Goal: Check status: Check status

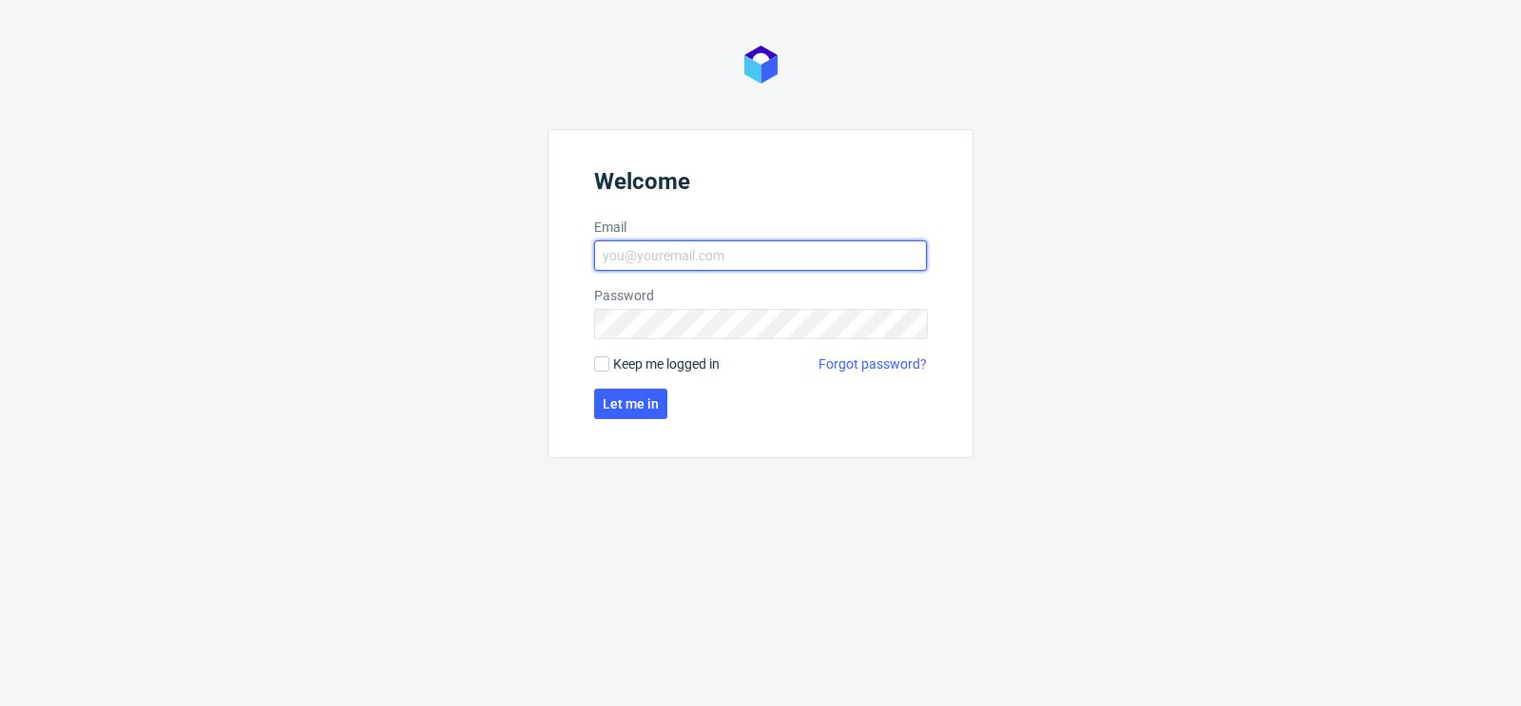
type input "[PERSON_NAME][EMAIL_ADDRESS][DOMAIN_NAME]"
click at [600, 371] on label "Keep me logged in" at bounding box center [656, 364] width 125 height 19
click at [600, 371] on input "Keep me logged in" at bounding box center [601, 364] width 15 height 15
checkbox input "true"
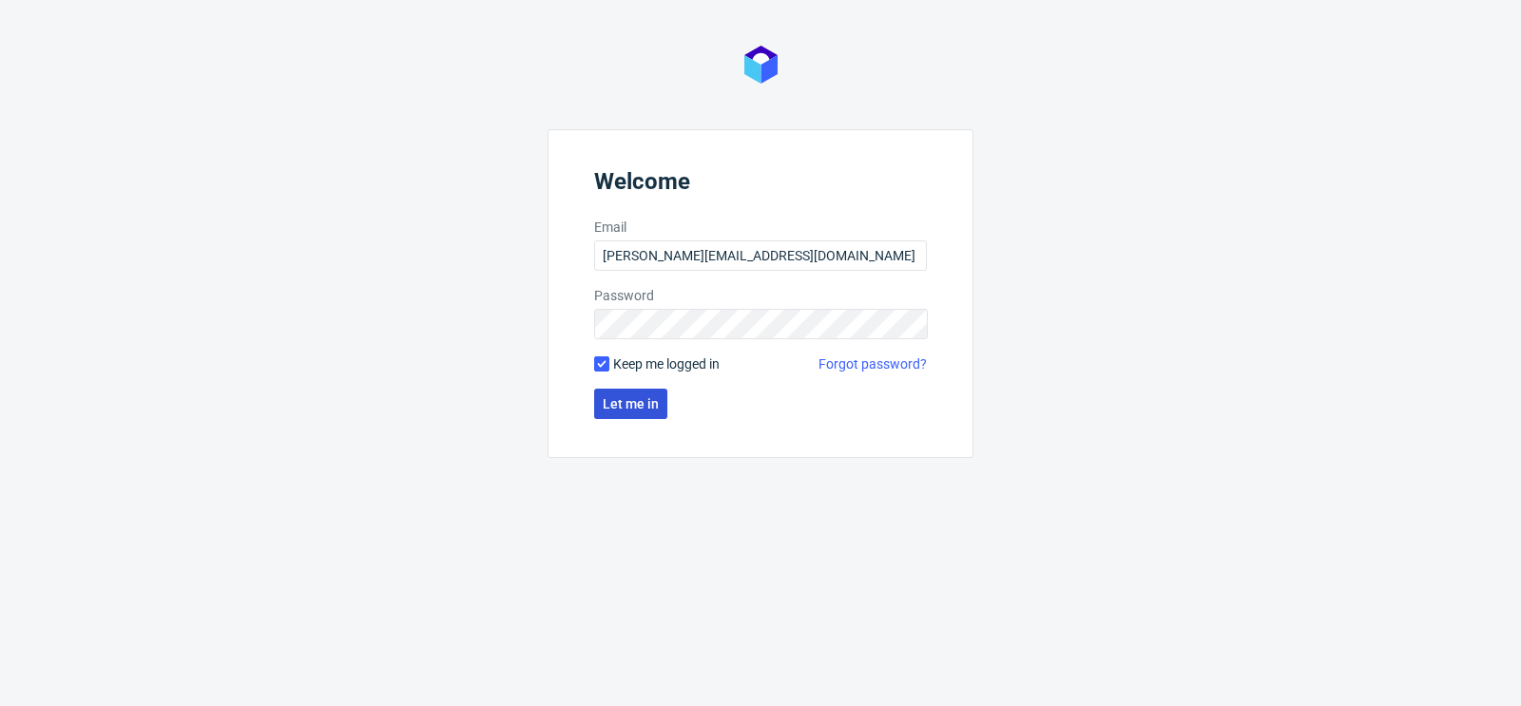
click at [643, 408] on span "Let me in" at bounding box center [631, 403] width 56 height 13
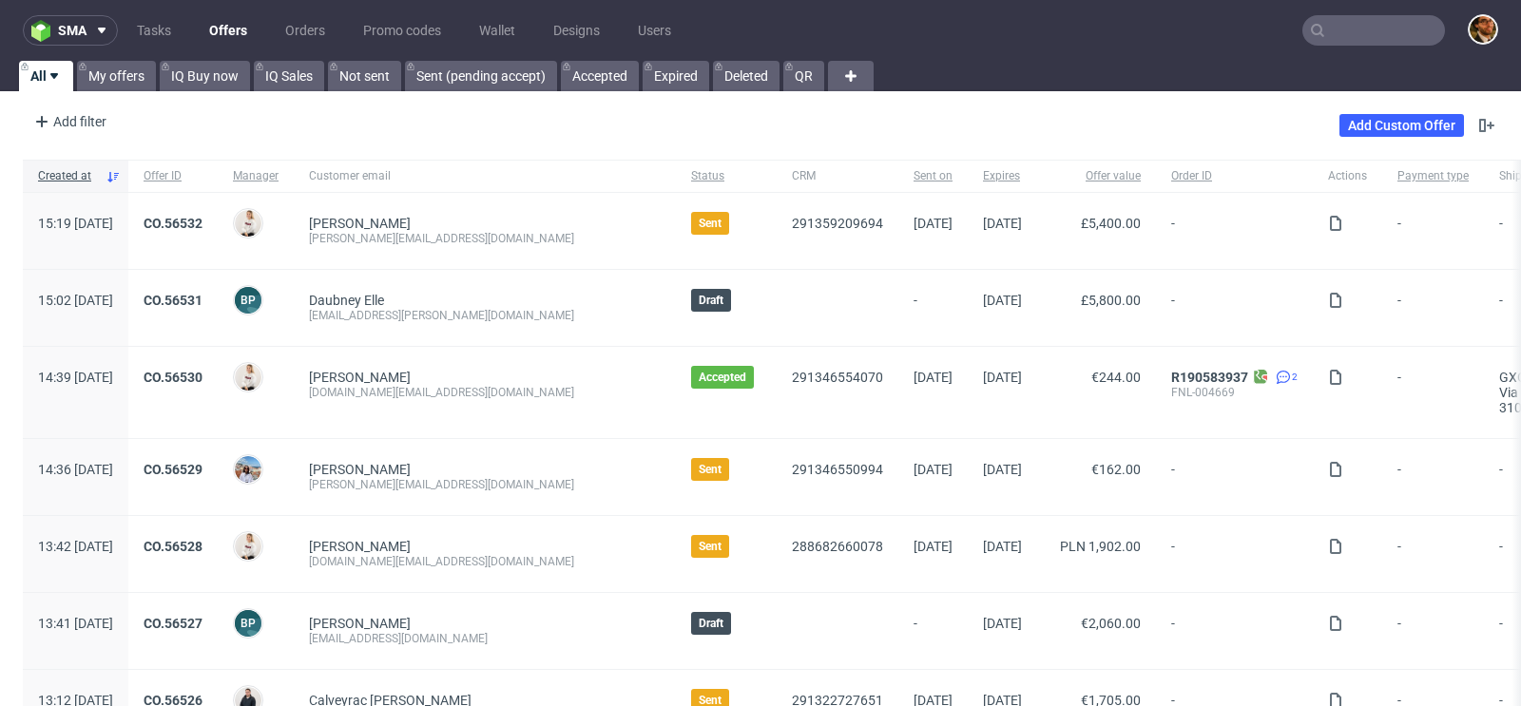
click at [1335, 28] on input "text" at bounding box center [1373, 30] width 143 height 30
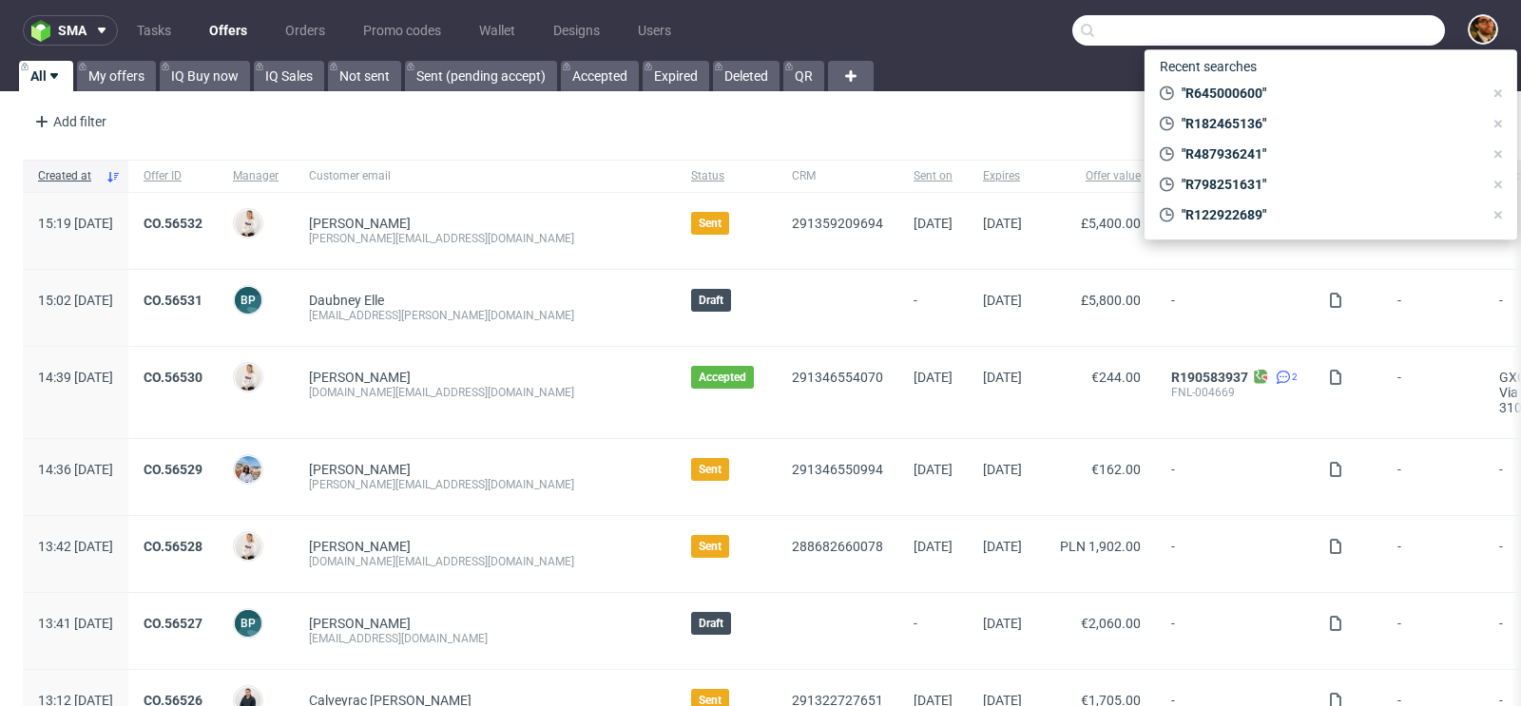
paste input "R608492135"
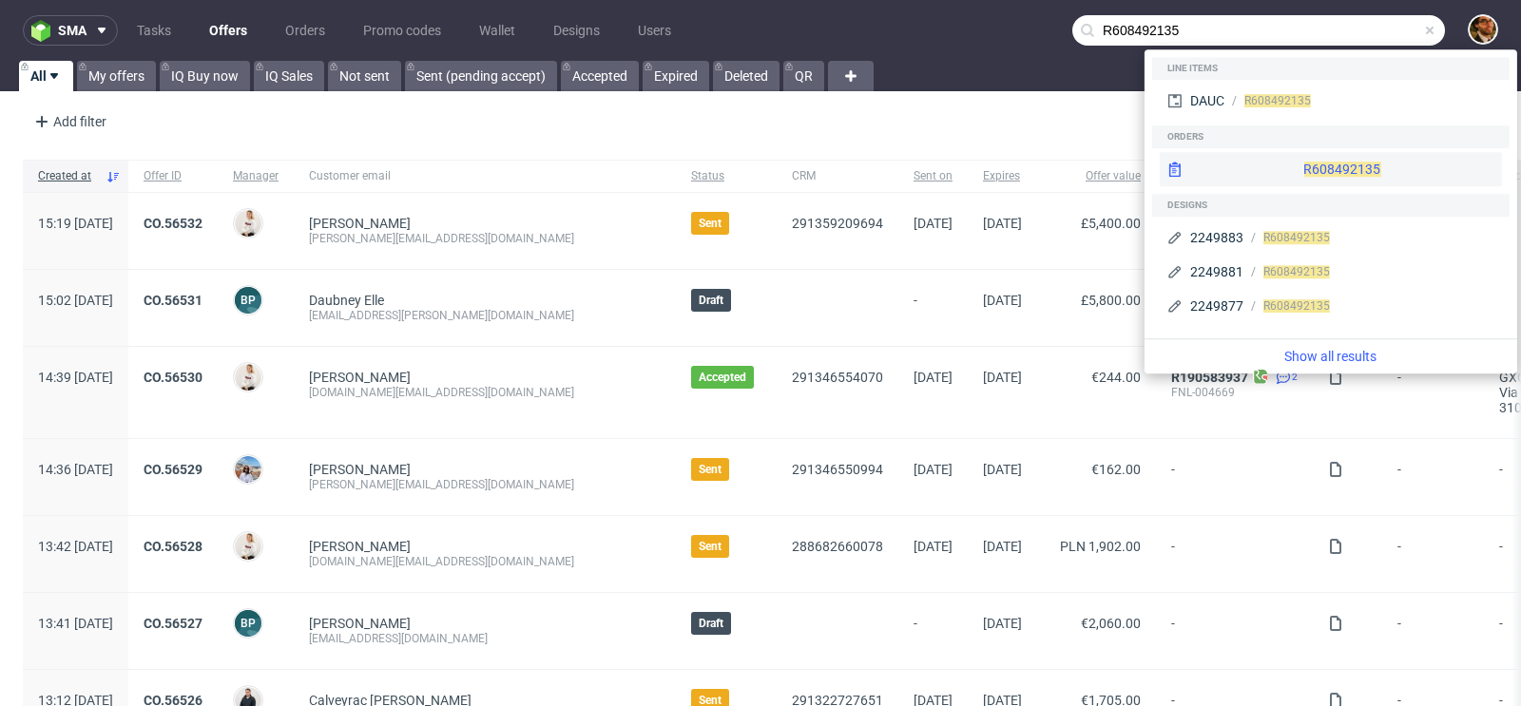
type input "R608492135"
click at [1282, 172] on div "R608492135" at bounding box center [1331, 169] width 342 height 34
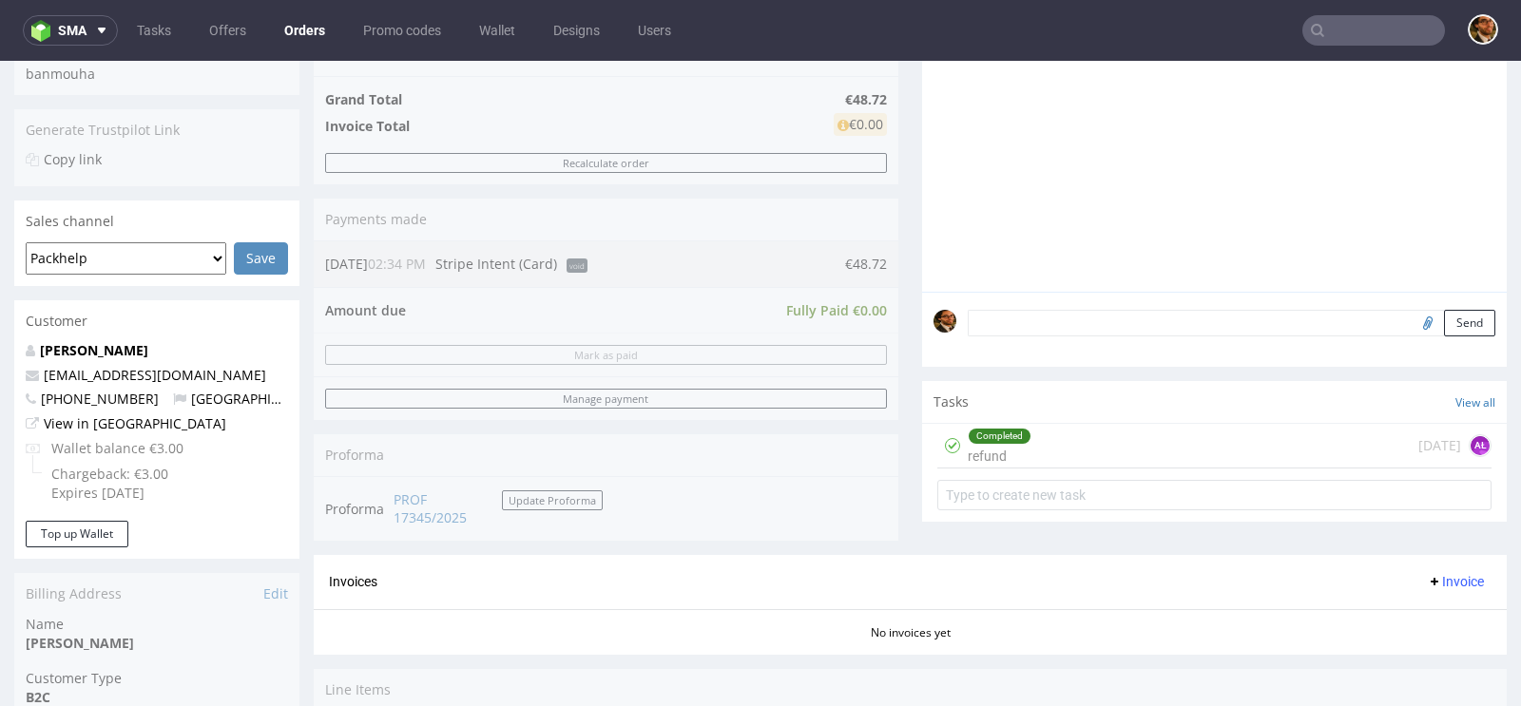
scroll to position [549, 0]
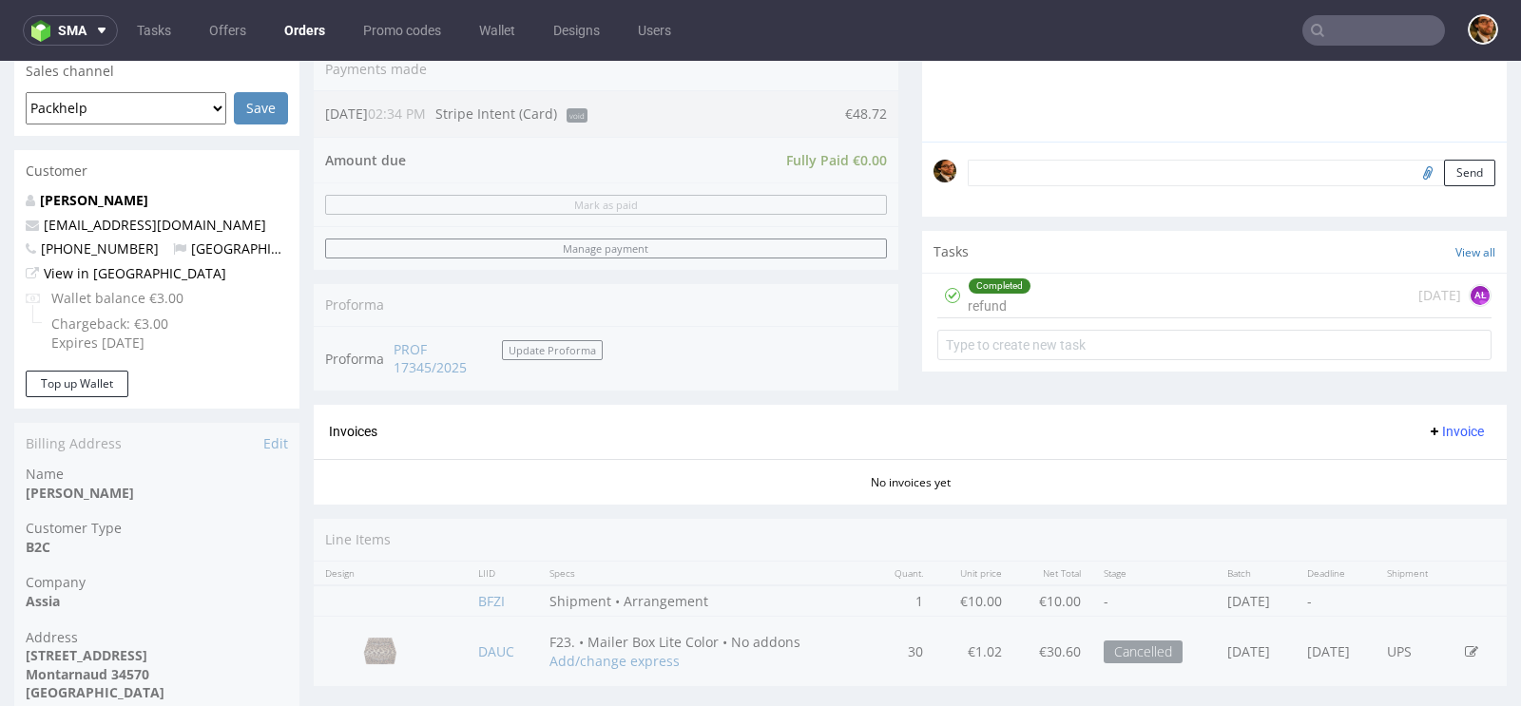
click at [1157, 306] on div "Completed refund 1 day ago AŁ" at bounding box center [1214, 296] width 554 height 45
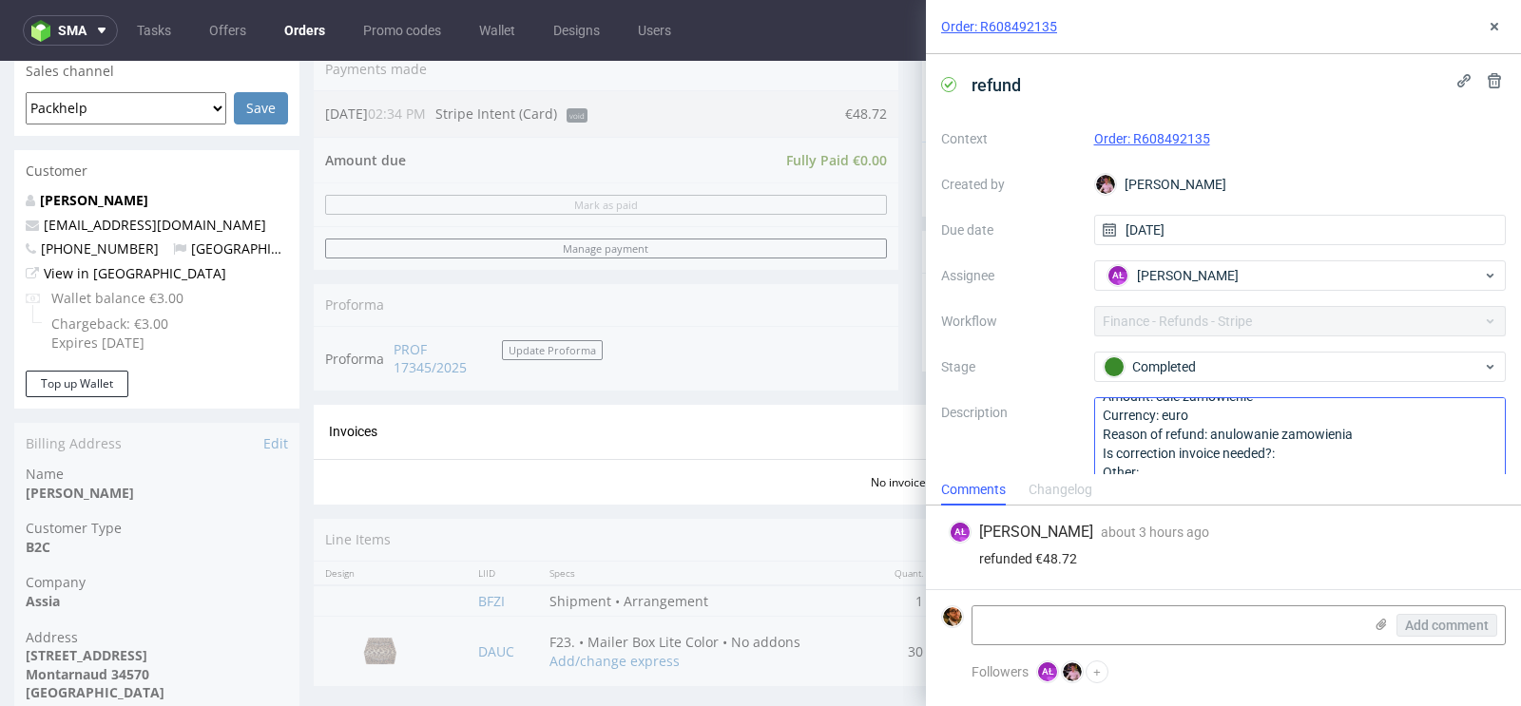
scroll to position [20, 0]
click at [1495, 29] on use at bounding box center [1495, 27] width 8 height 8
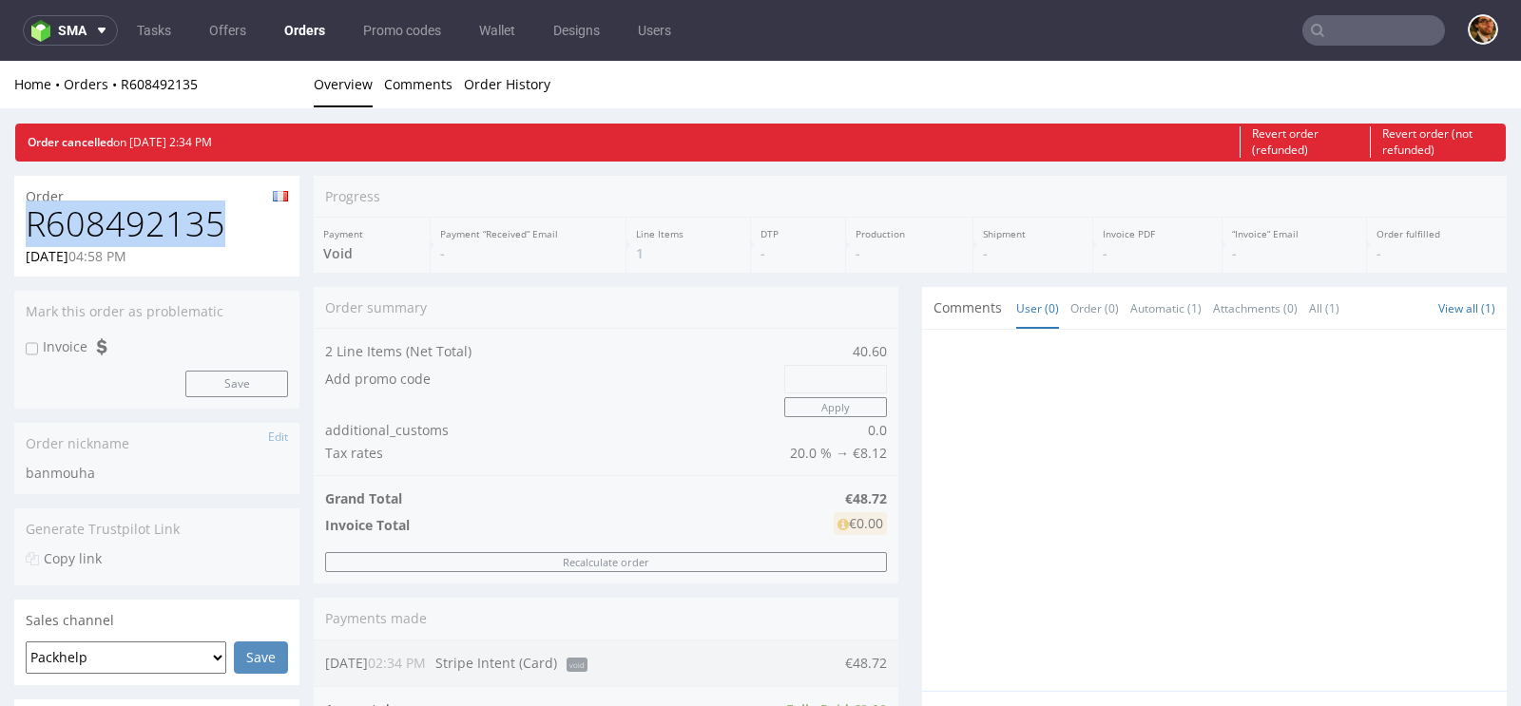
drag, startPoint x: 221, startPoint y: 220, endPoint x: 27, endPoint y: 216, distance: 194.0
click at [27, 216] on h1 "R608492135" at bounding box center [157, 224] width 262 height 38
copy h1 "R608492135"
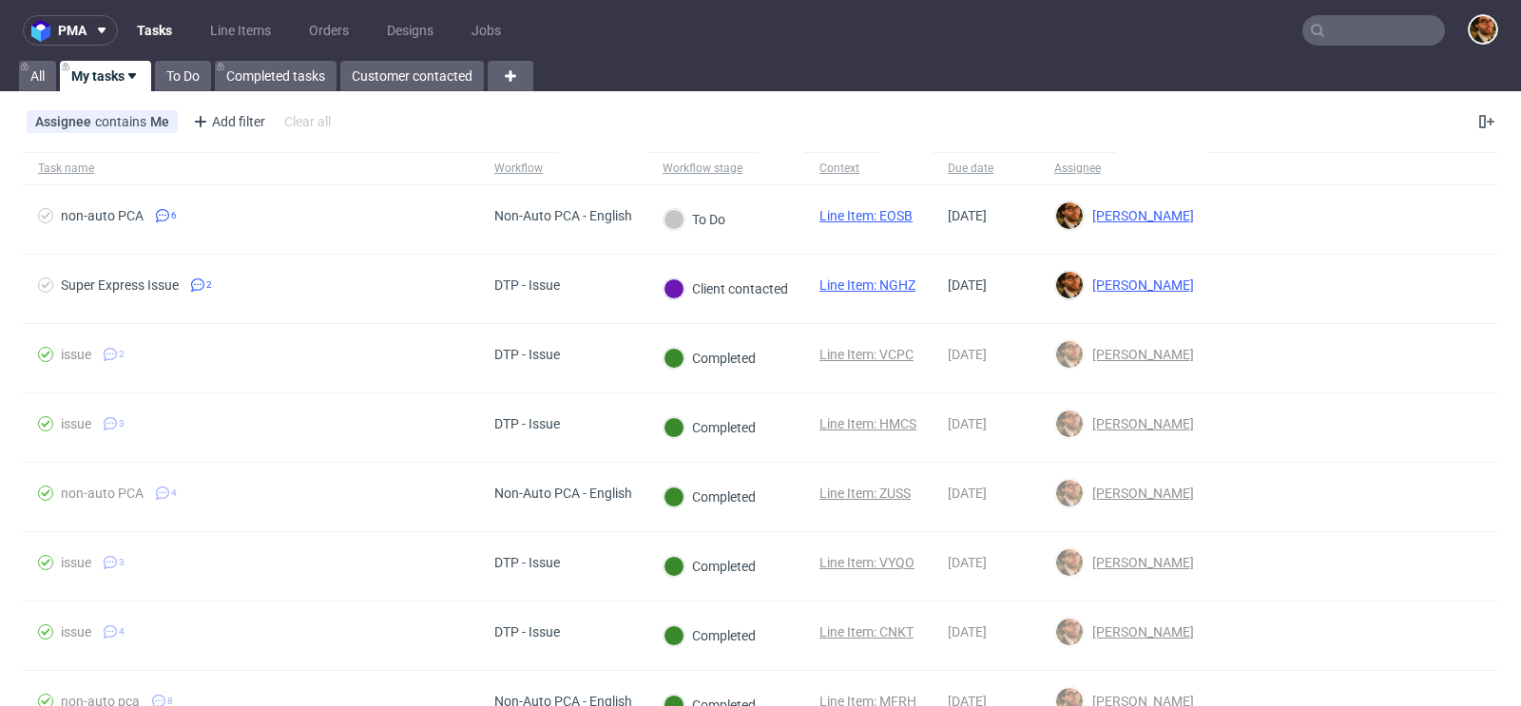
click at [1376, 38] on input "text" at bounding box center [1373, 30] width 143 height 30
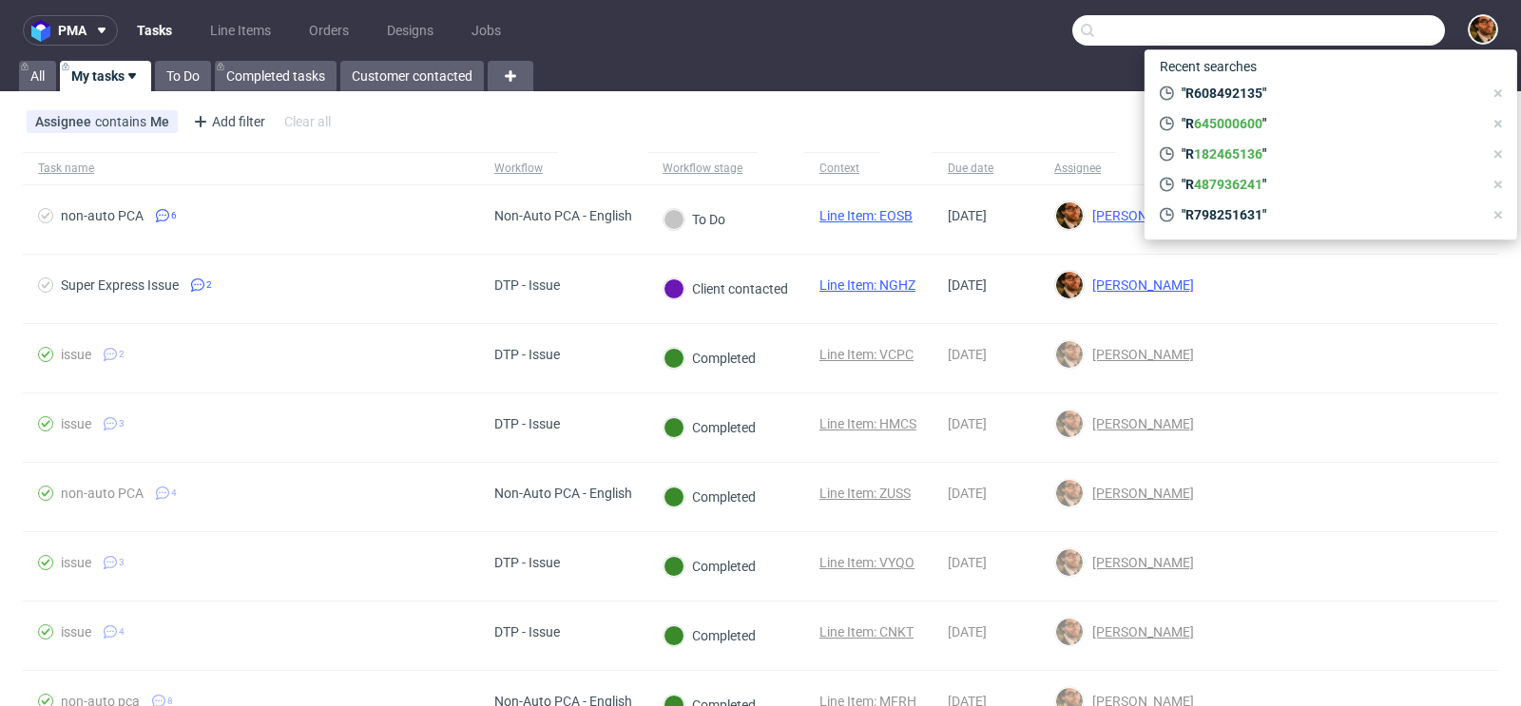
paste input "R938868999"
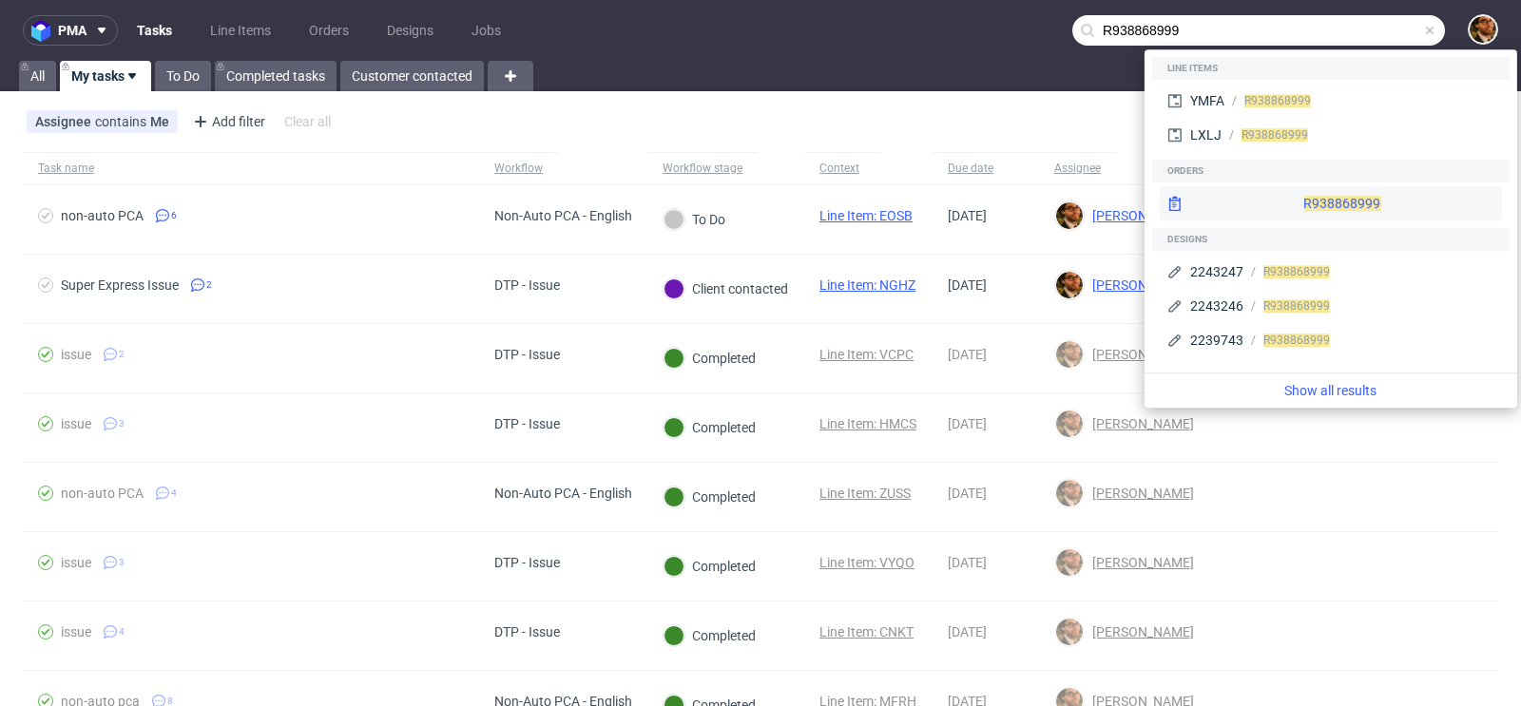
type input "R938868999"
click at [1292, 203] on div "R938868999" at bounding box center [1331, 203] width 342 height 34
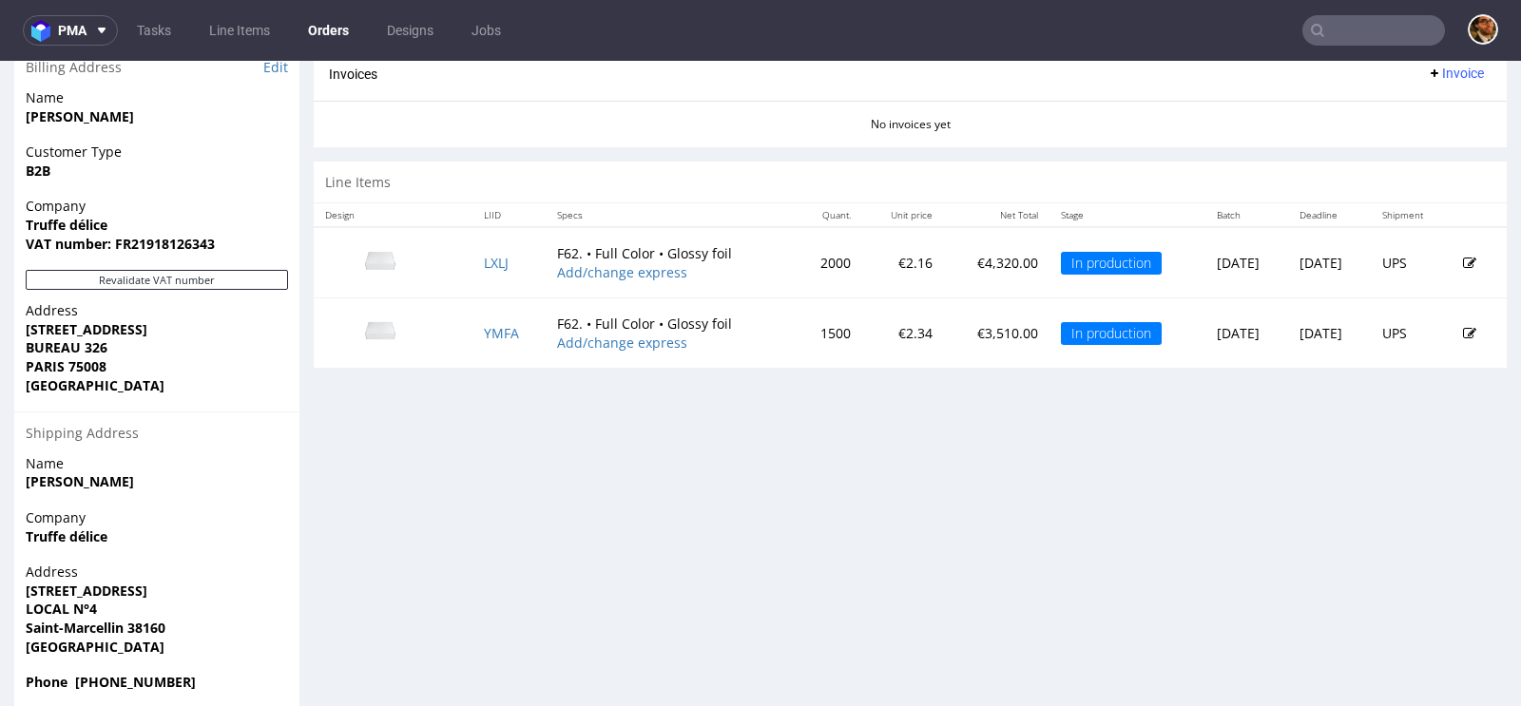
scroll to position [896, 0]
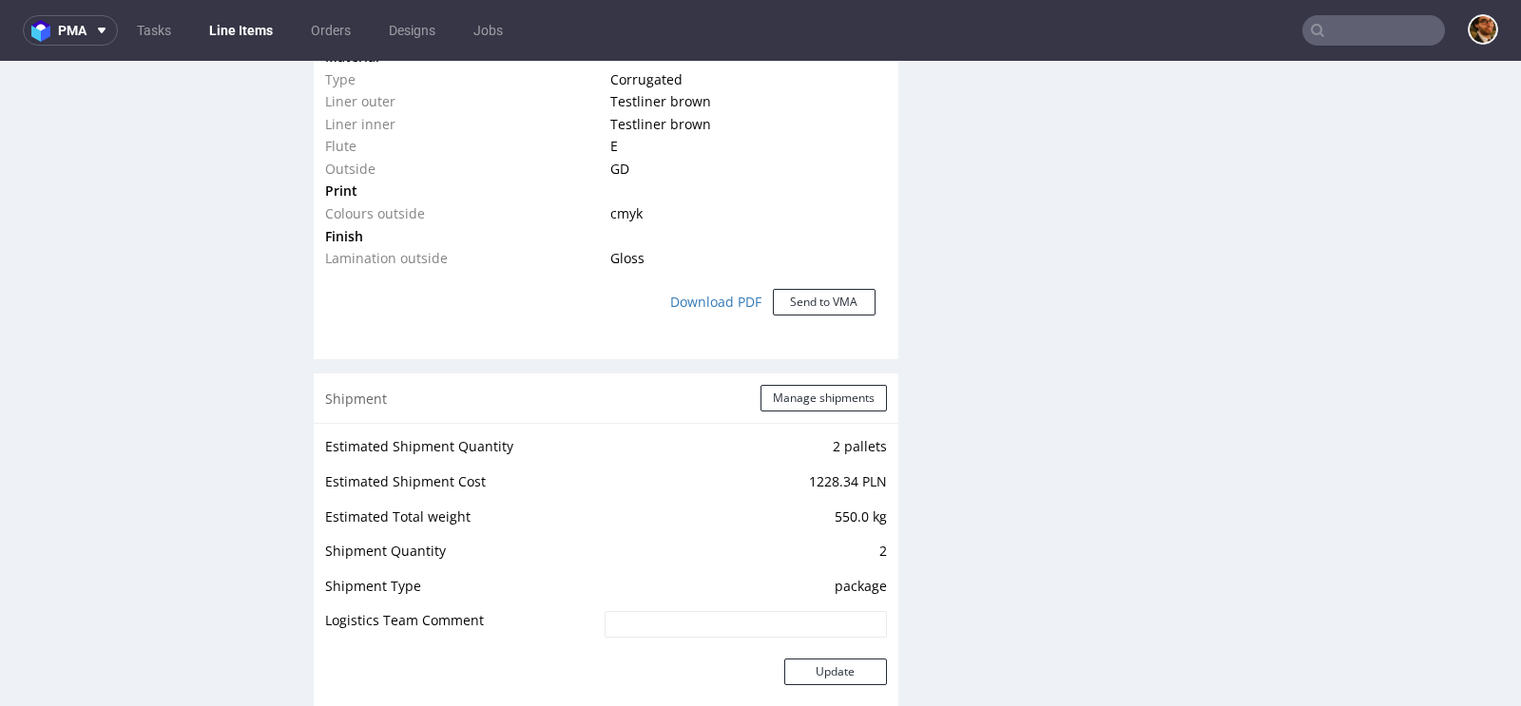
scroll to position [2102, 0]
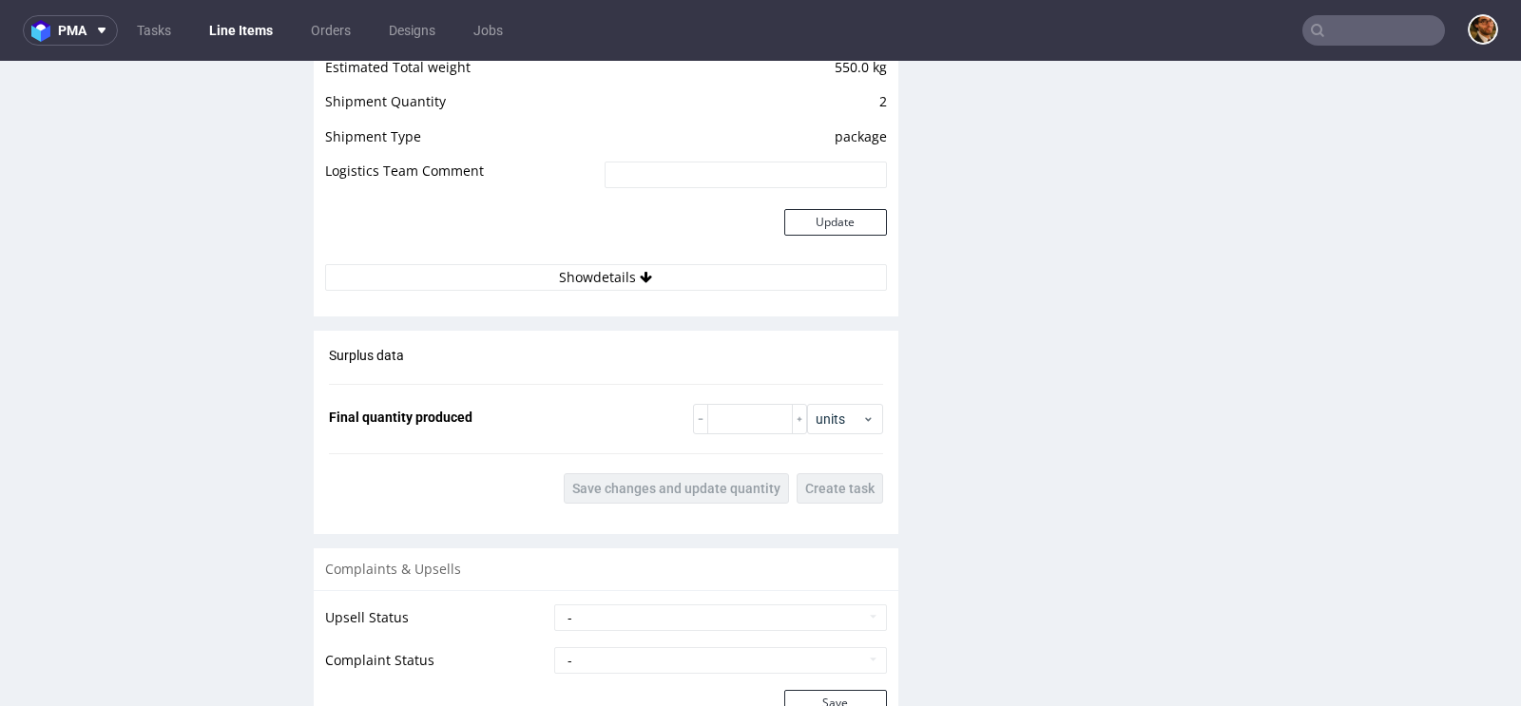
click at [629, 288] on div "Estimated Shipment Quantity 2 pallets Estimated Shipment Cost 1228.34 PLN Estim…" at bounding box center [606, 137] width 585 height 329
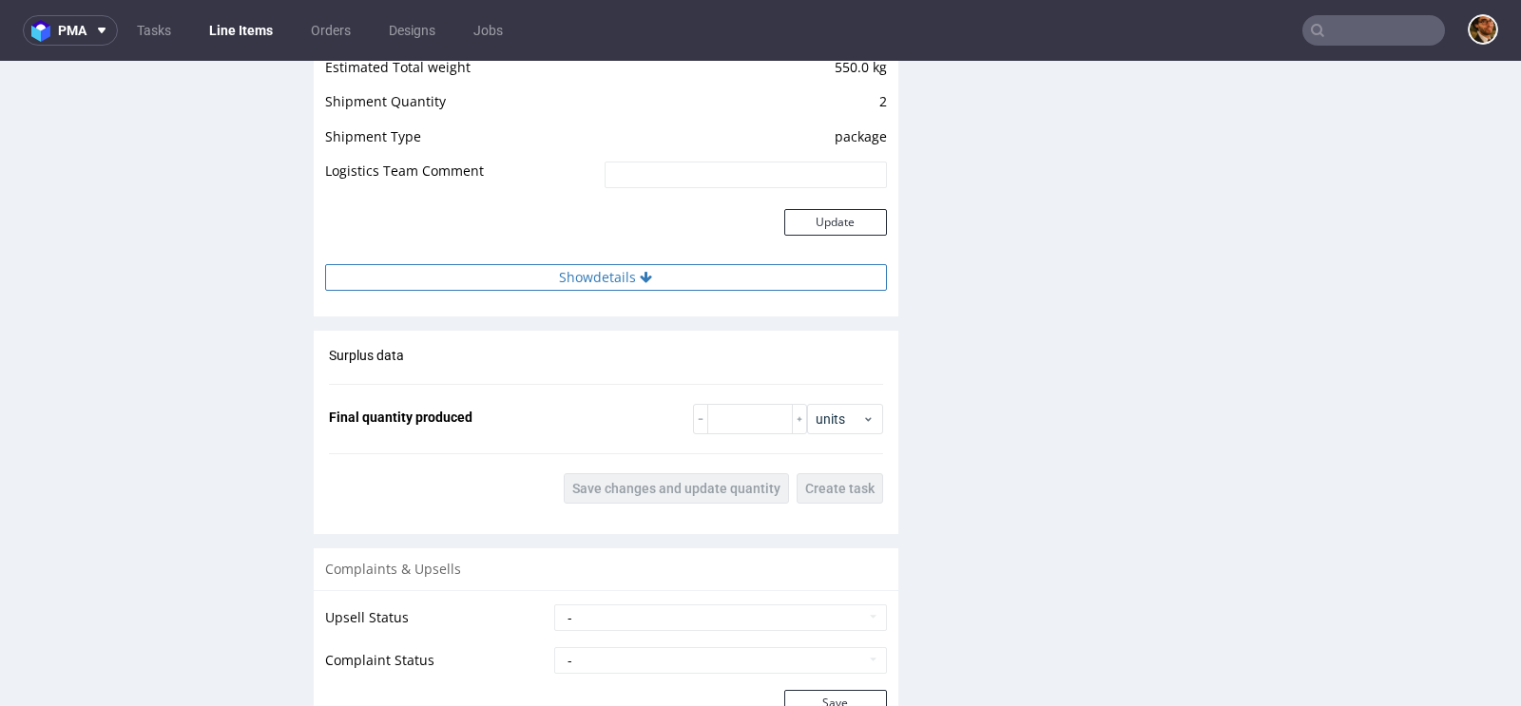
click at [616, 276] on button "Show details" at bounding box center [606, 277] width 562 height 27
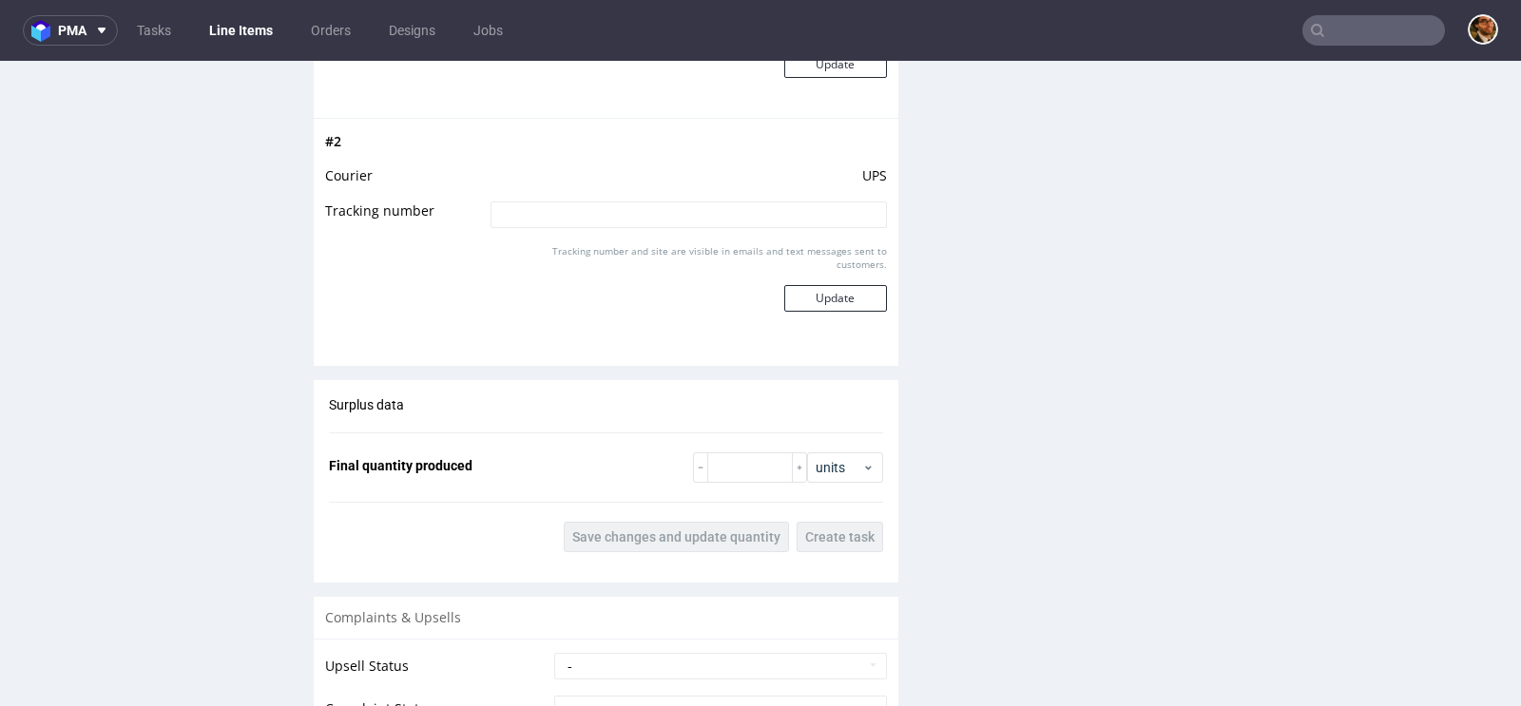
scroll to position [2630, 0]
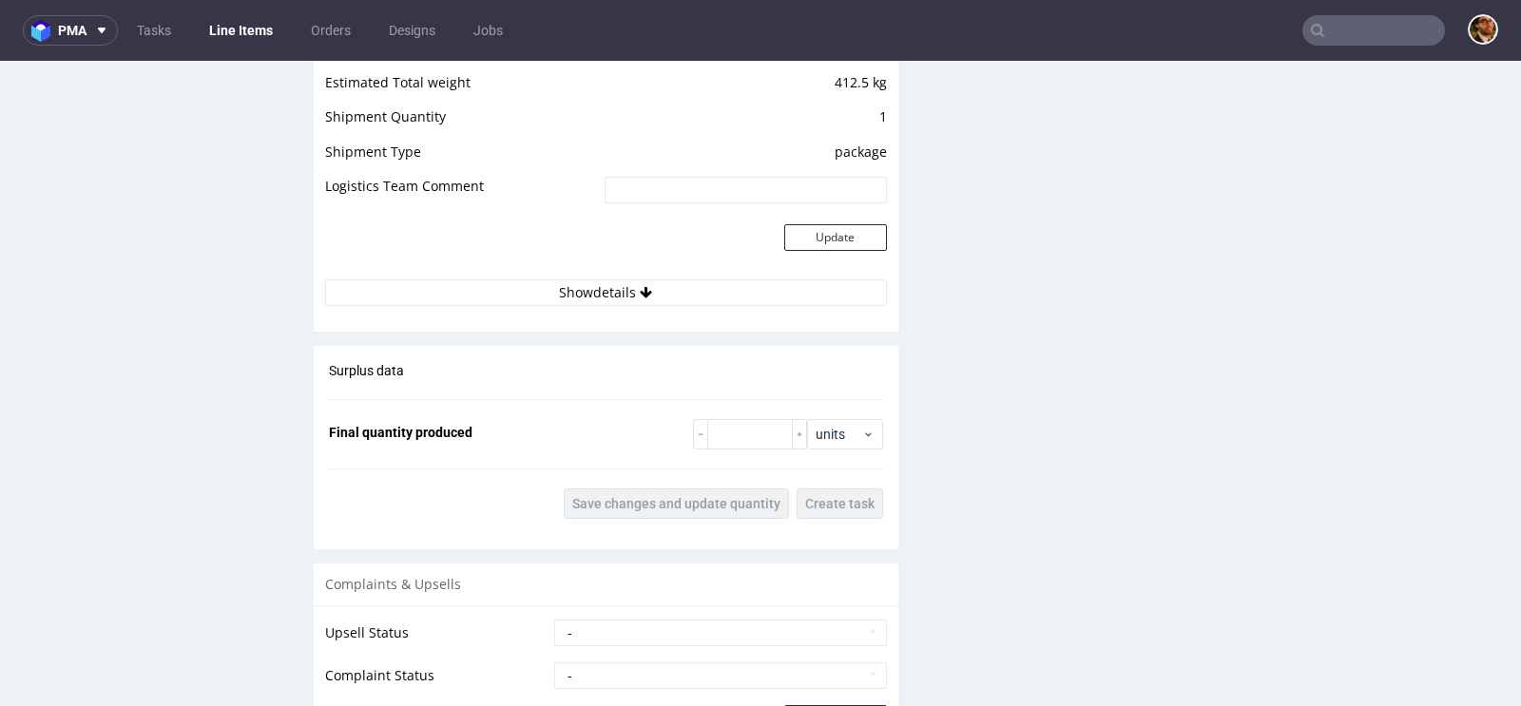
scroll to position [2067, 0]
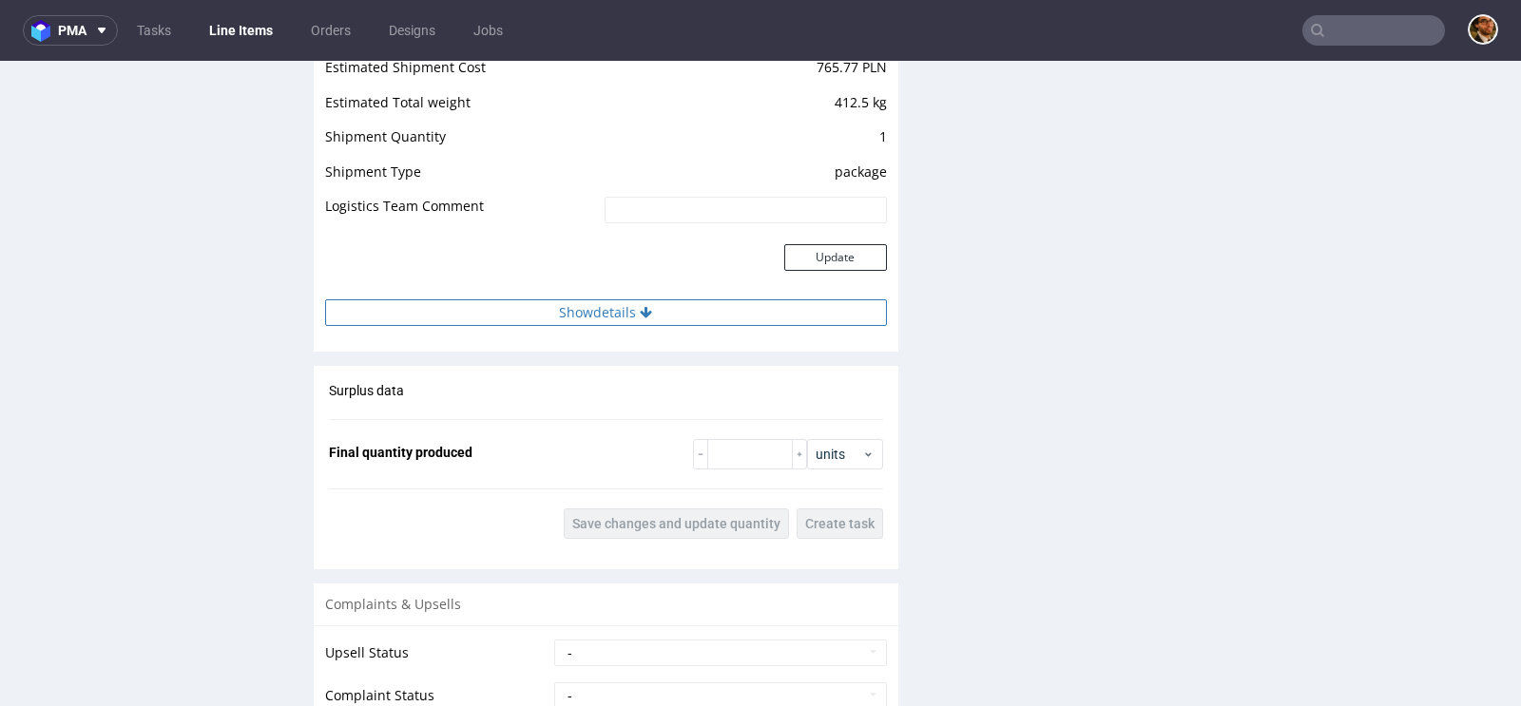
click at [630, 310] on button "Show details" at bounding box center [606, 312] width 562 height 27
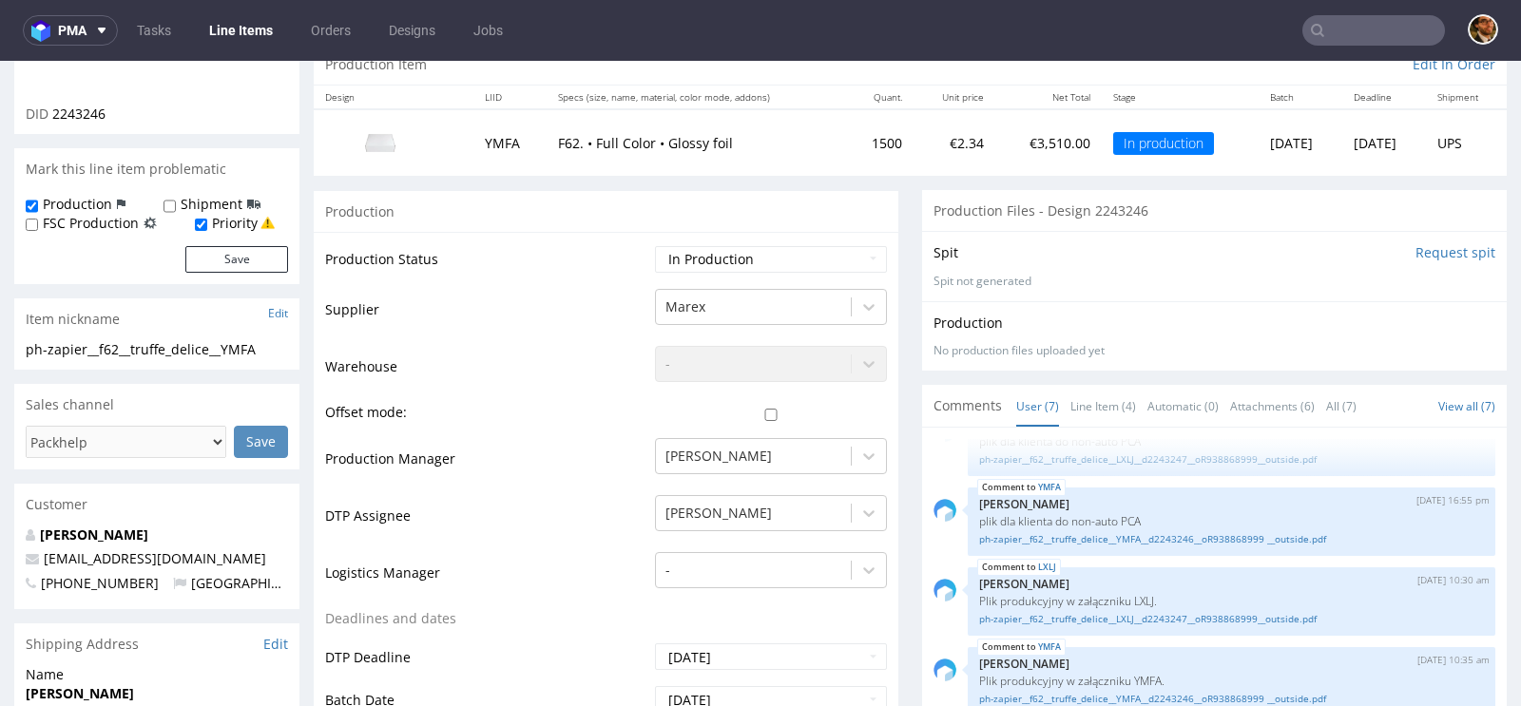
scroll to position [0, 0]
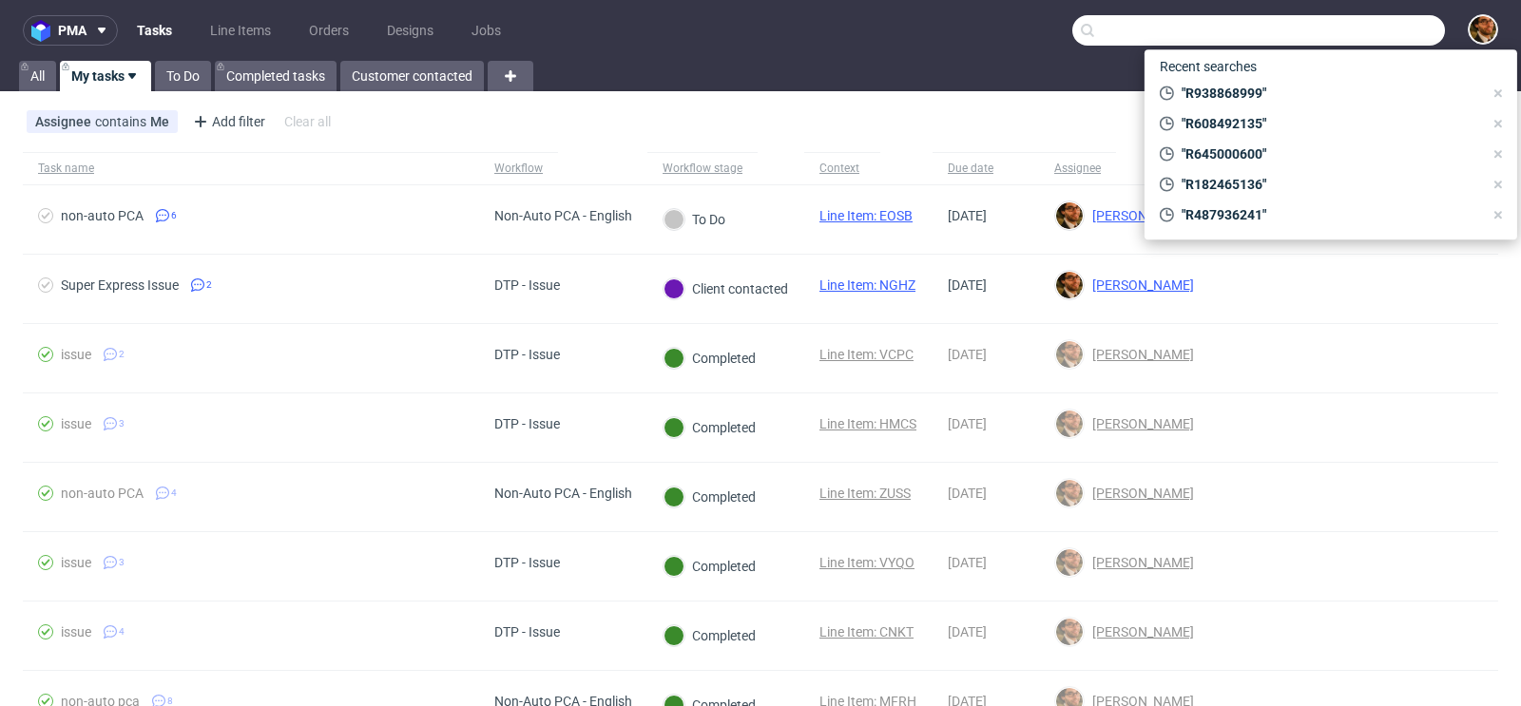
click at [1362, 34] on input "text" at bounding box center [1258, 30] width 373 height 30
paste input "R898559795"
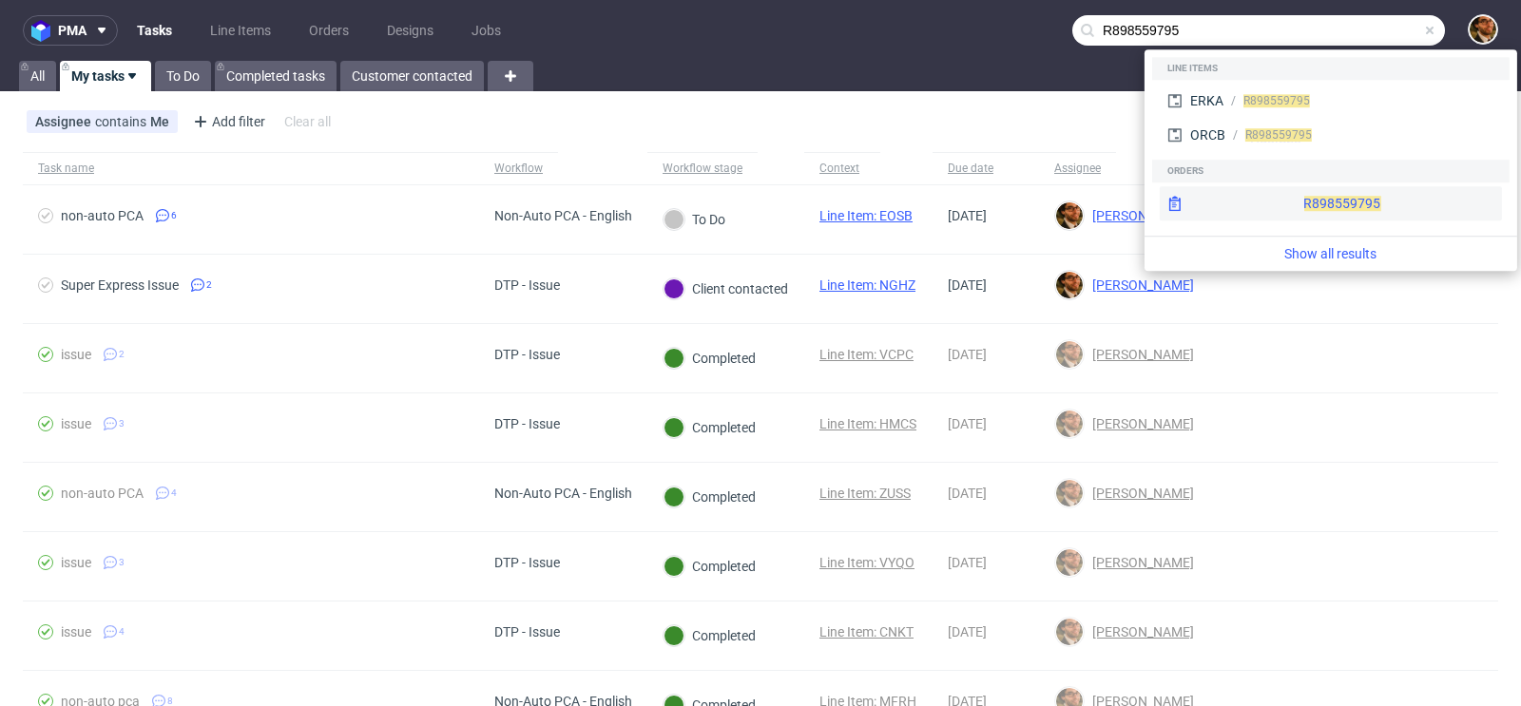
type input "R898559795"
click at [1301, 197] on div "R898559795" at bounding box center [1331, 203] width 342 height 34
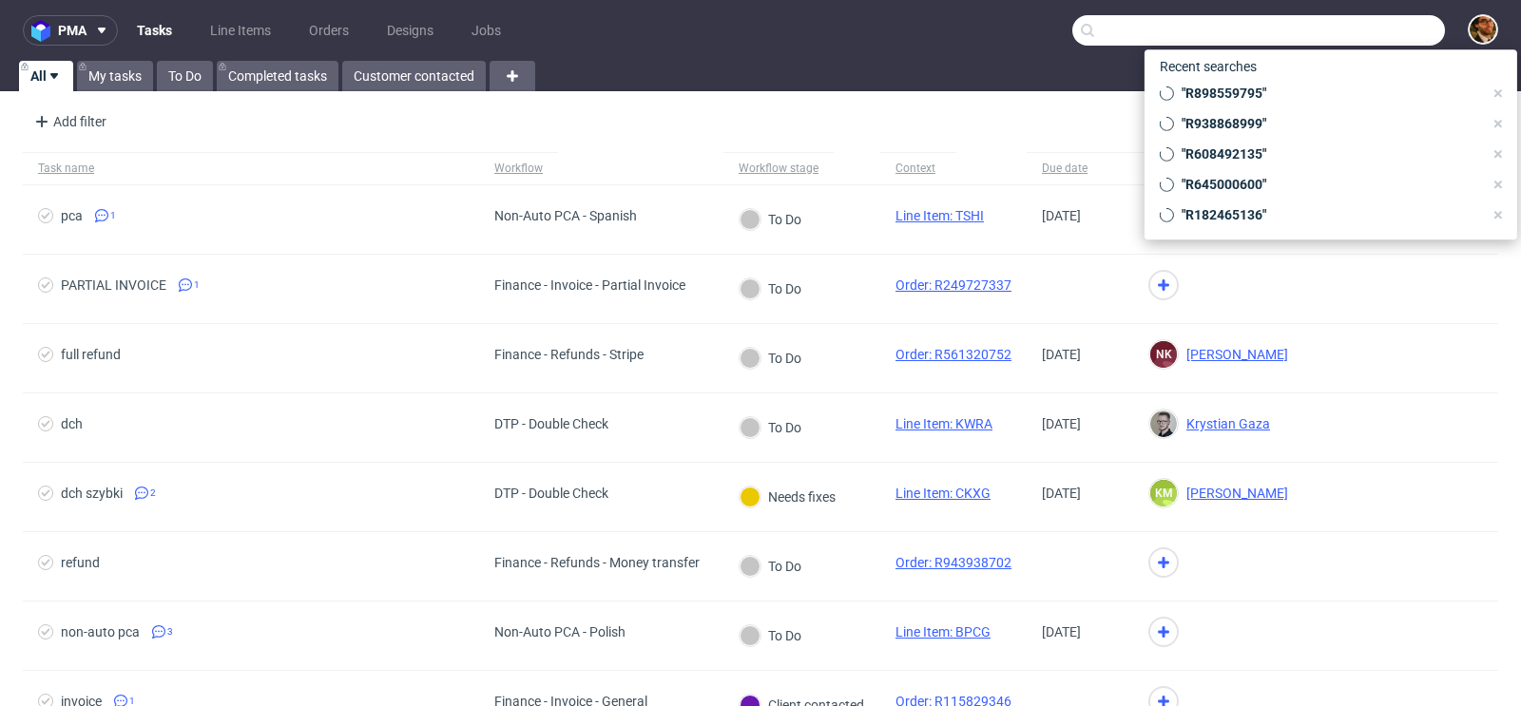
click at [1342, 31] on input "text" at bounding box center [1258, 30] width 373 height 30
paste input "R447244974"
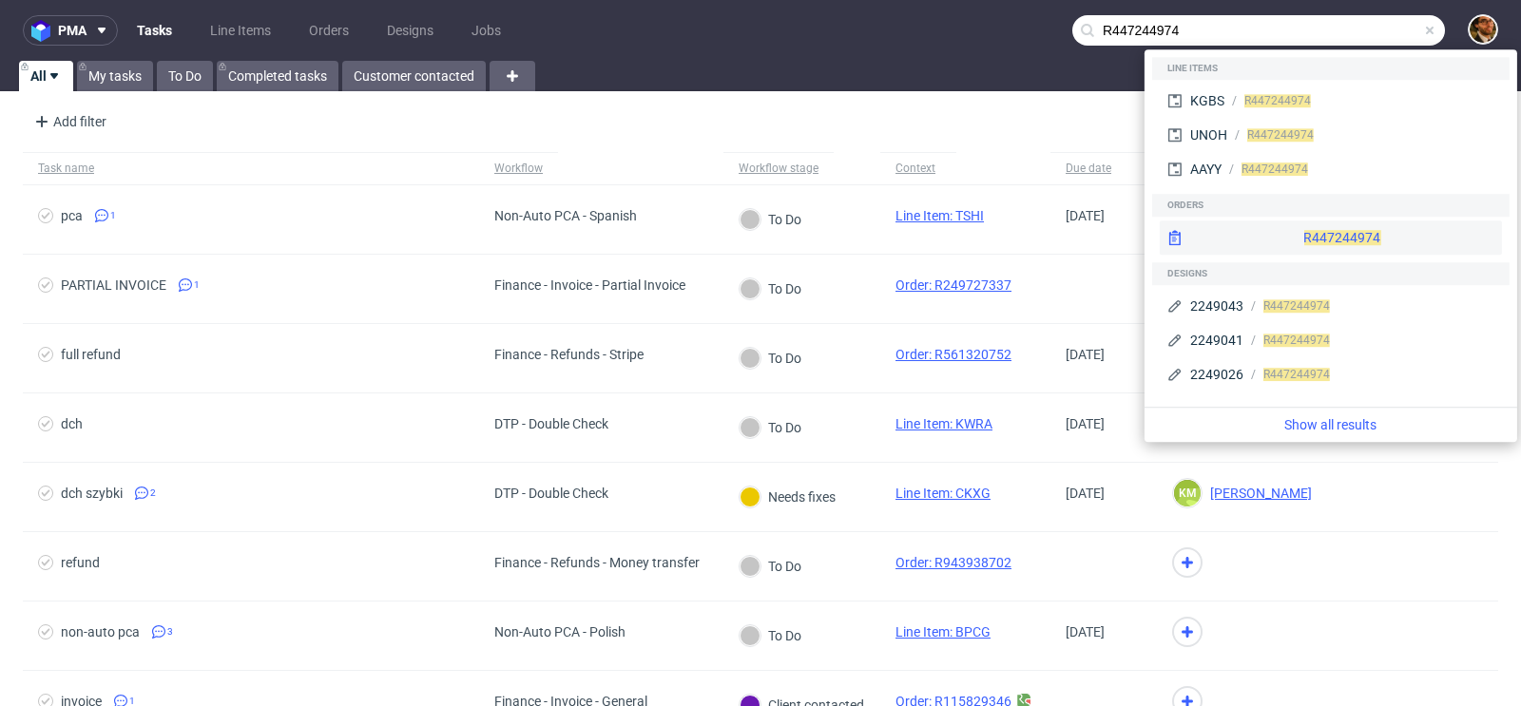
type input "R447244974"
click at [1265, 238] on div "R447244974" at bounding box center [1331, 238] width 342 height 34
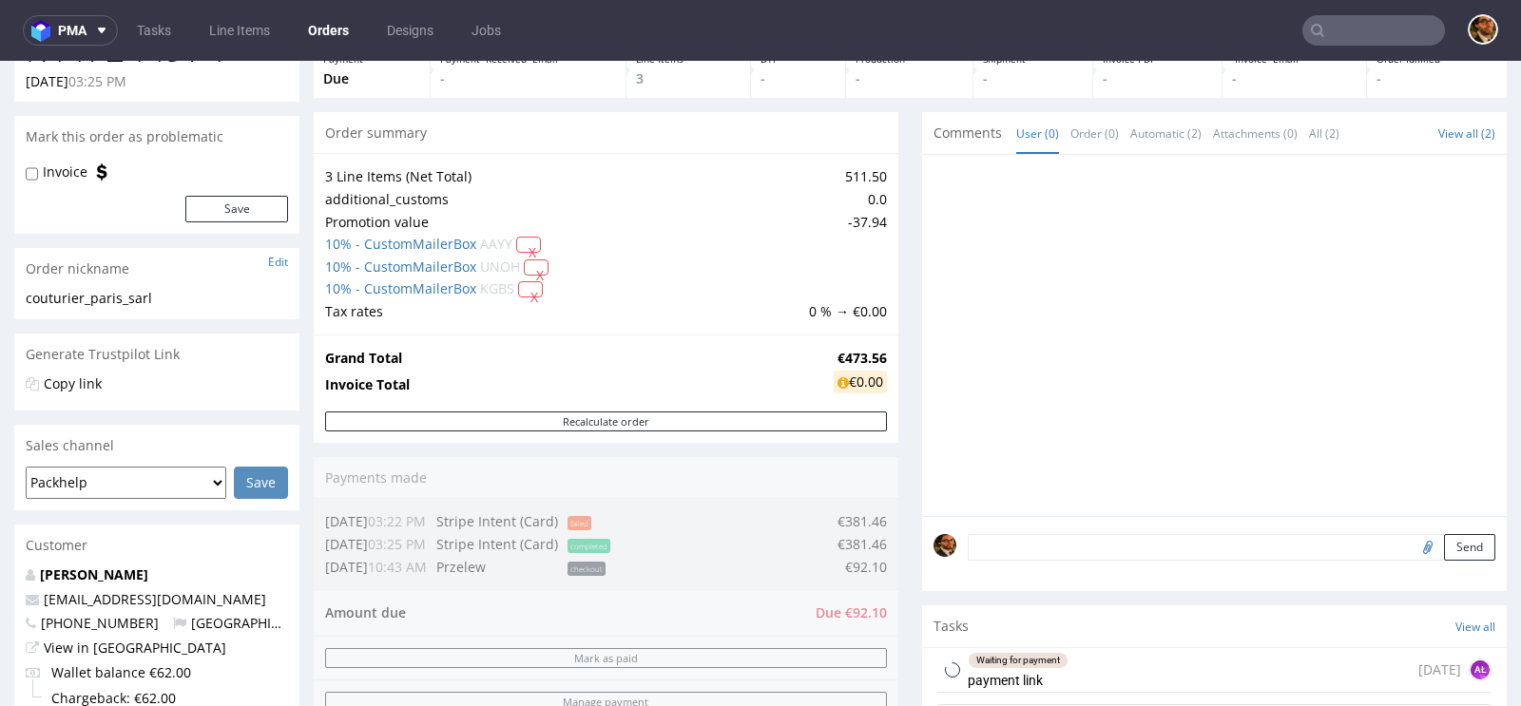
scroll to position [354, 0]
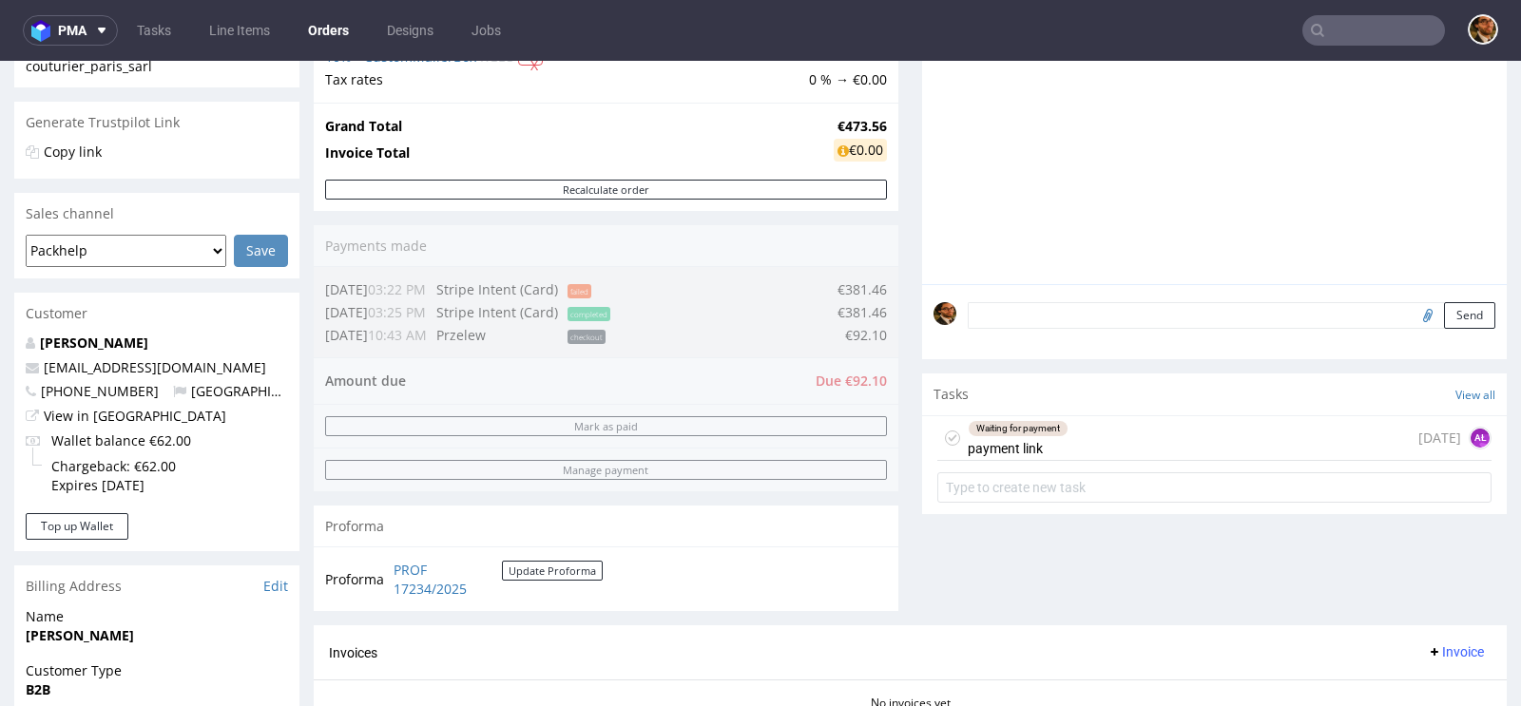
click at [1076, 434] on div "Waiting for payment payment link 5 days ago AŁ" at bounding box center [1214, 438] width 554 height 45
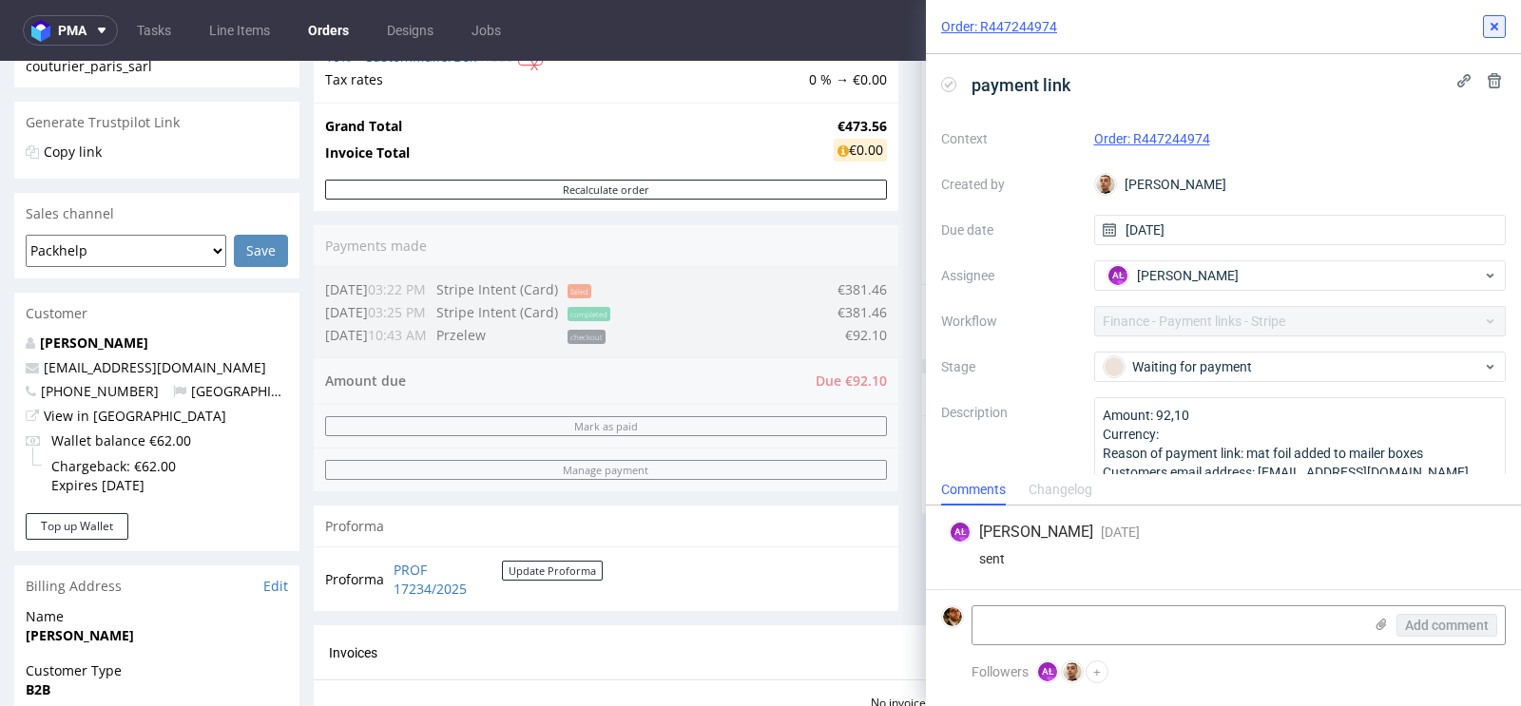
click at [1495, 31] on icon at bounding box center [1494, 26] width 15 height 15
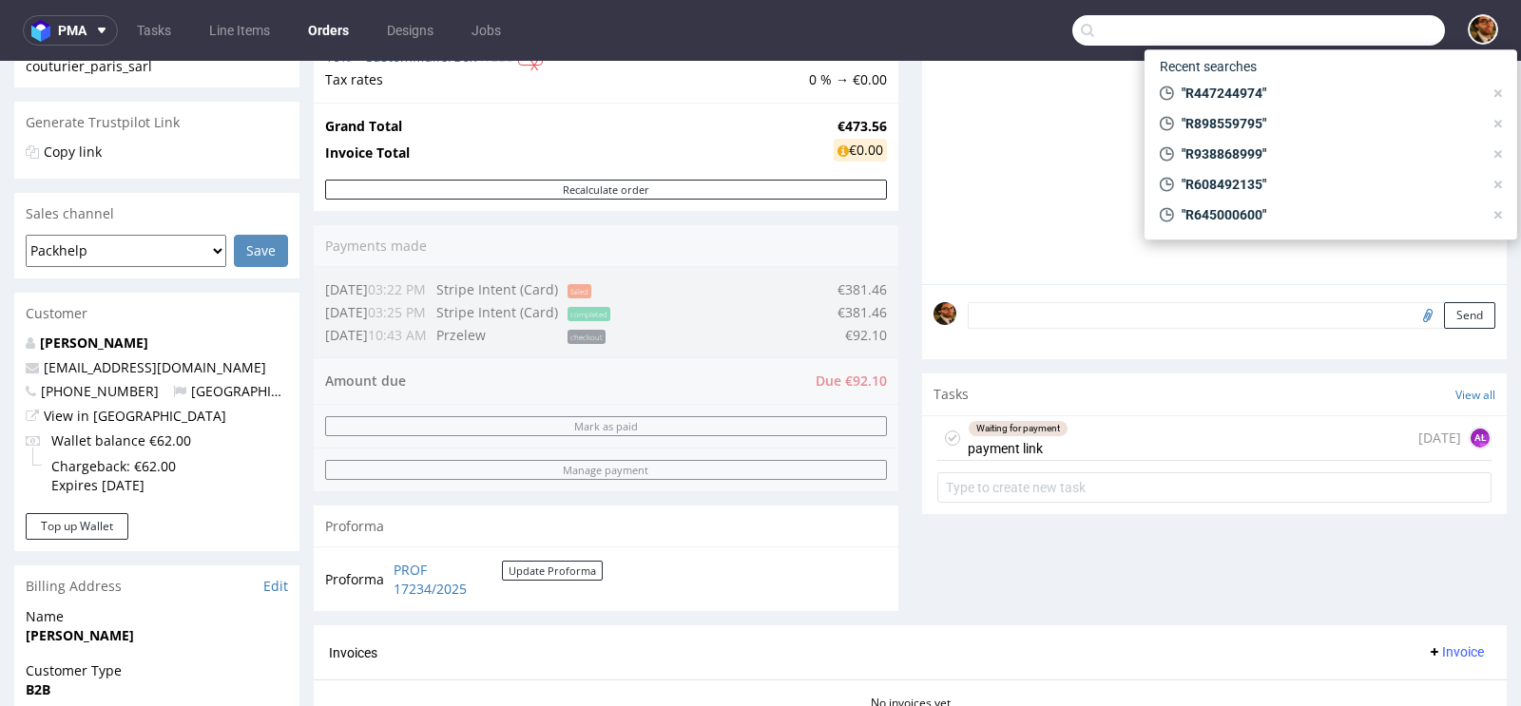
click at [1327, 22] on input "text" at bounding box center [1258, 30] width 373 height 30
paste input "R986109370"
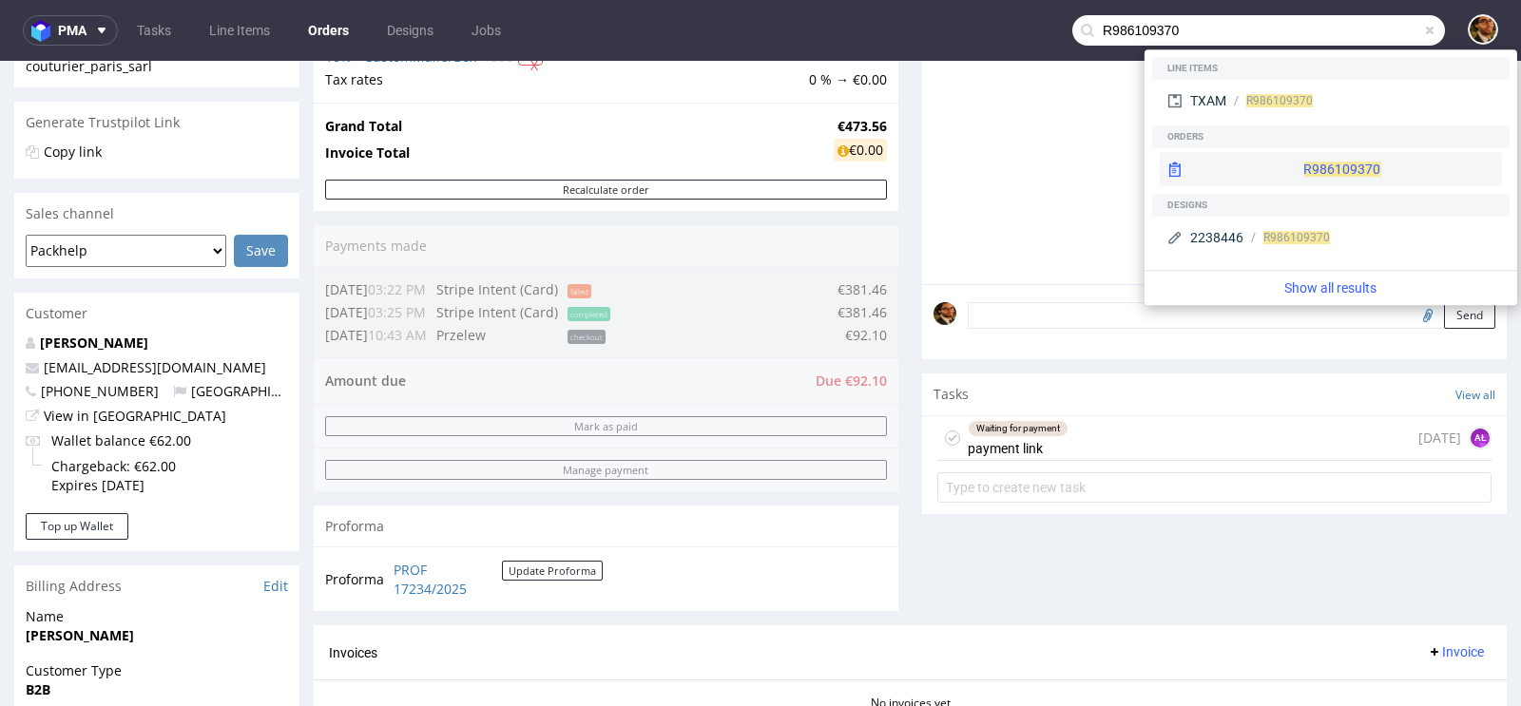
type input "R986109370"
click at [1284, 178] on div "R986109370" at bounding box center [1331, 169] width 342 height 34
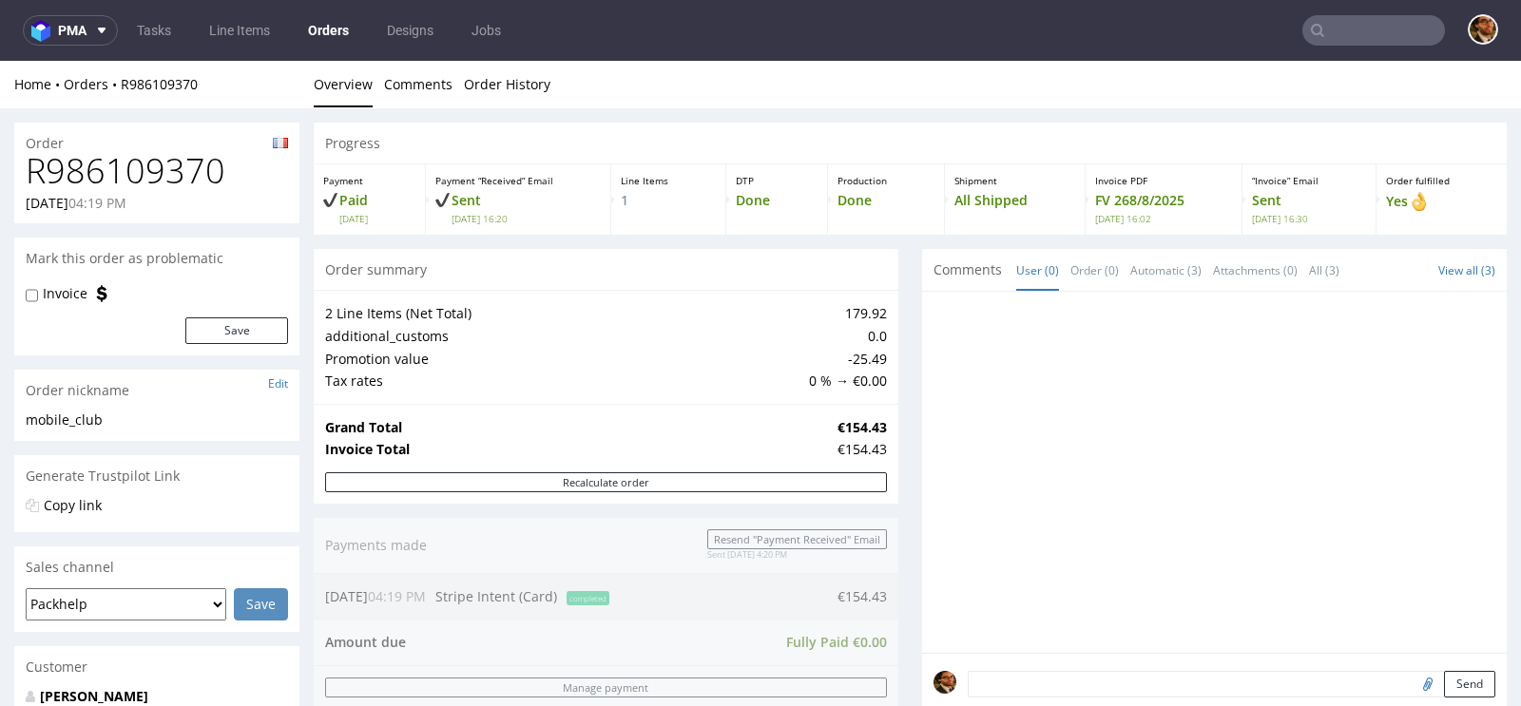
click at [1334, 36] on input "text" at bounding box center [1373, 30] width 143 height 30
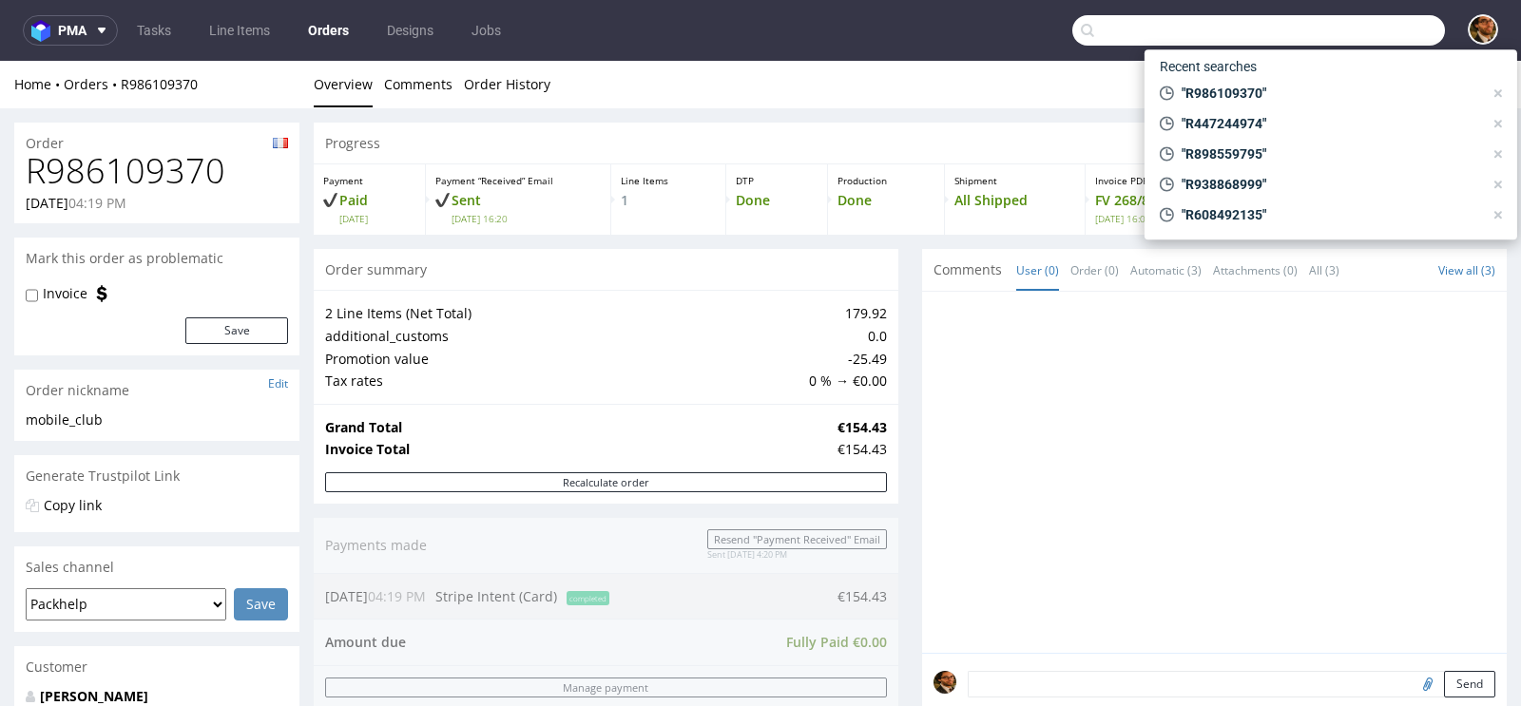
paste input "contact@memojewelryparis.com"
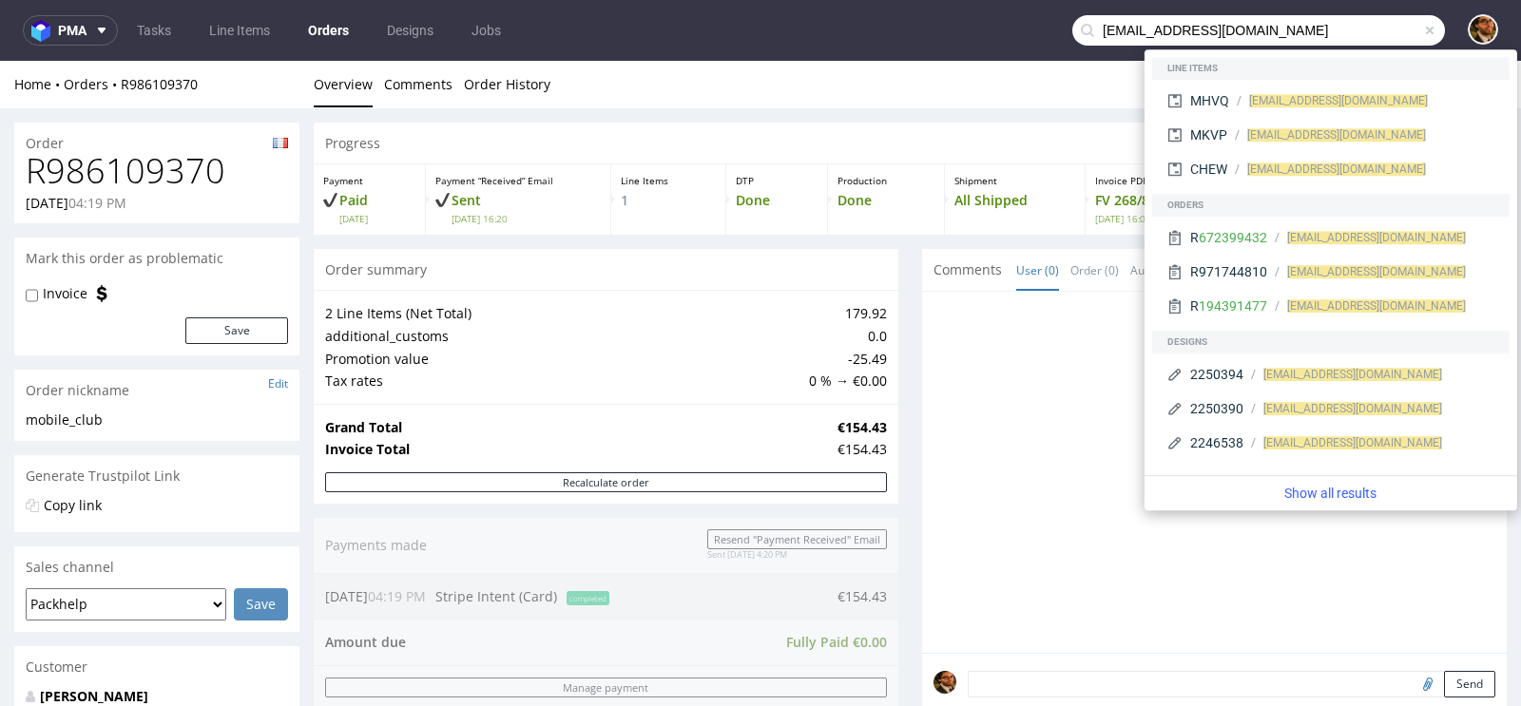
type input "contact@memojewelryparis.com"
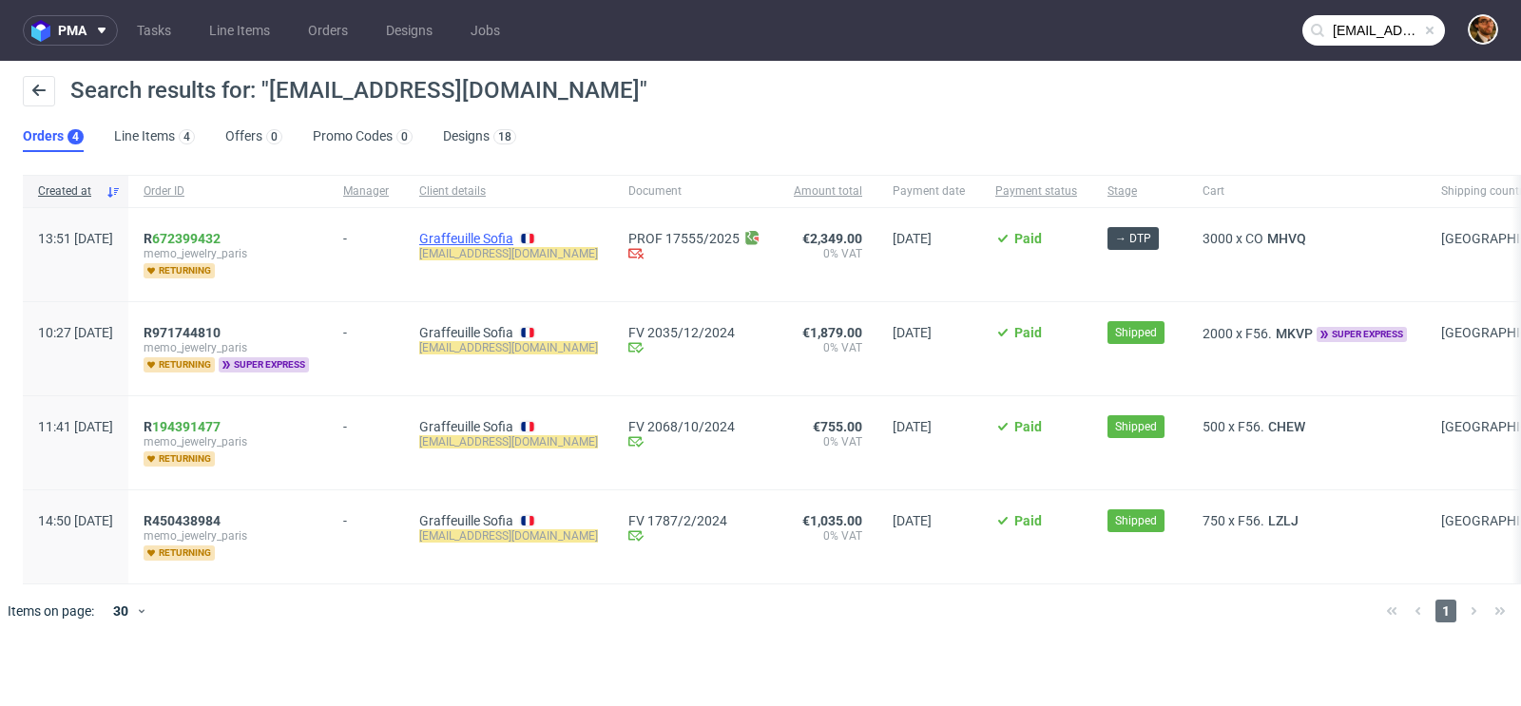
click at [513, 235] on link "Graffeuille Sofia" at bounding box center [466, 238] width 94 height 15
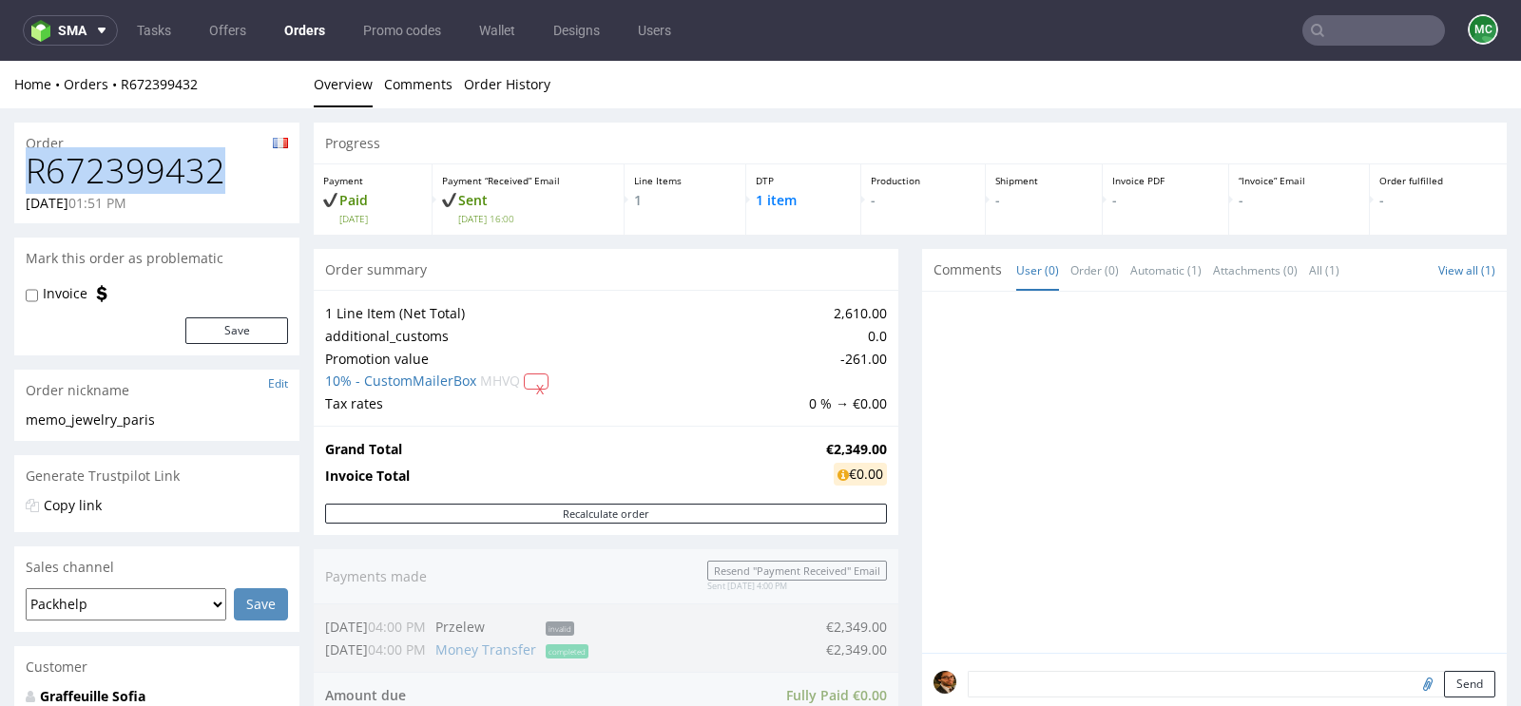
drag, startPoint x: 225, startPoint y: 172, endPoint x: 28, endPoint y: 173, distance: 197.7
click at [28, 173] on h1 "R672399432" at bounding box center [157, 171] width 262 height 38
copy h1 "R672399432"
click at [1347, 31] on input "text" at bounding box center [1373, 30] width 143 height 30
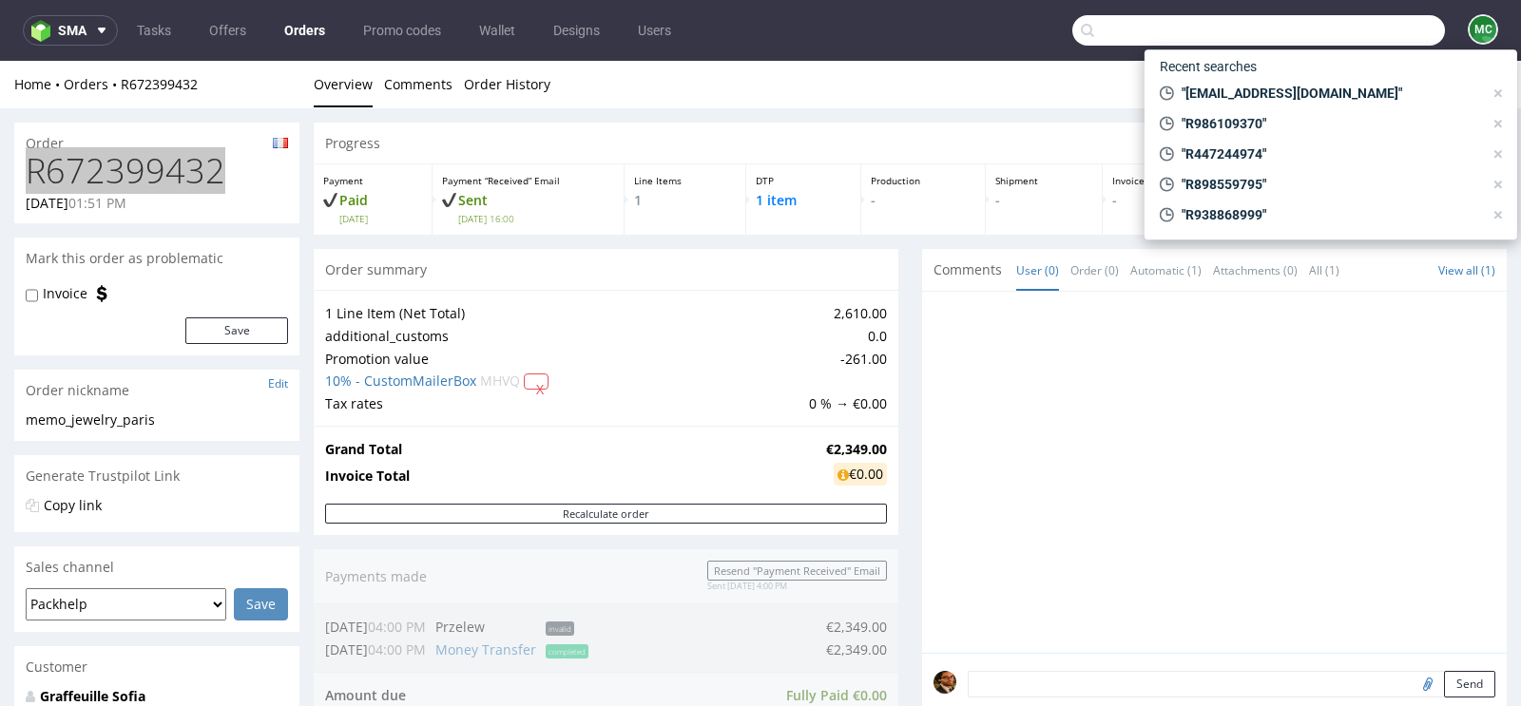
paste input "R672399432"
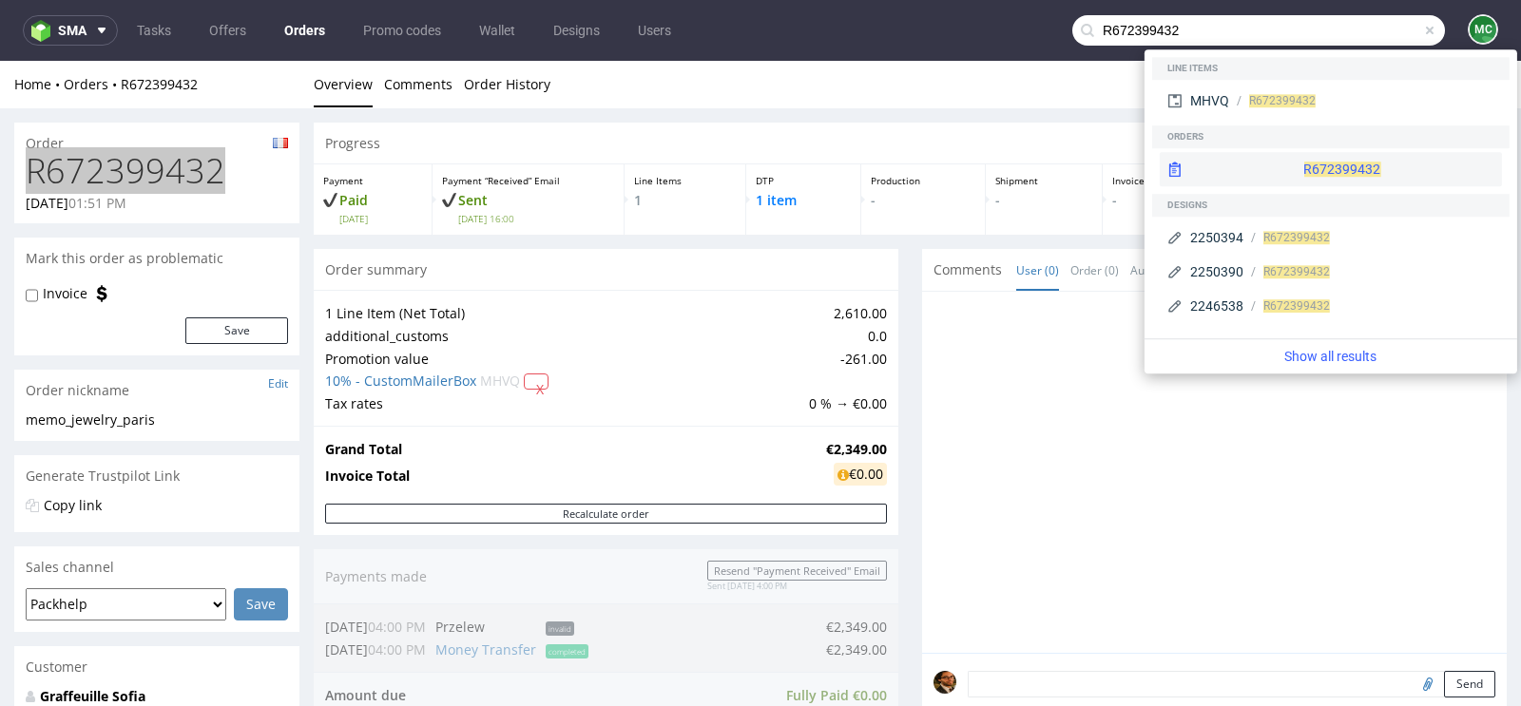
type input "R672399432"
click at [1293, 163] on div "R672399432" at bounding box center [1331, 169] width 342 height 34
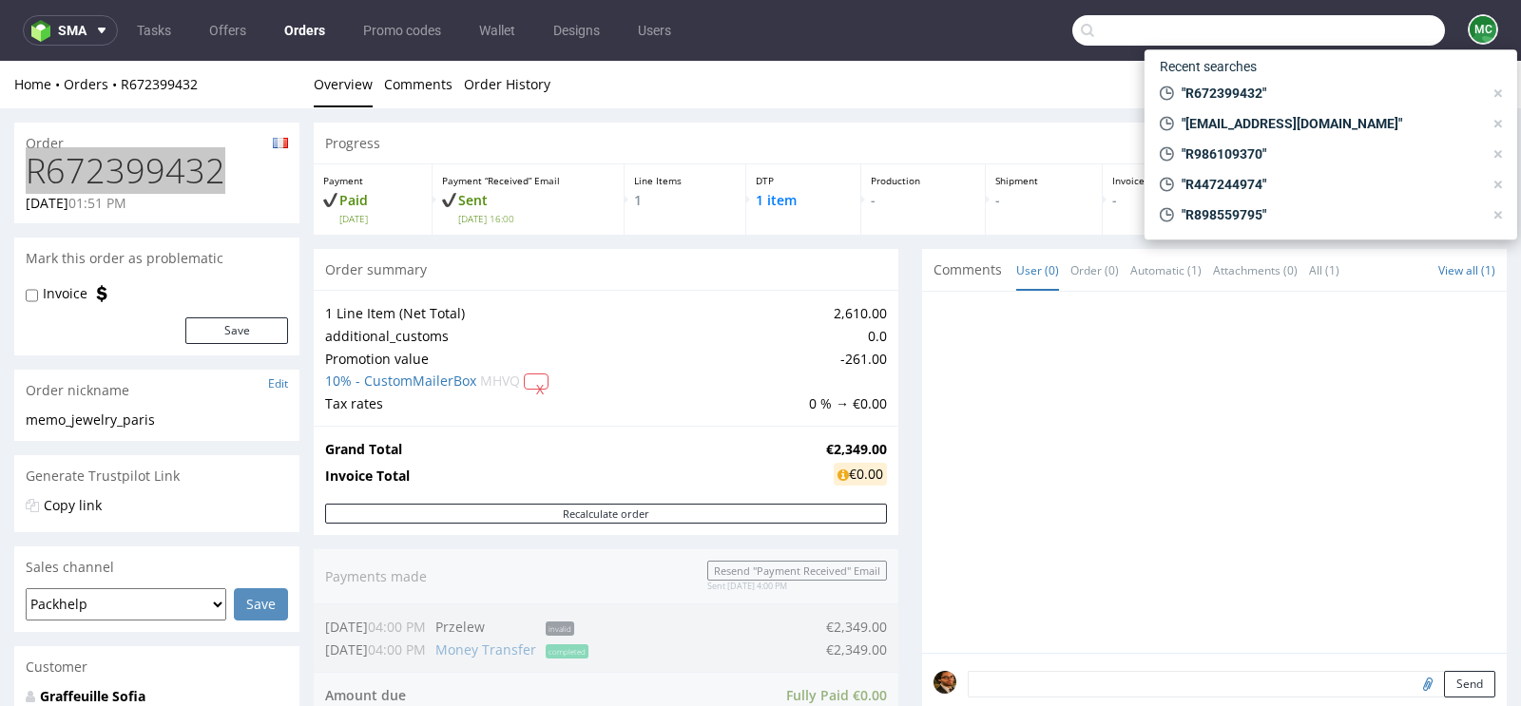
click at [1360, 41] on input "text" at bounding box center [1258, 30] width 373 height 30
paste input "R898559795"
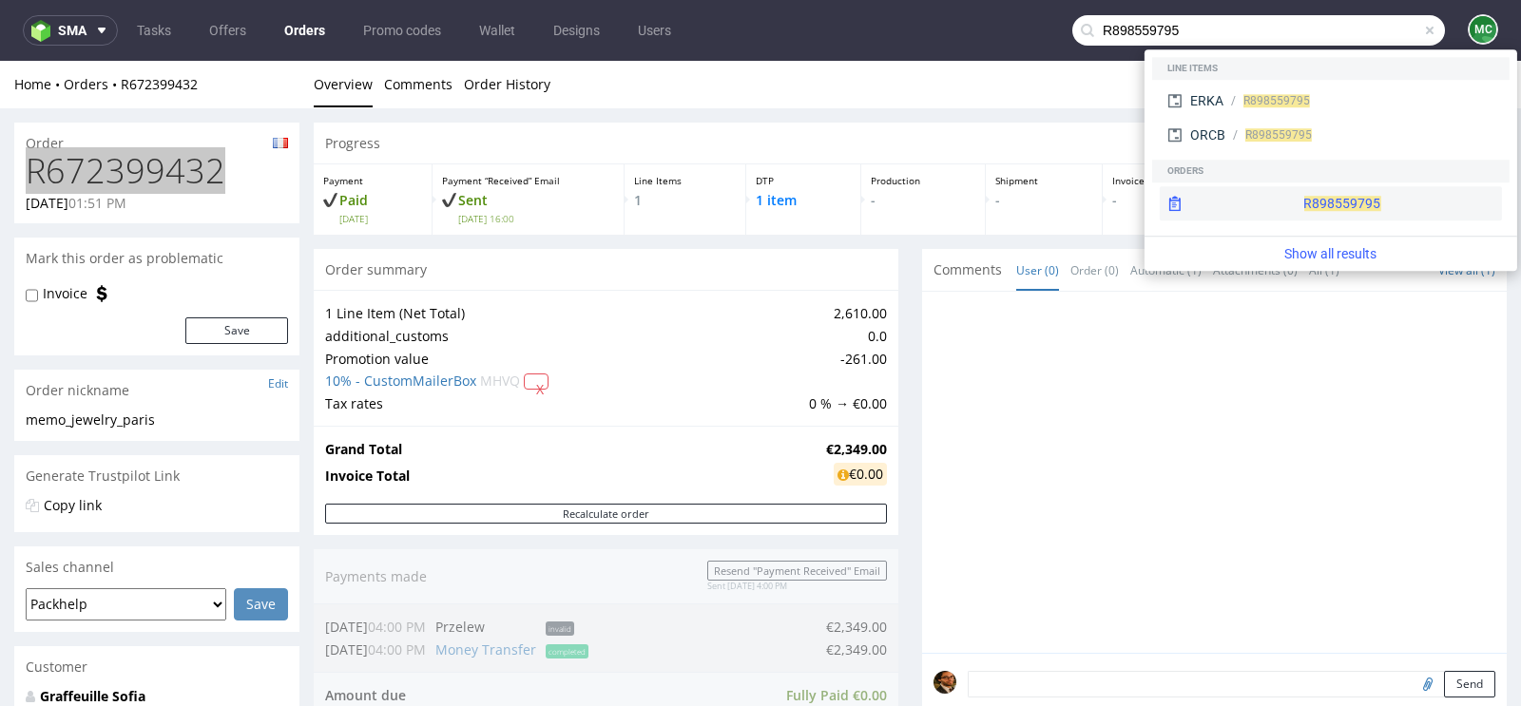
type input "R898559795"
click at [1280, 207] on div "R898559795" at bounding box center [1331, 203] width 342 height 34
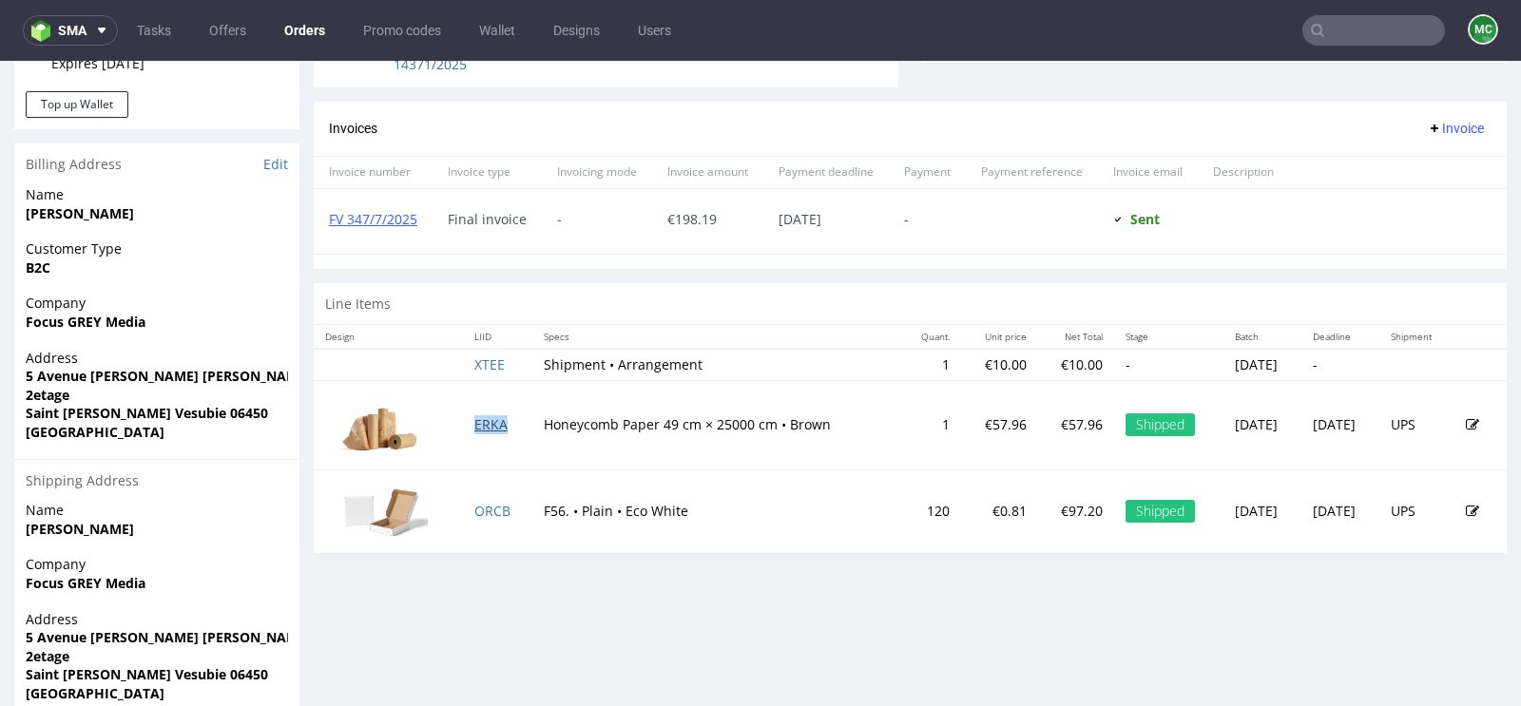
scroll to position [847, 0]
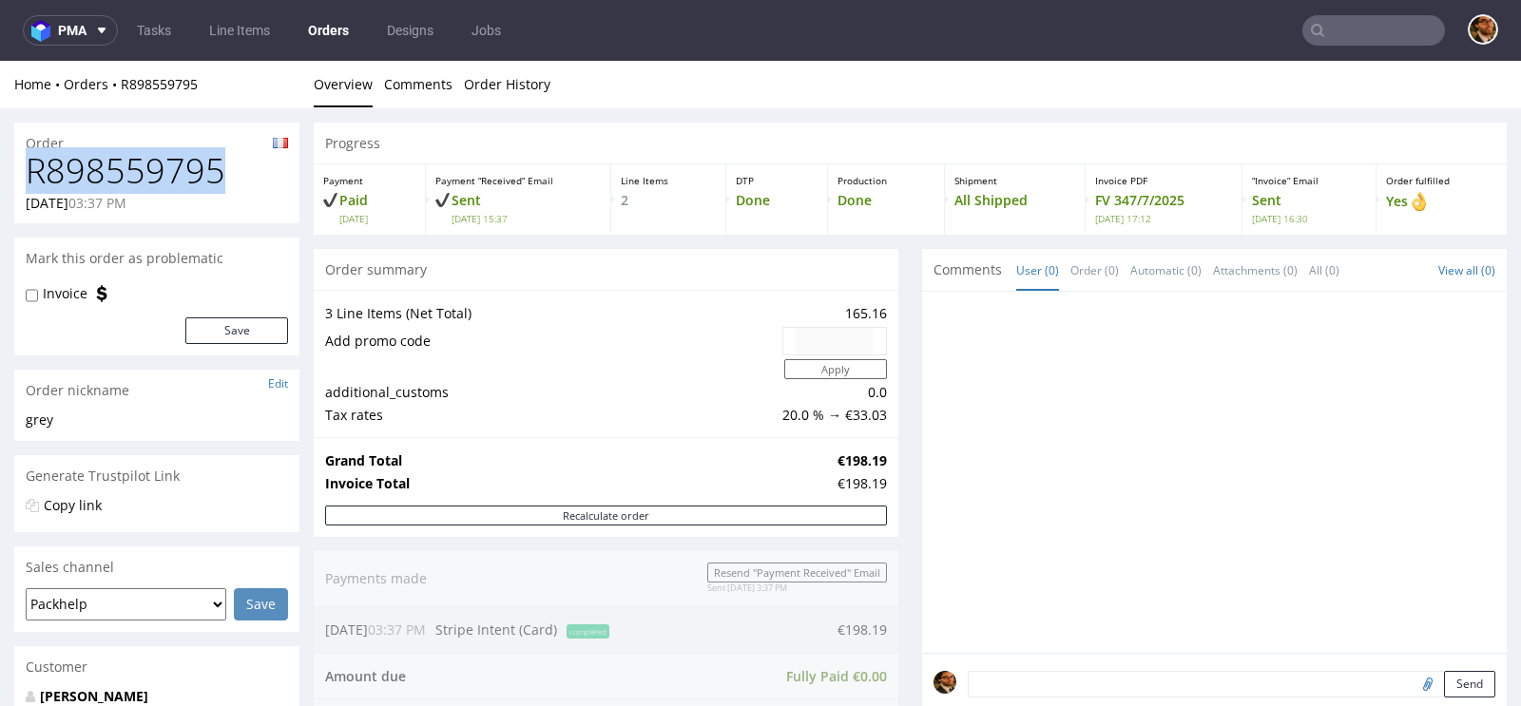
drag, startPoint x: 228, startPoint y: 176, endPoint x: 29, endPoint y: 177, distance: 199.6
click at [29, 177] on h1 "R898559795" at bounding box center [157, 171] width 262 height 38
copy h1 "R898559795"
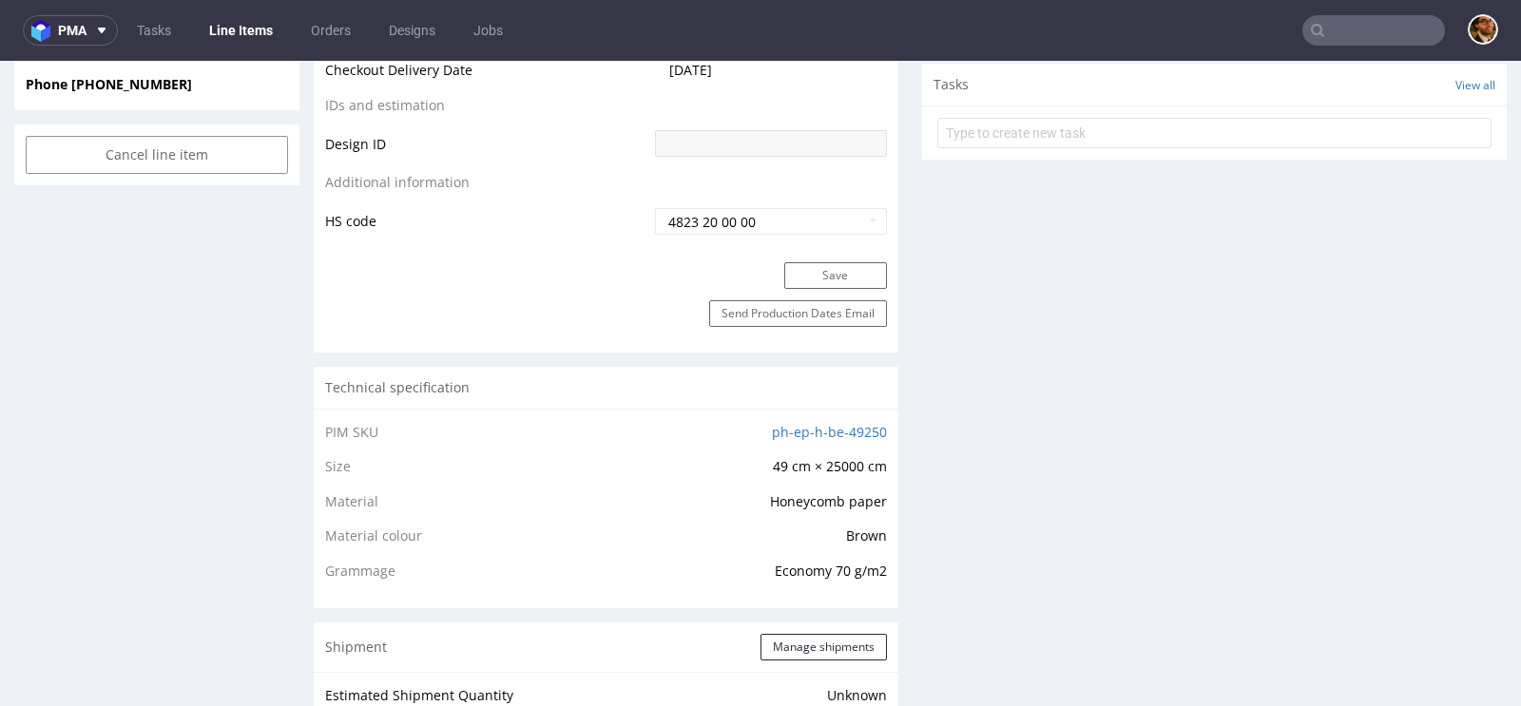
scroll to position [1414, 0]
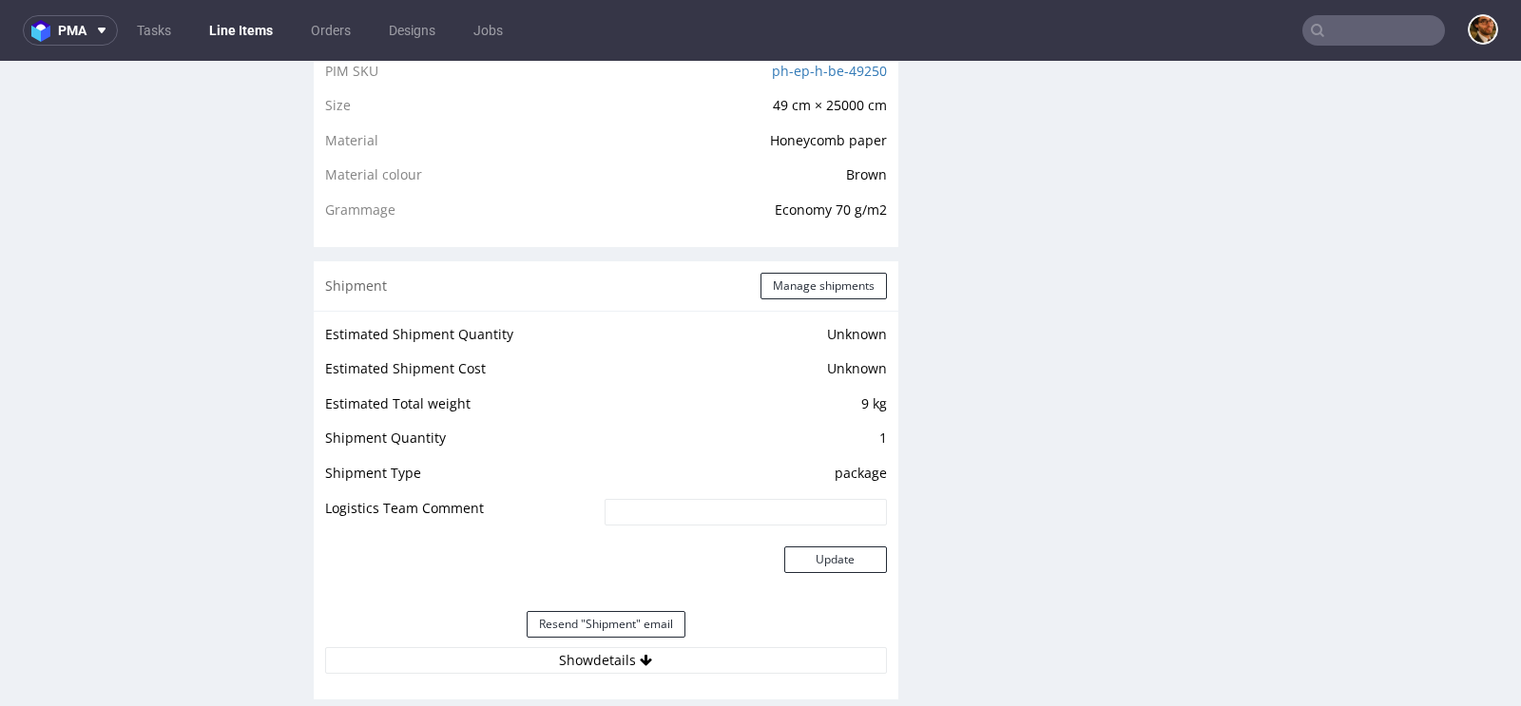
drag, startPoint x: 607, startPoint y: 613, endPoint x: 578, endPoint y: 526, distance: 92.0
click at [578, 526] on div "Estimated Shipment Quantity Unknown Estimated Shipment Cost Unknown Estimated T…" at bounding box center [606, 498] width 585 height 375
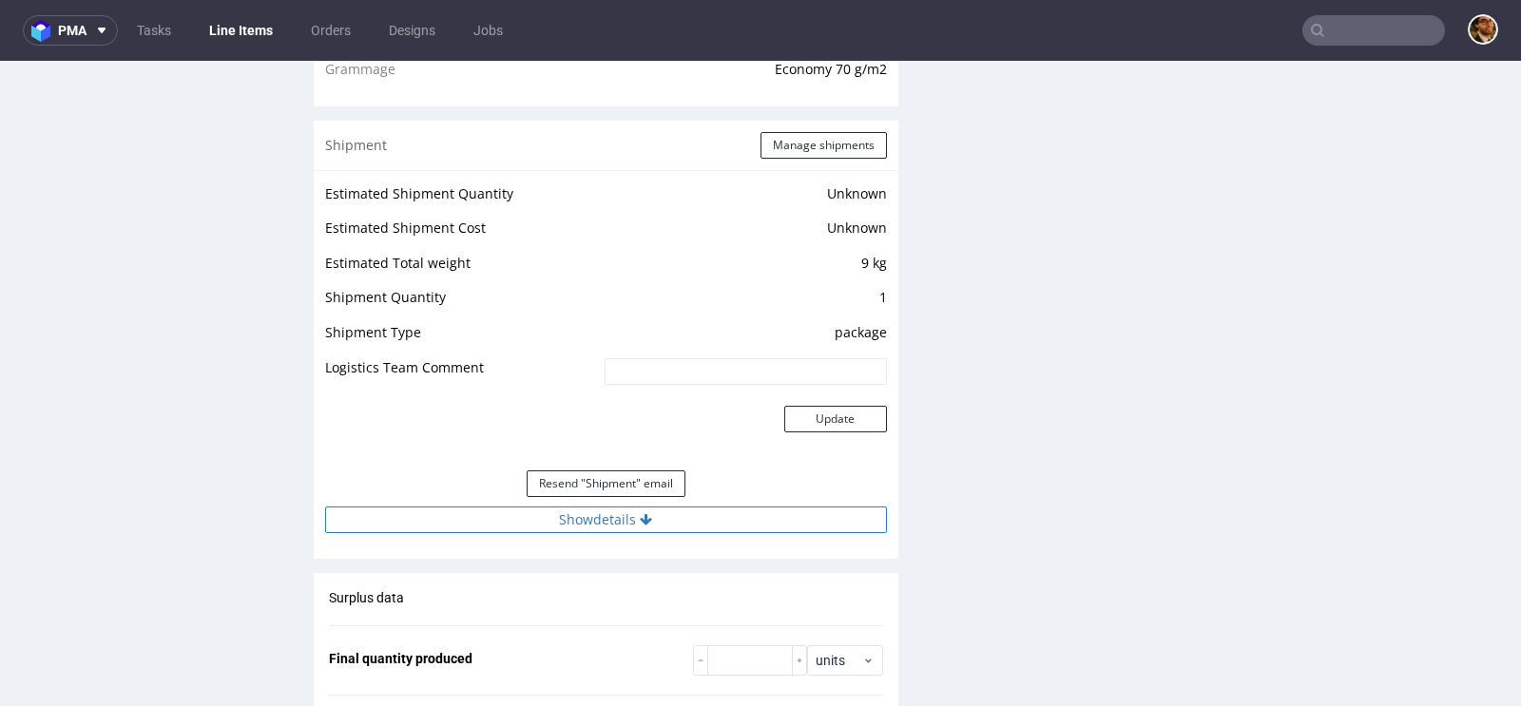
click at [614, 523] on button "Show details" at bounding box center [606, 520] width 562 height 27
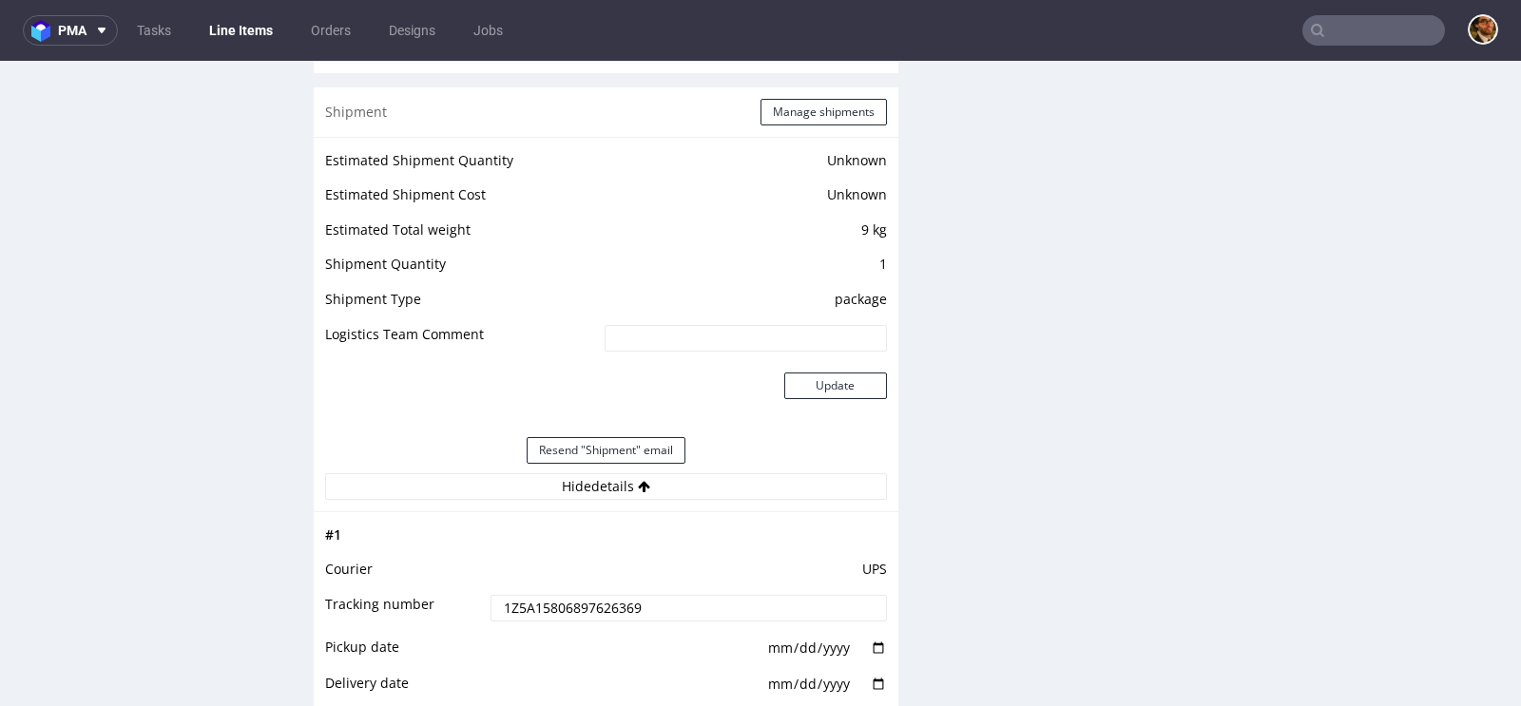
scroll to position [1603, 0]
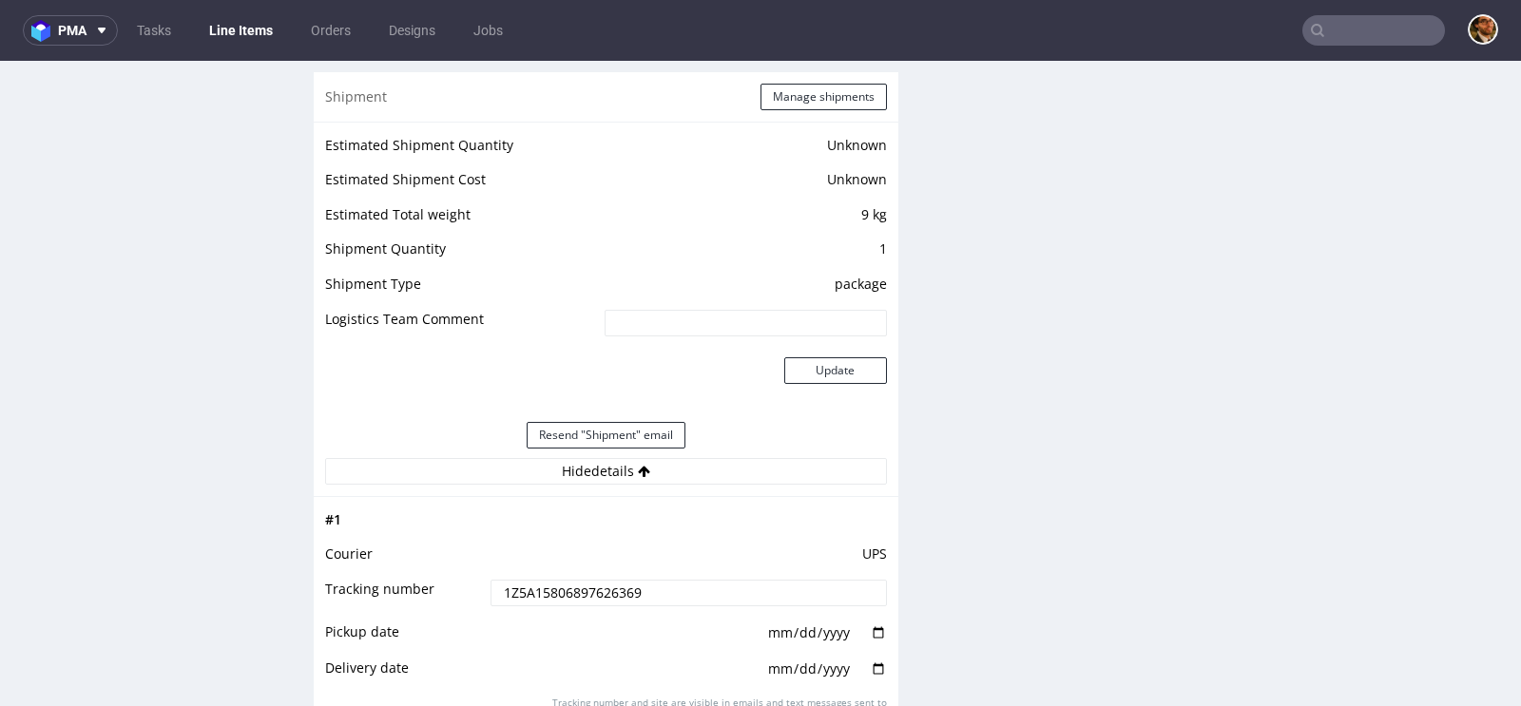
drag, startPoint x: 651, startPoint y: 587, endPoint x: 417, endPoint y: 578, distance: 234.0
click at [417, 578] on tr "Tracking number 1Z5A15806897626369" at bounding box center [606, 599] width 562 height 43
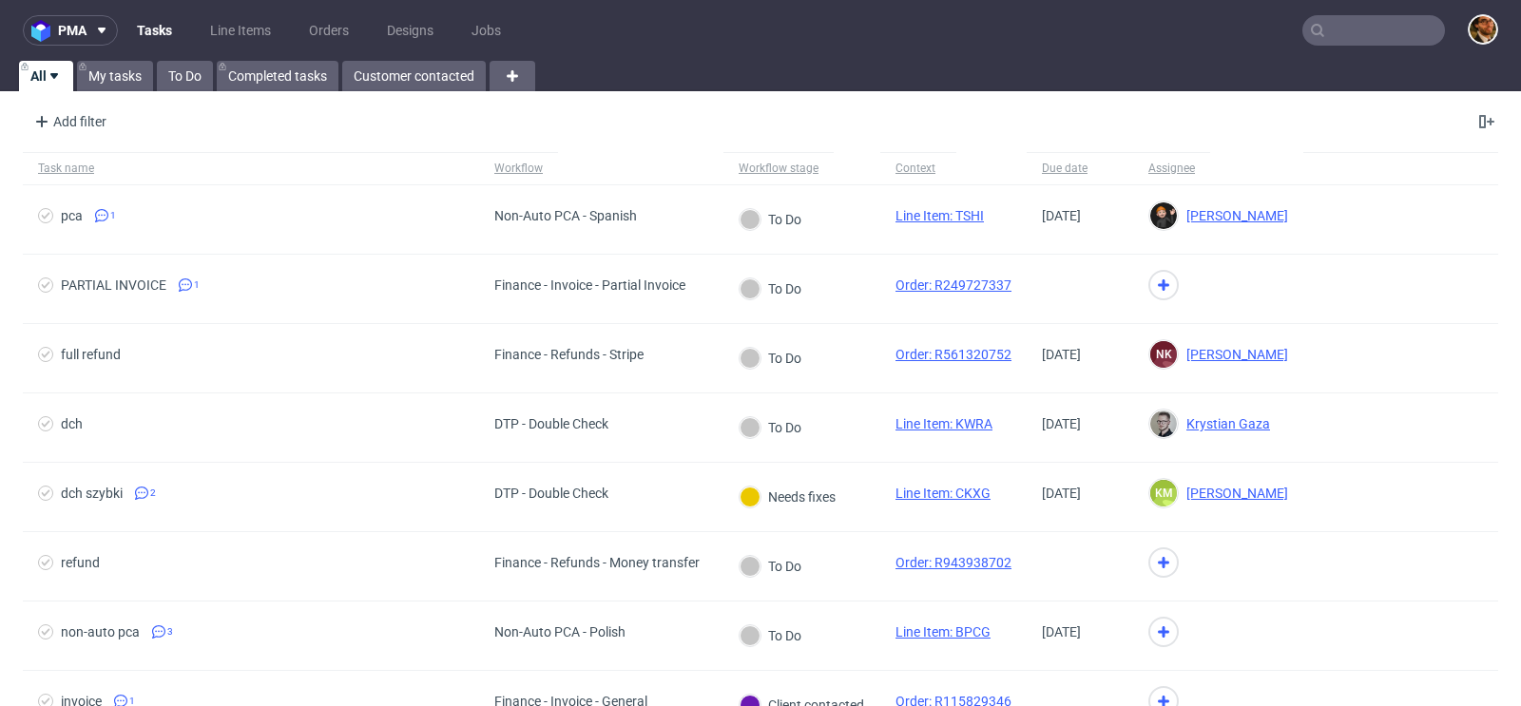
click at [1330, 34] on input "text" at bounding box center [1373, 30] width 143 height 30
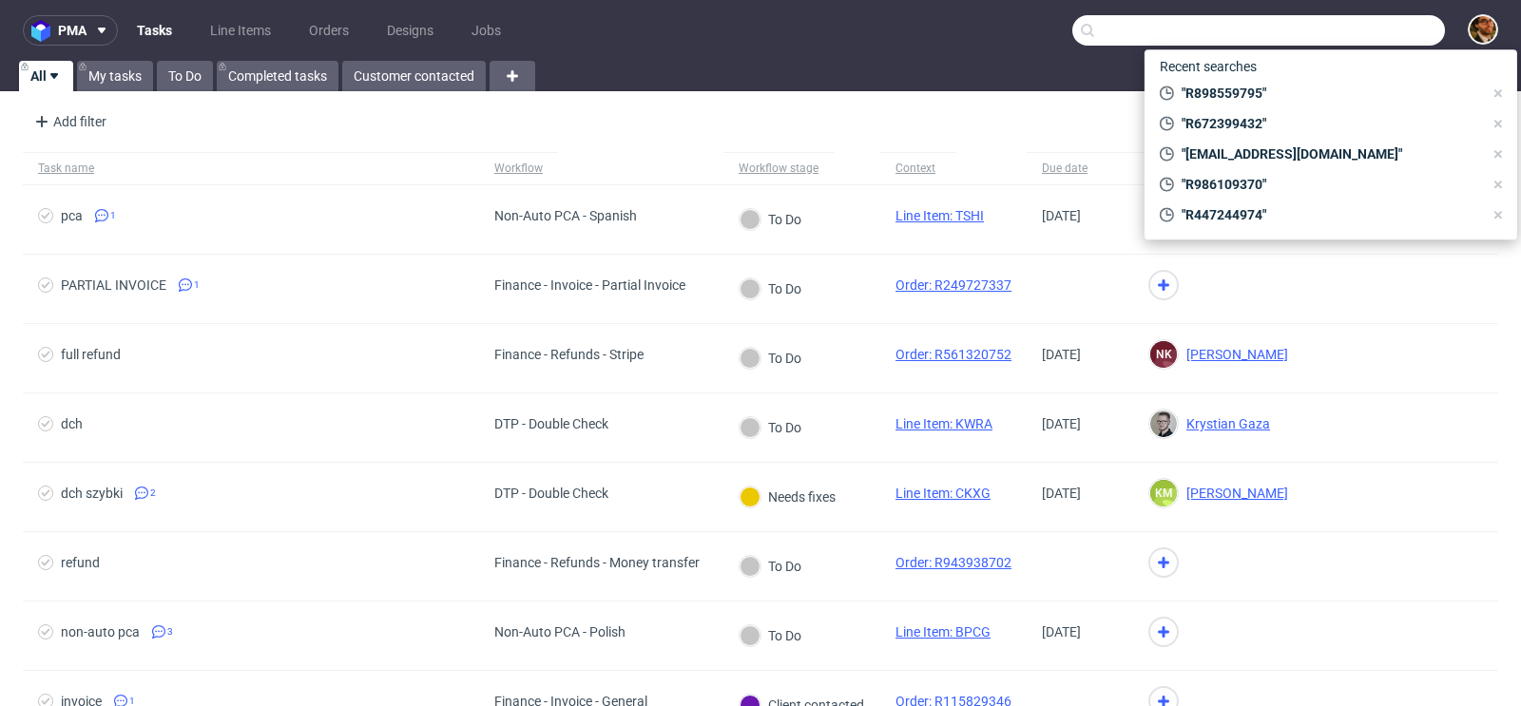
paste input "R898559795"
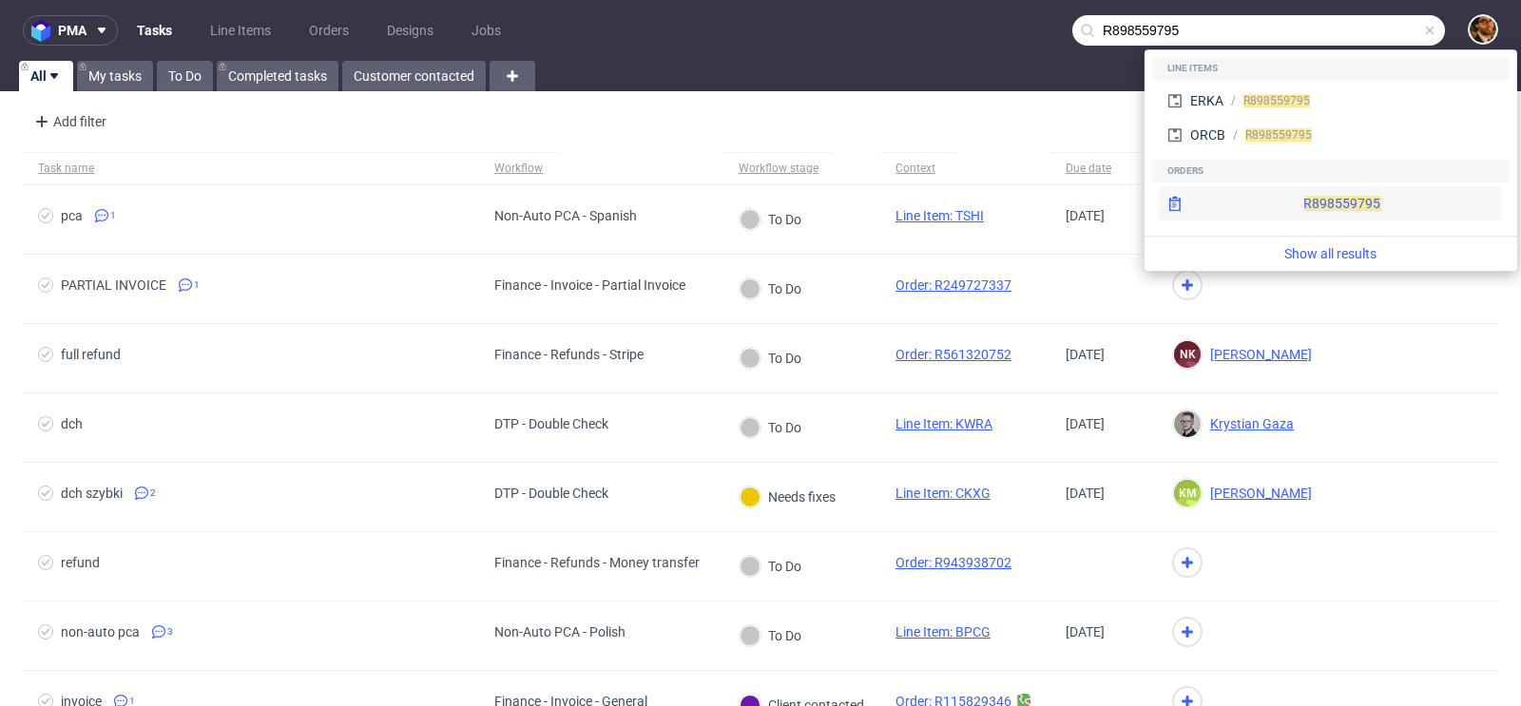
type input "R898559795"
click at [1303, 210] on div "R898559795" at bounding box center [1341, 203] width 77 height 19
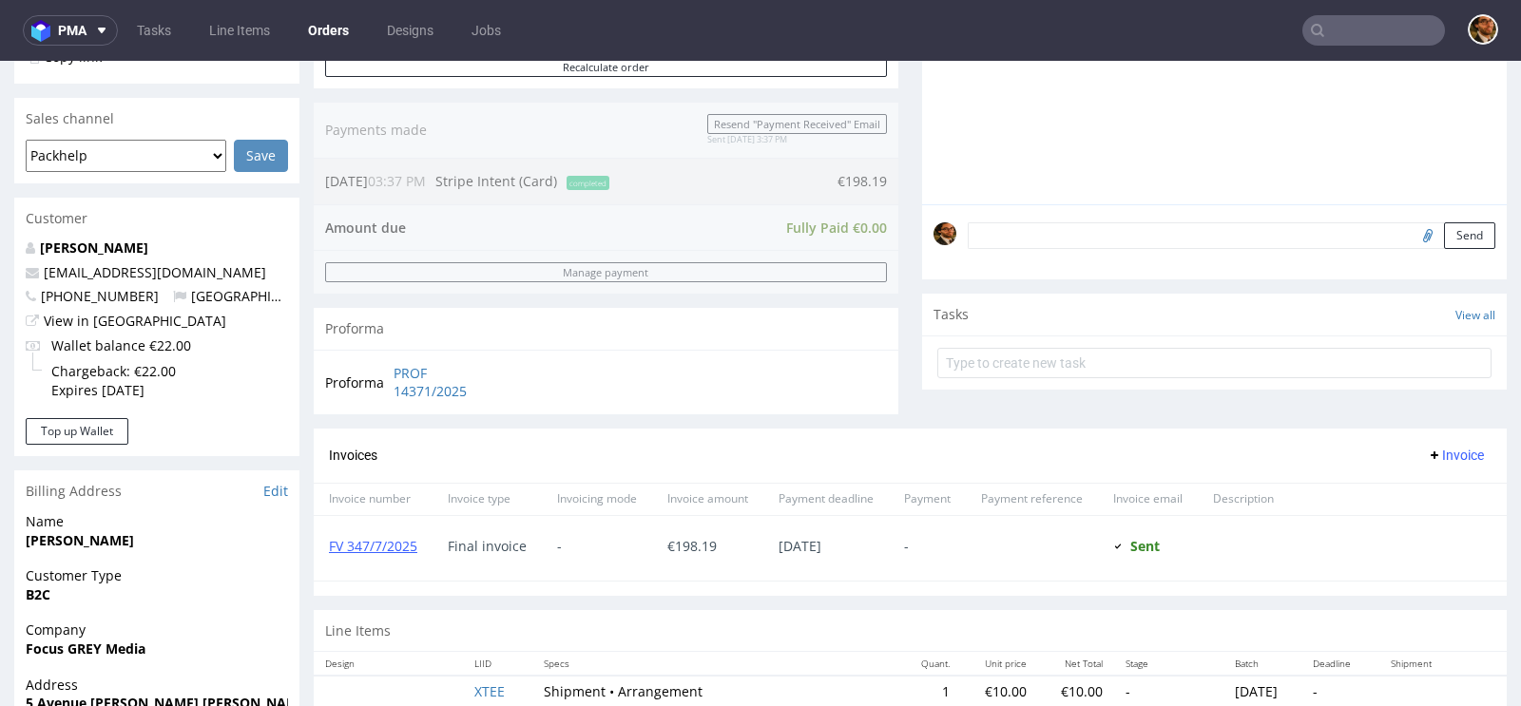
scroll to position [847, 0]
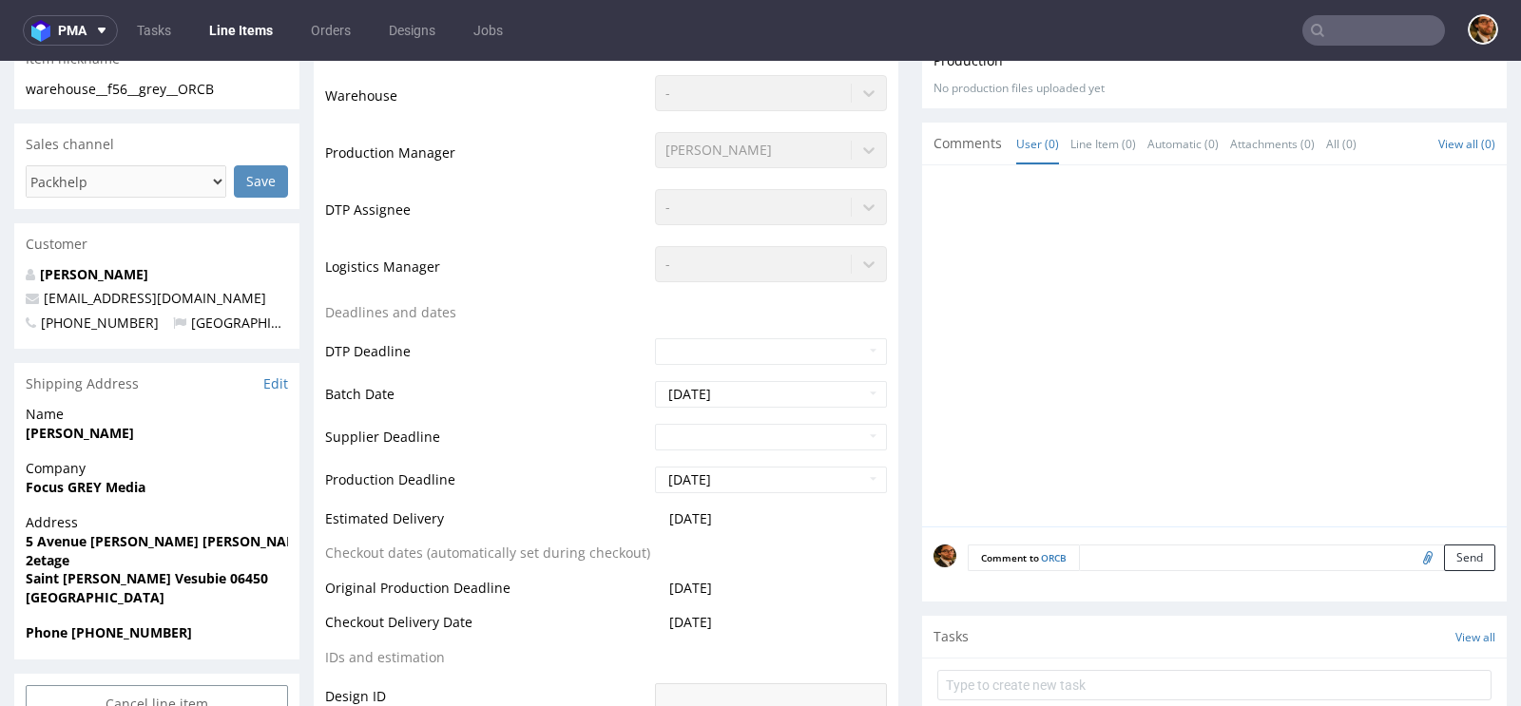
scroll to position [439, 0]
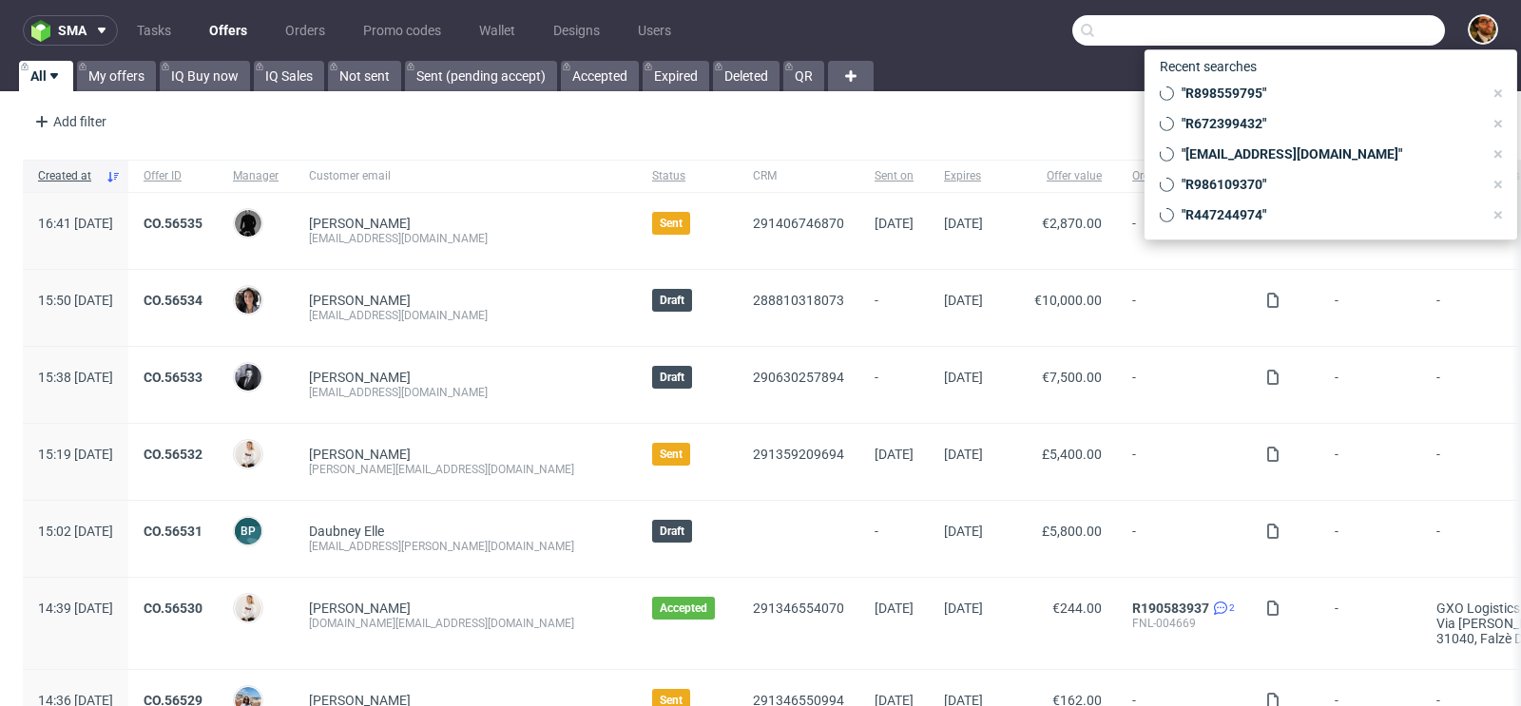
click at [1348, 37] on input "text" at bounding box center [1258, 30] width 373 height 30
paste input "R898559795"
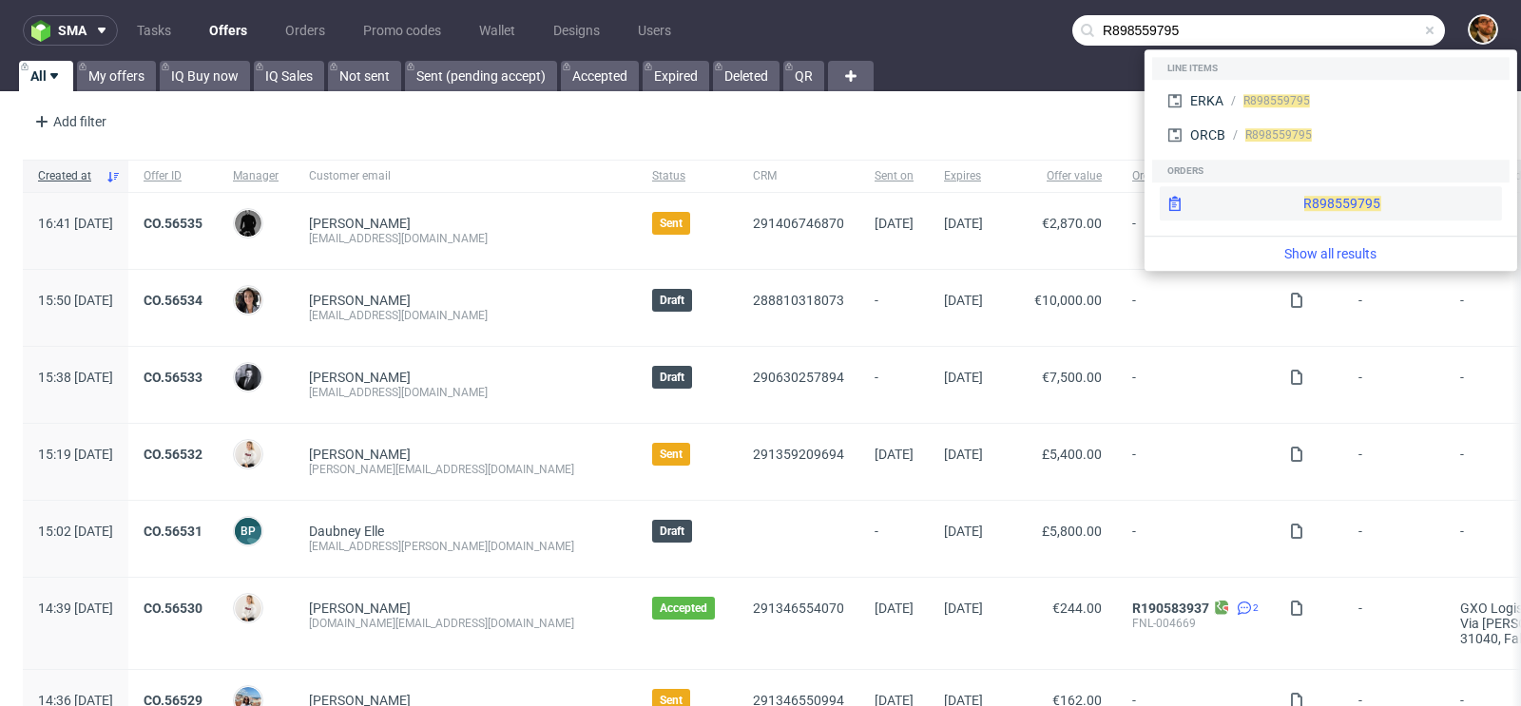
type input "R898559795"
click at [1283, 210] on div "R898559795" at bounding box center [1331, 203] width 342 height 34
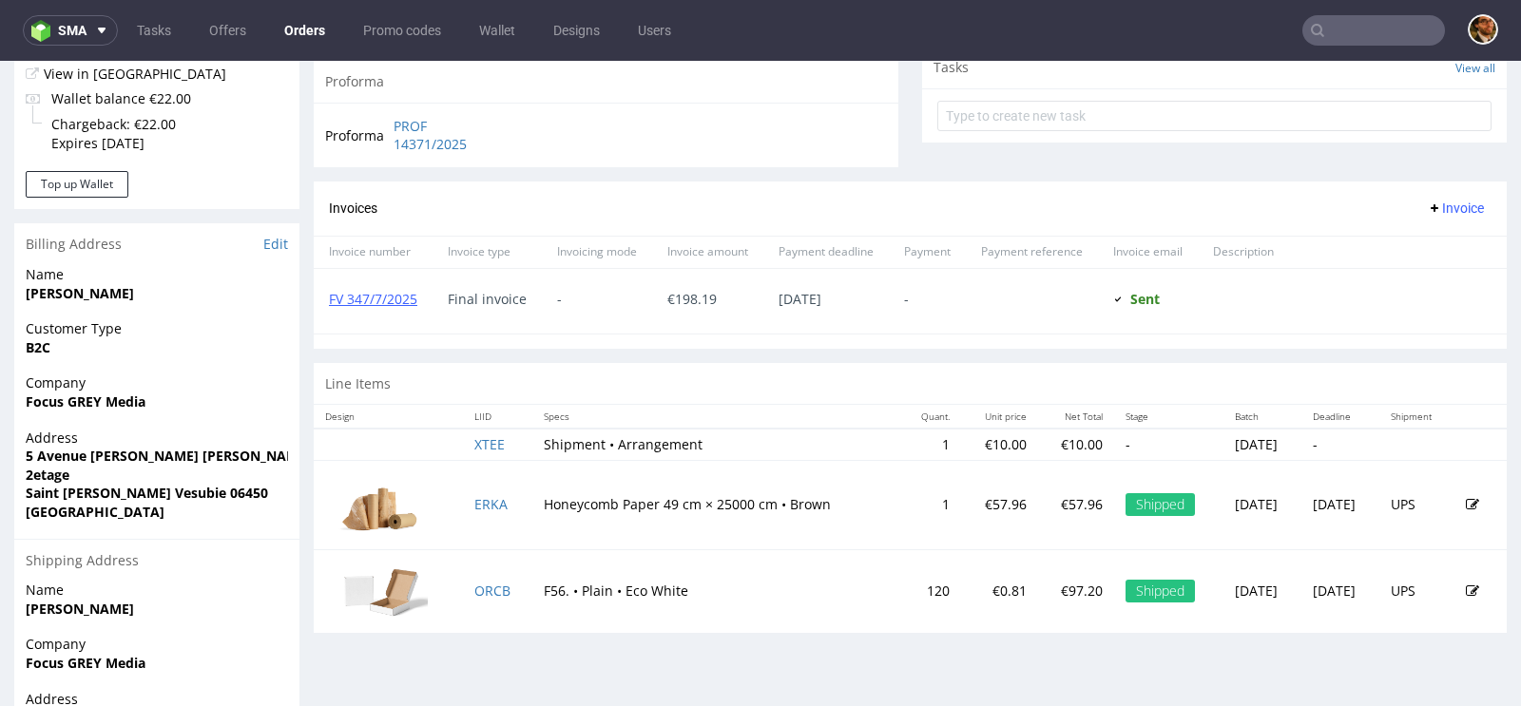
scroll to position [847, 0]
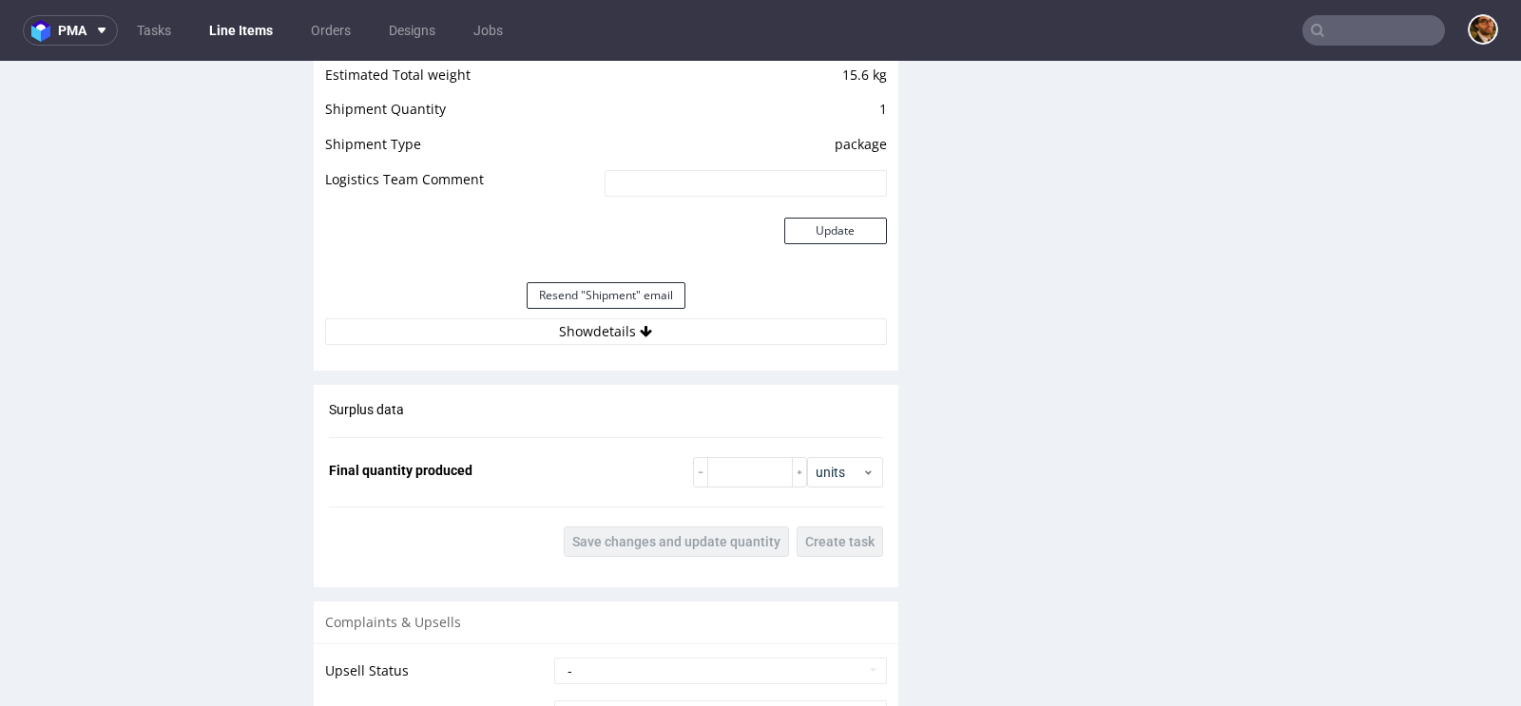
scroll to position [2004, 0]
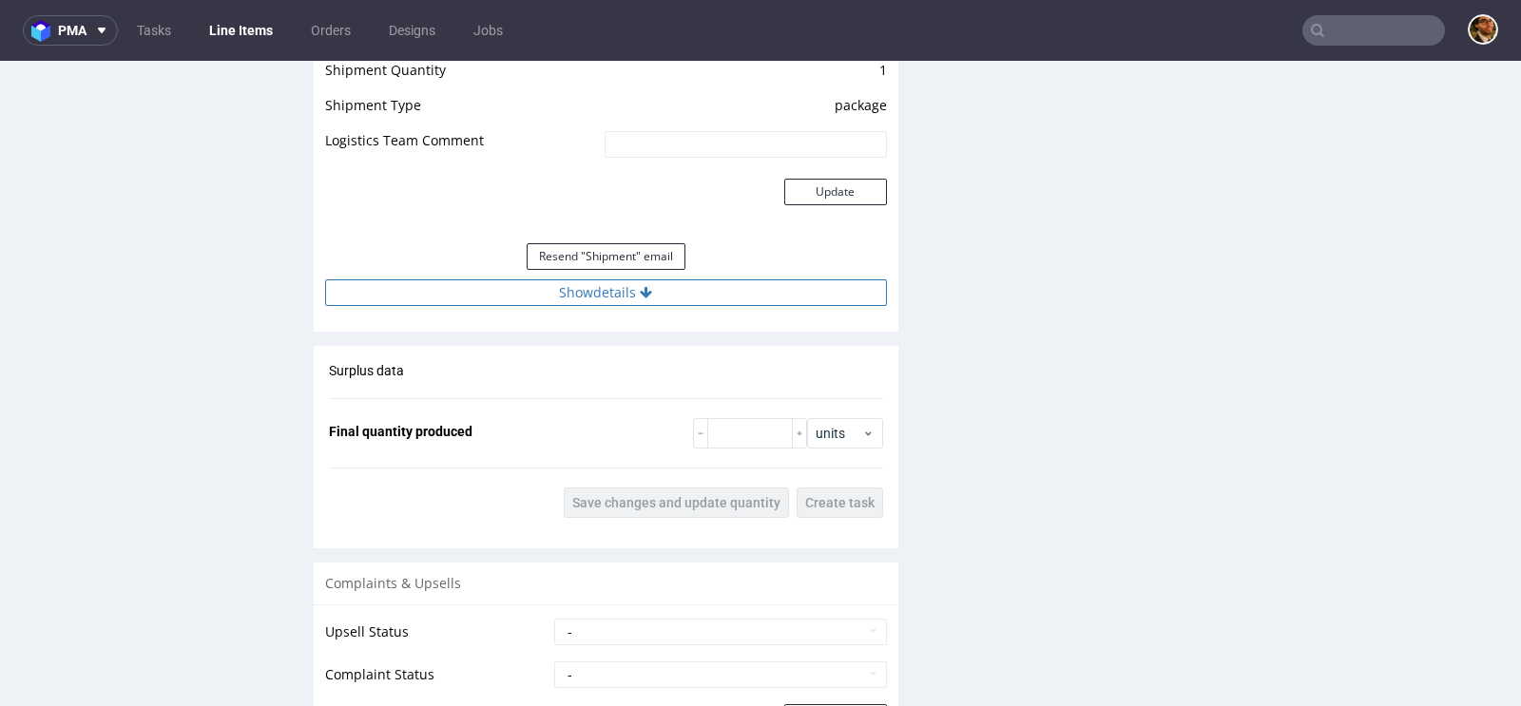
click at [614, 294] on button "Show details" at bounding box center [606, 293] width 562 height 27
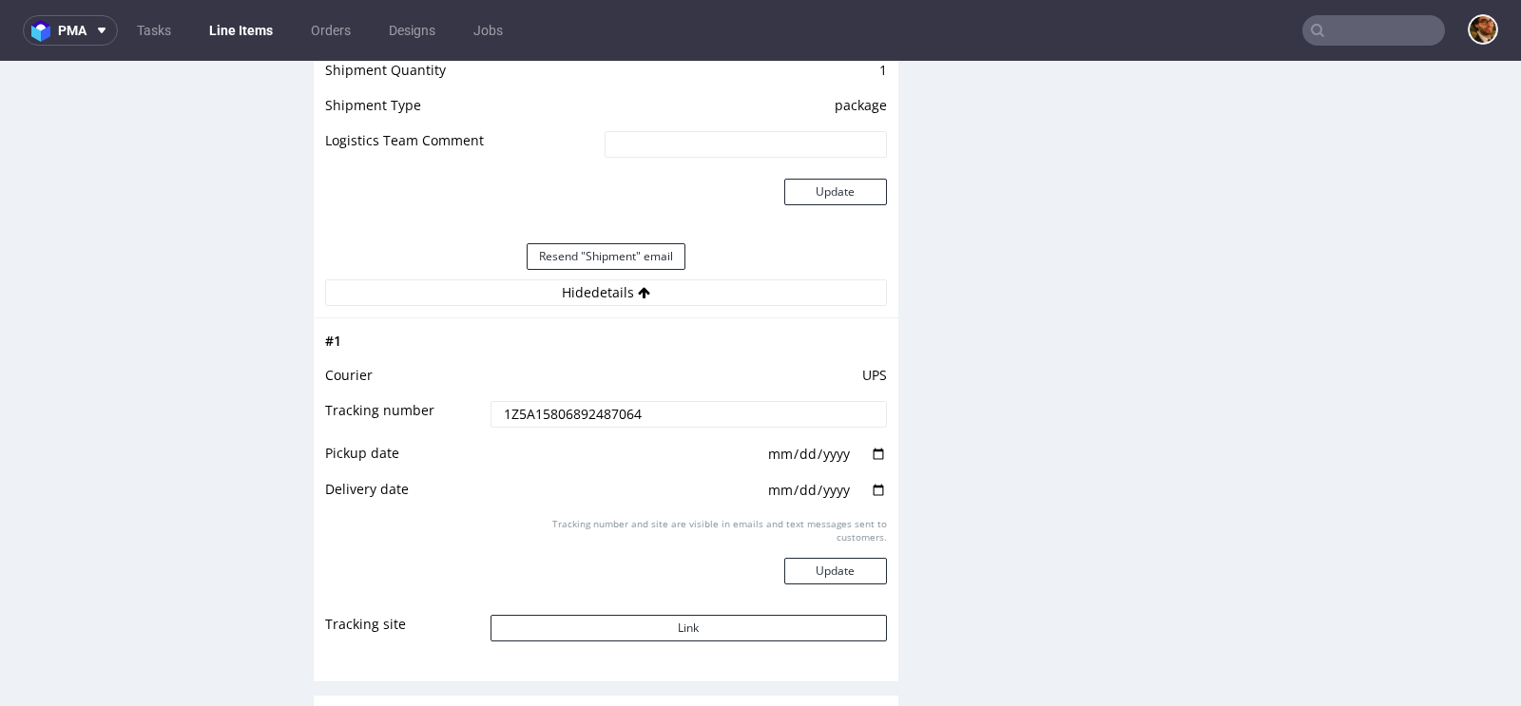
drag, startPoint x: 650, startPoint y: 405, endPoint x: 450, endPoint y: 400, distance: 200.7
click at [450, 400] on tr "Tracking number 1Z5A15806892487064" at bounding box center [606, 420] width 562 height 43
click at [658, 630] on button "Link" at bounding box center [689, 628] width 396 height 27
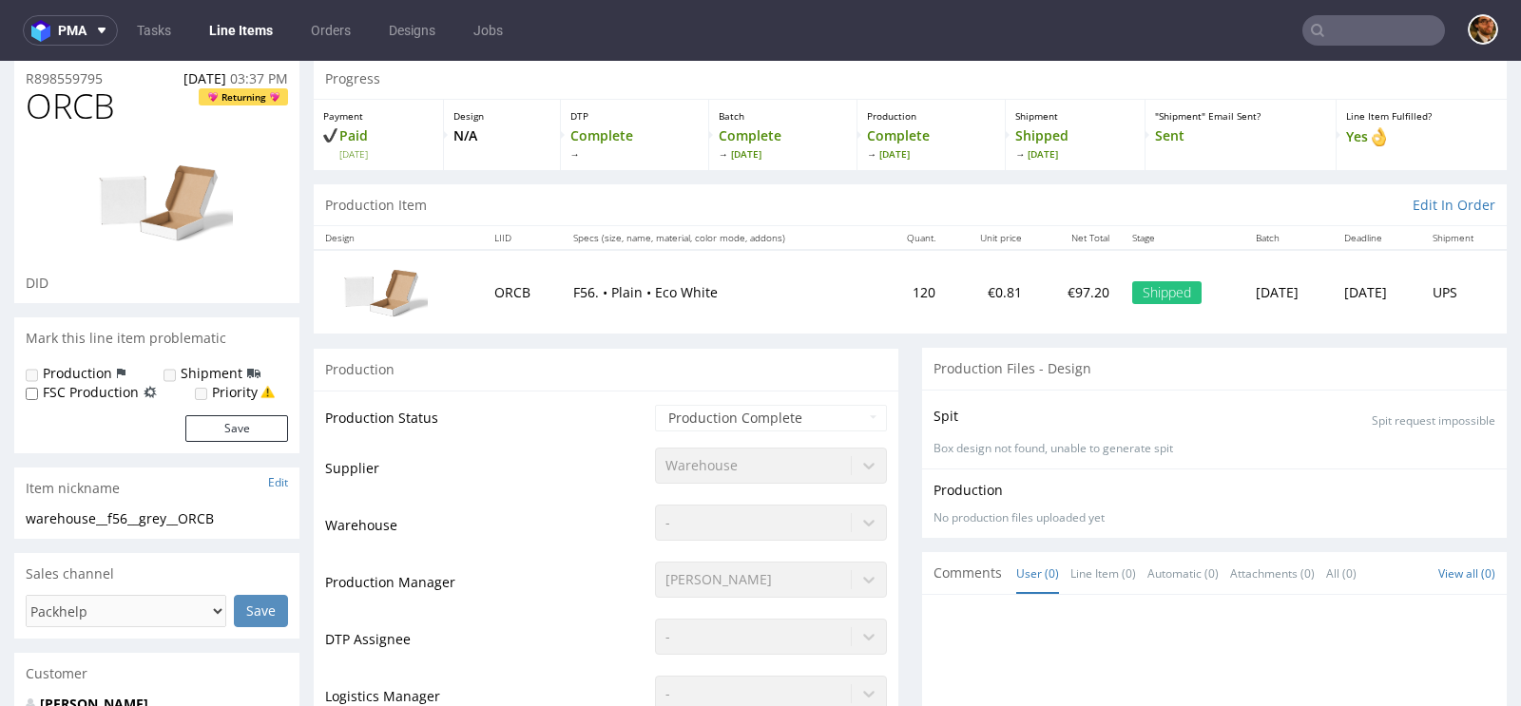
scroll to position [0, 0]
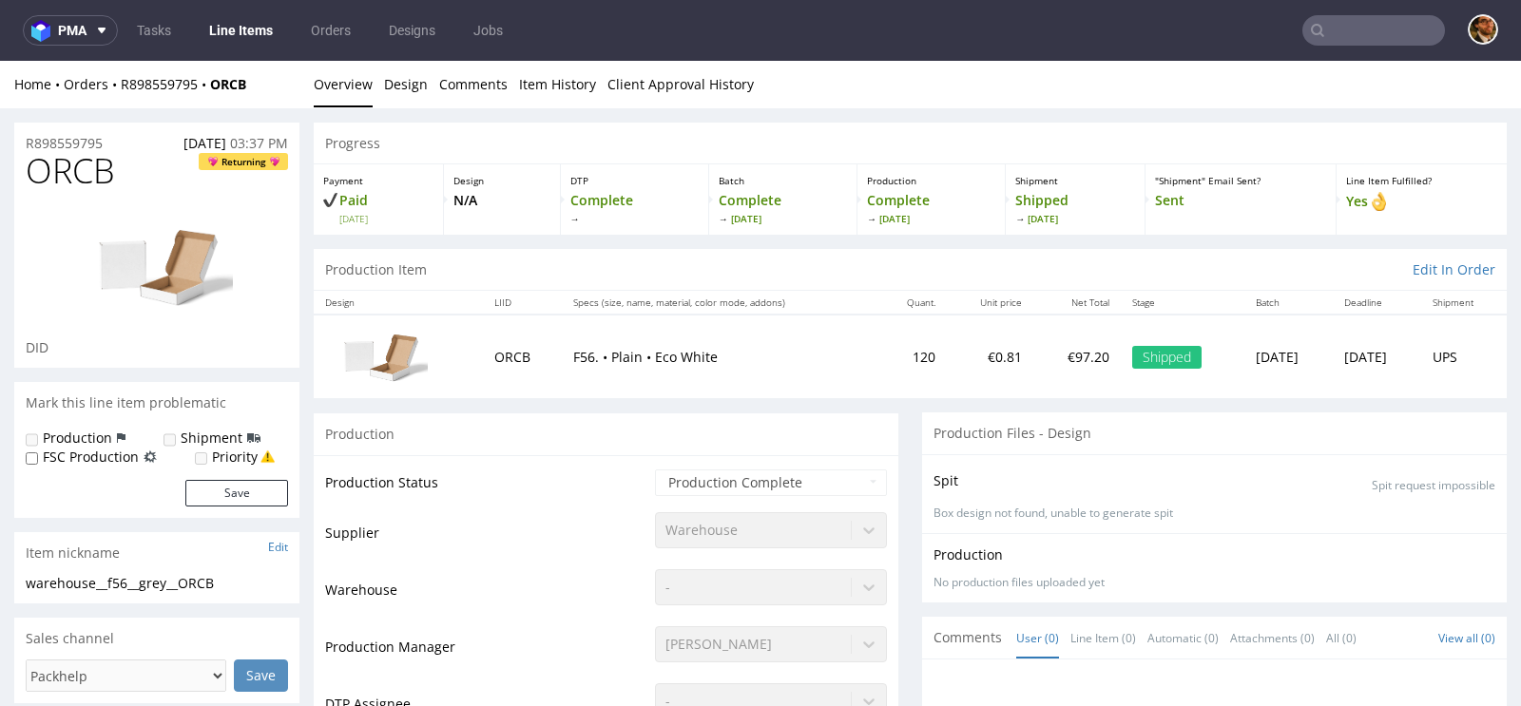
click at [1342, 35] on input "text" at bounding box center [1373, 30] width 143 height 30
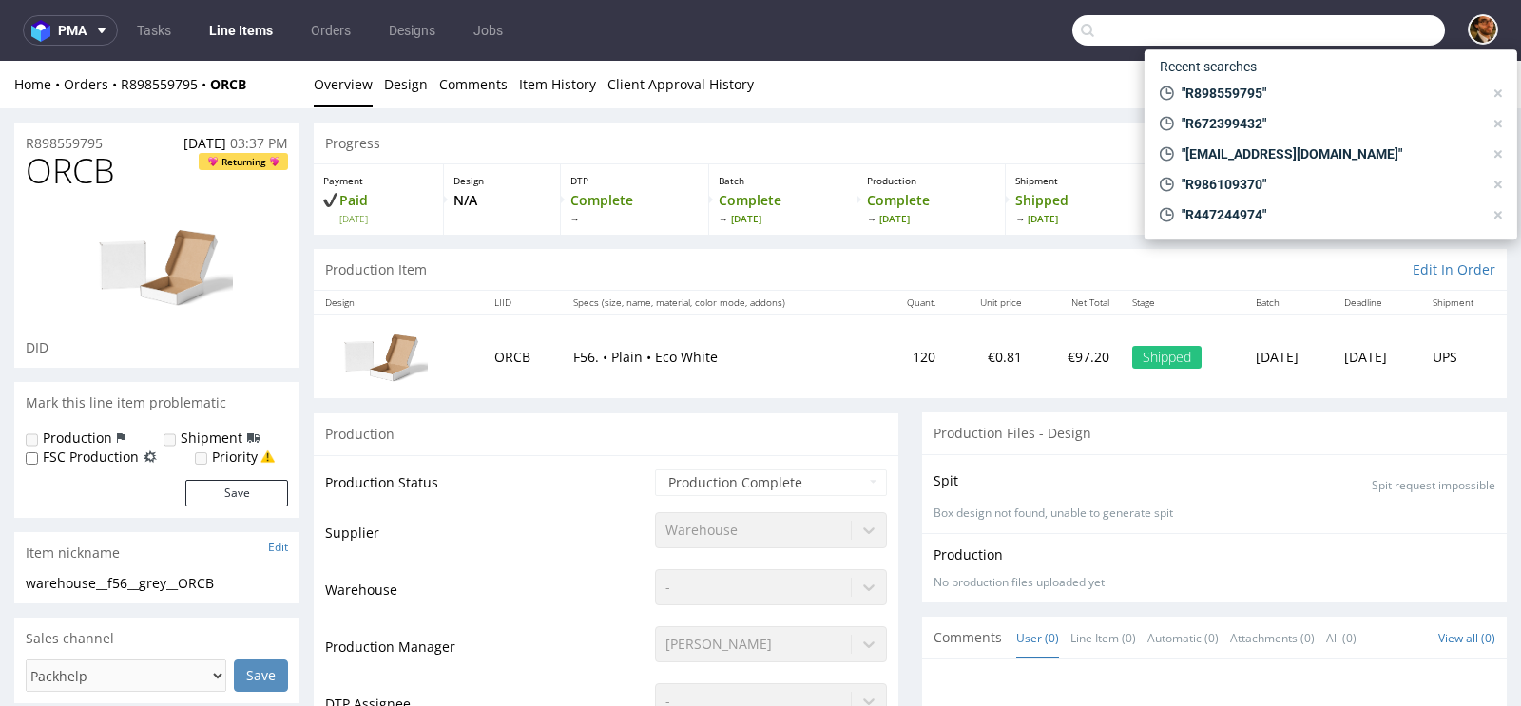
paste input "R986109370"
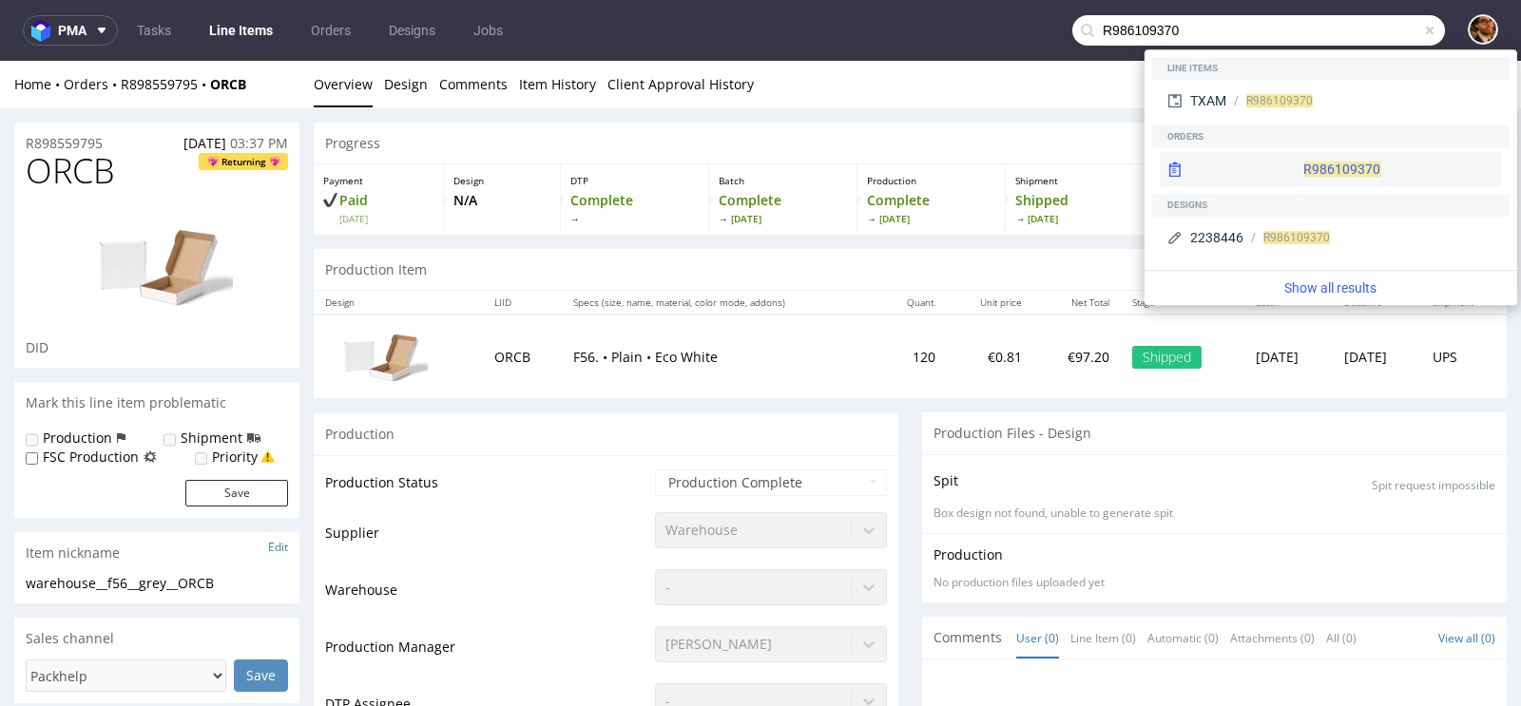
type input "R986109370"
click at [1321, 157] on div "R986109370" at bounding box center [1331, 169] width 342 height 34
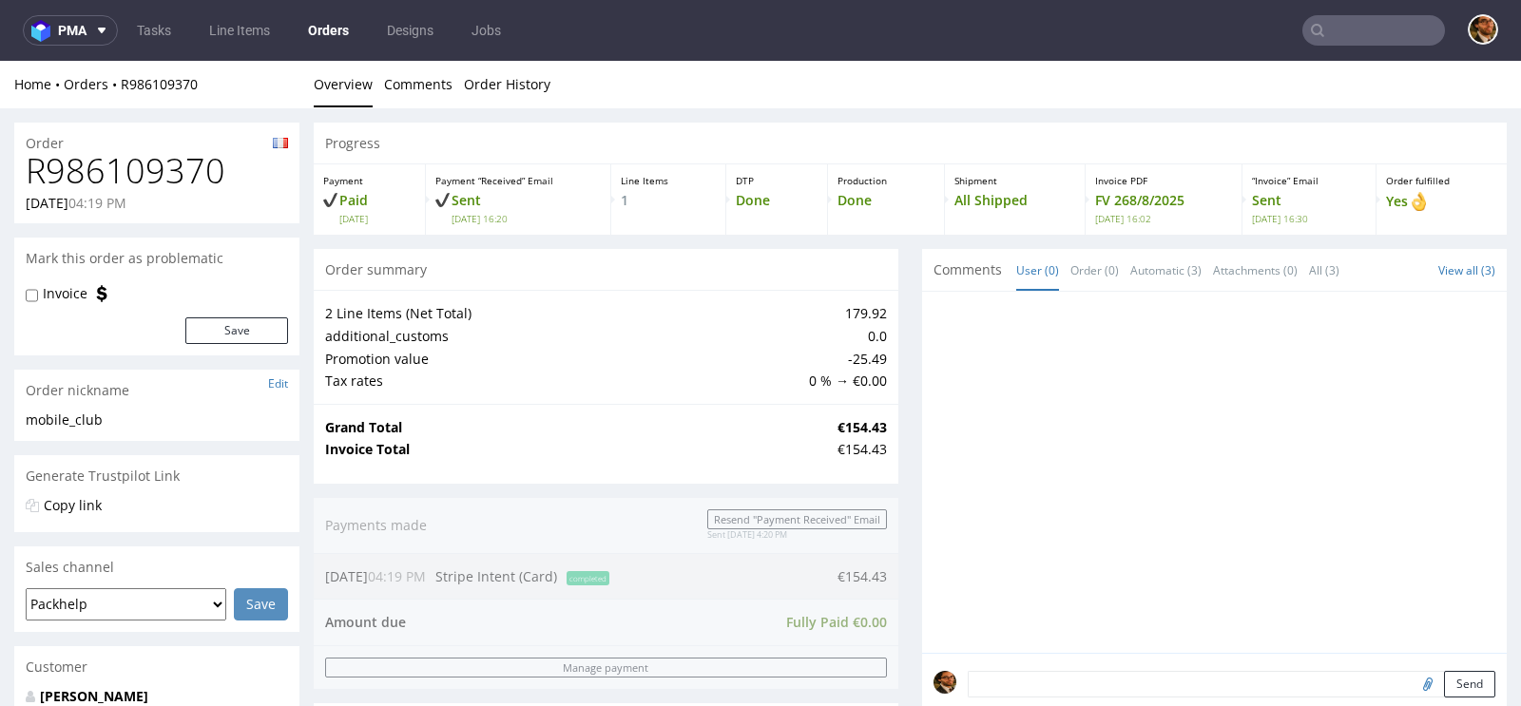
scroll to position [878, 0]
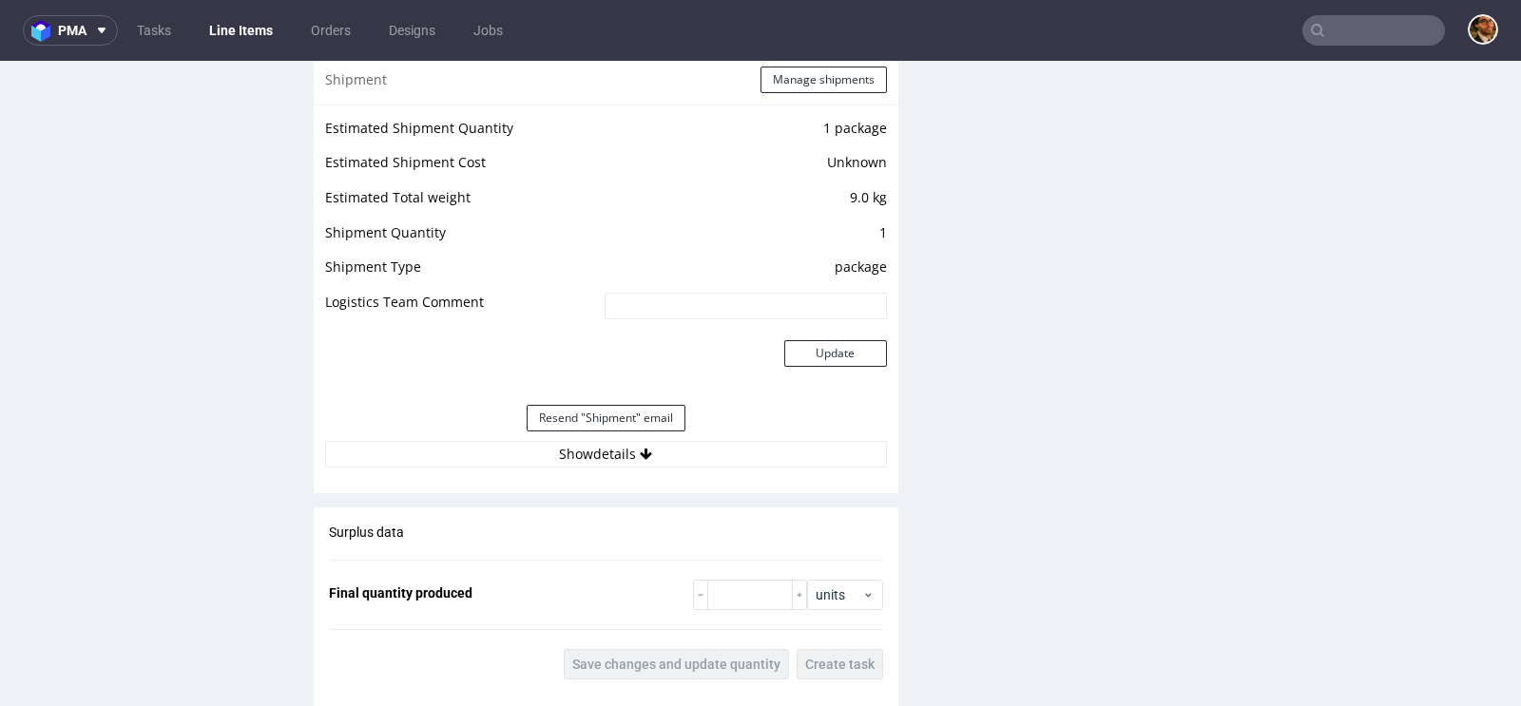
scroll to position [1783, 0]
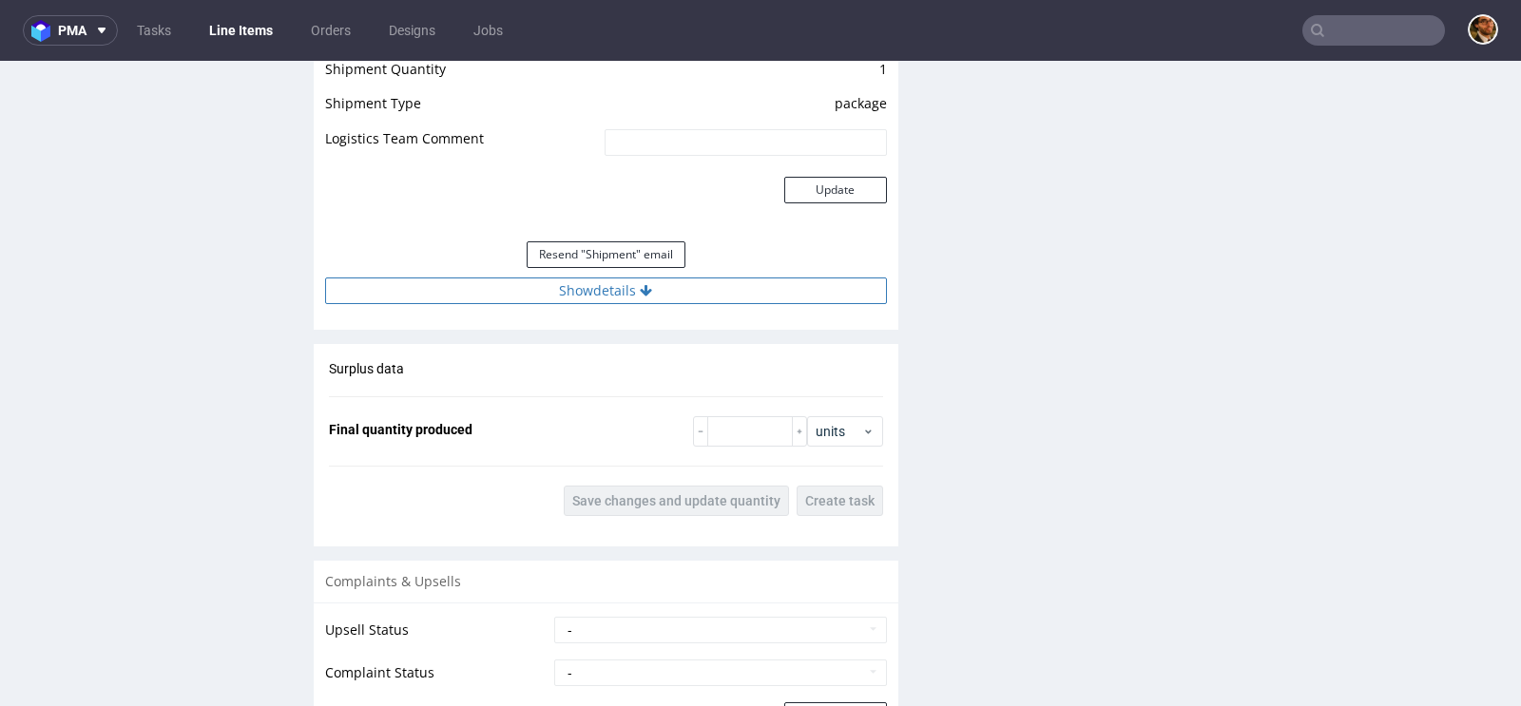
click at [613, 284] on button "Show details" at bounding box center [606, 291] width 562 height 27
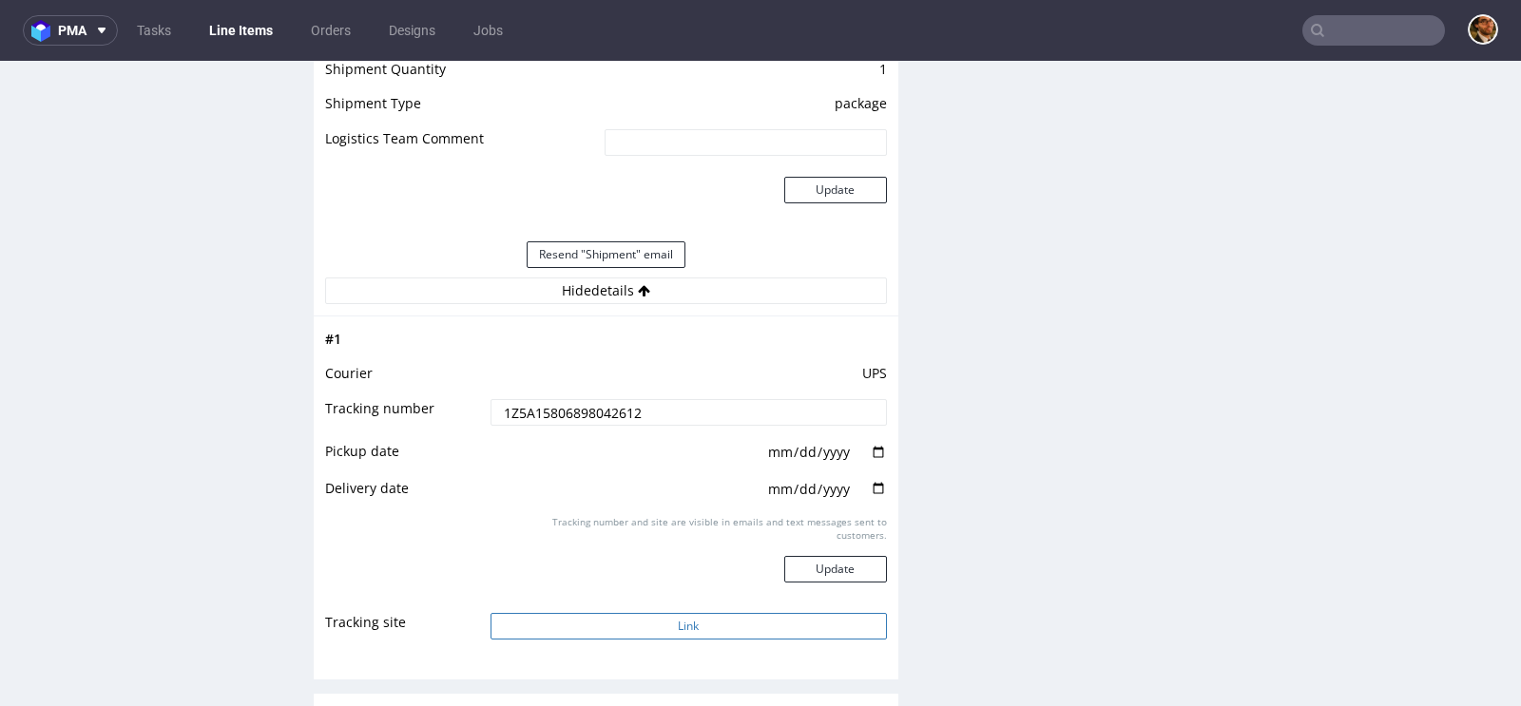
click at [665, 632] on button "Link" at bounding box center [689, 626] width 396 height 27
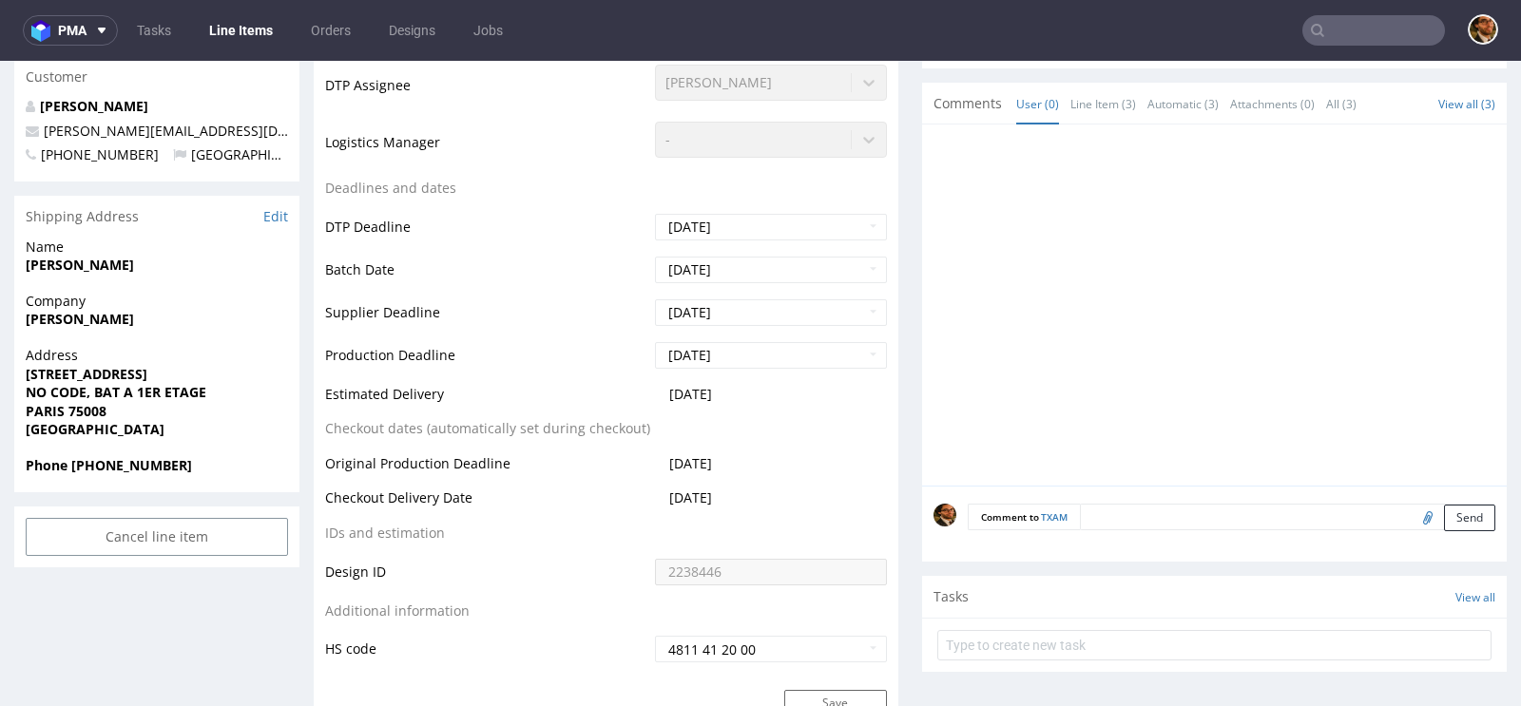
scroll to position [83, 0]
